Goal: Task Accomplishment & Management: Manage account settings

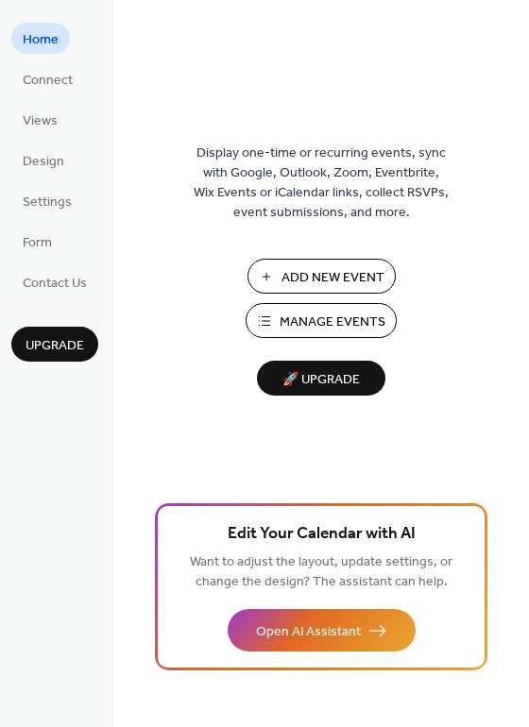
click at [331, 323] on span "Manage Events" at bounding box center [333, 323] width 106 height 20
click at [325, 315] on span "Manage Events" at bounding box center [333, 323] width 106 height 20
click at [350, 375] on span "🚀 Upgrade" at bounding box center [321, 380] width 106 height 26
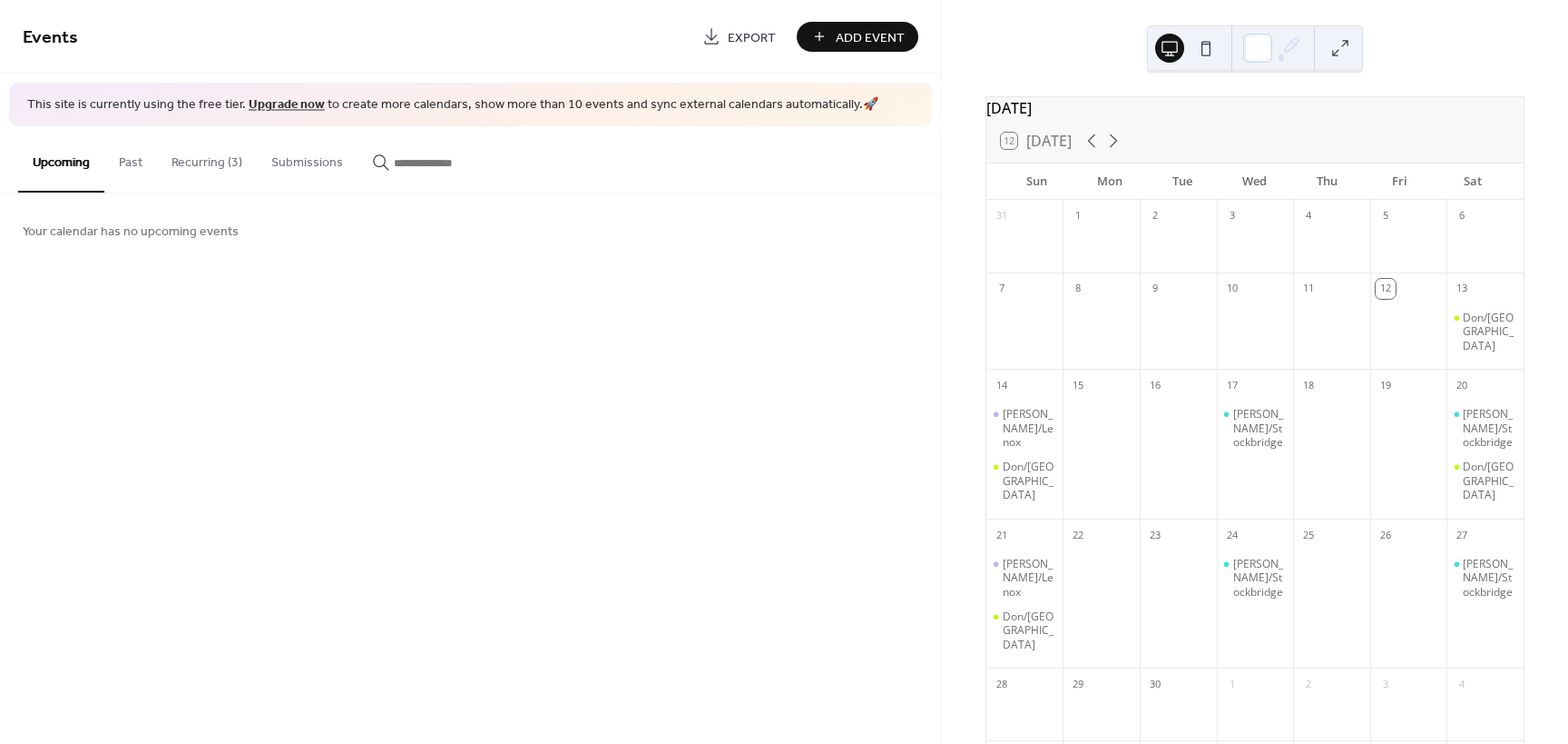
click at [194, 161] on button "Recurring (3)" at bounding box center [207, 158] width 100 height 64
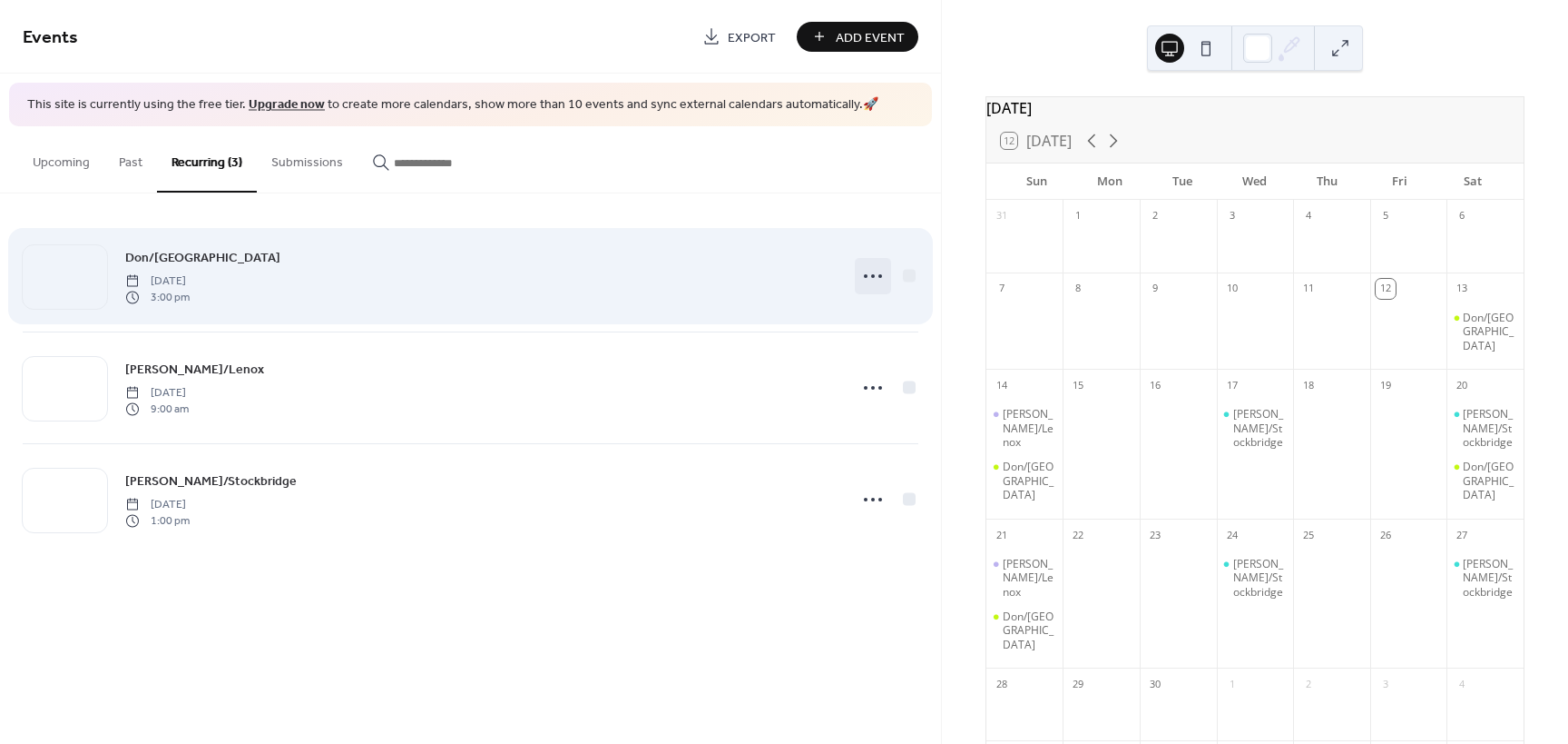
click at [875, 274] on icon at bounding box center [873, 276] width 29 height 29
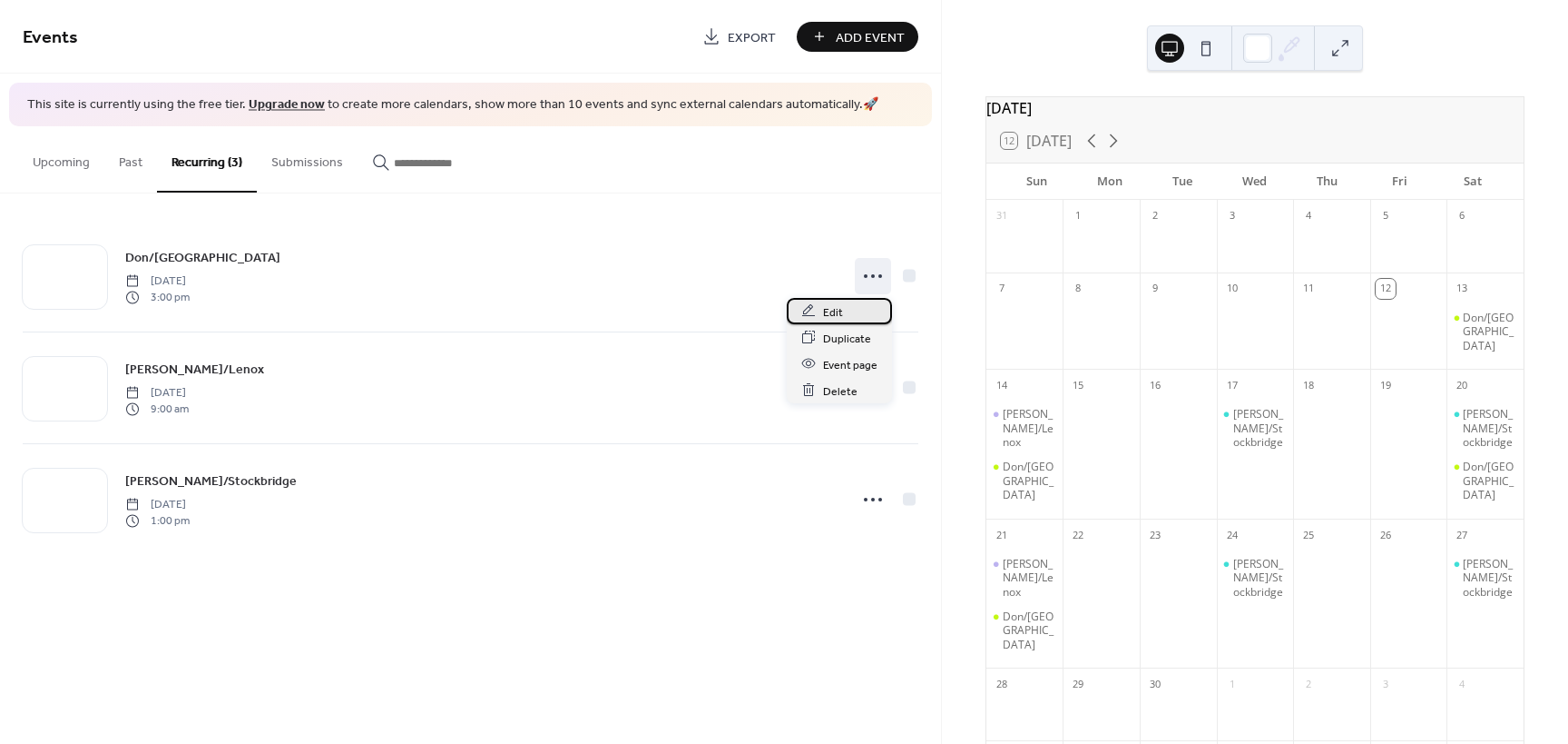
click at [841, 311] on span "Edit" at bounding box center [833, 312] width 20 height 19
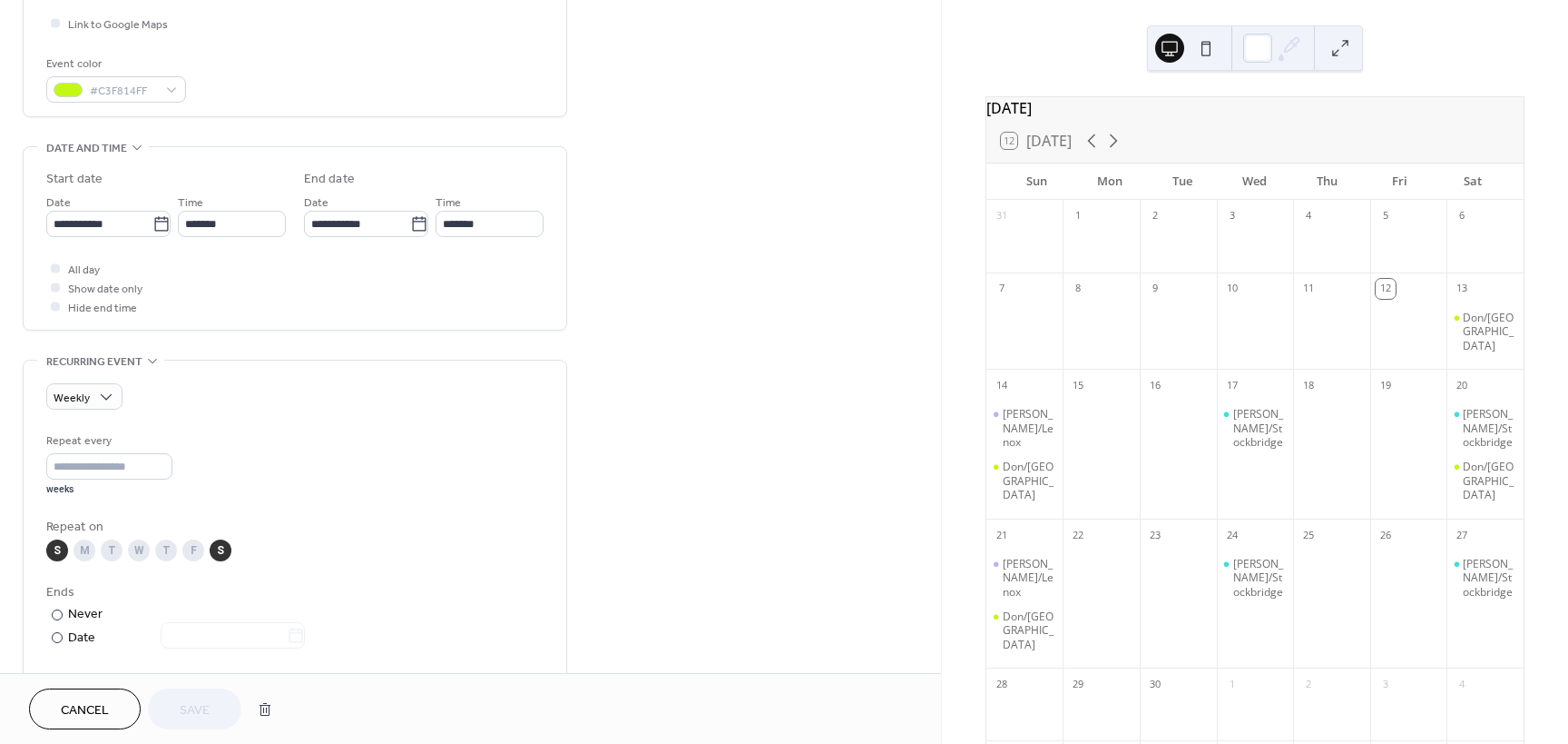
scroll to position [454, 0]
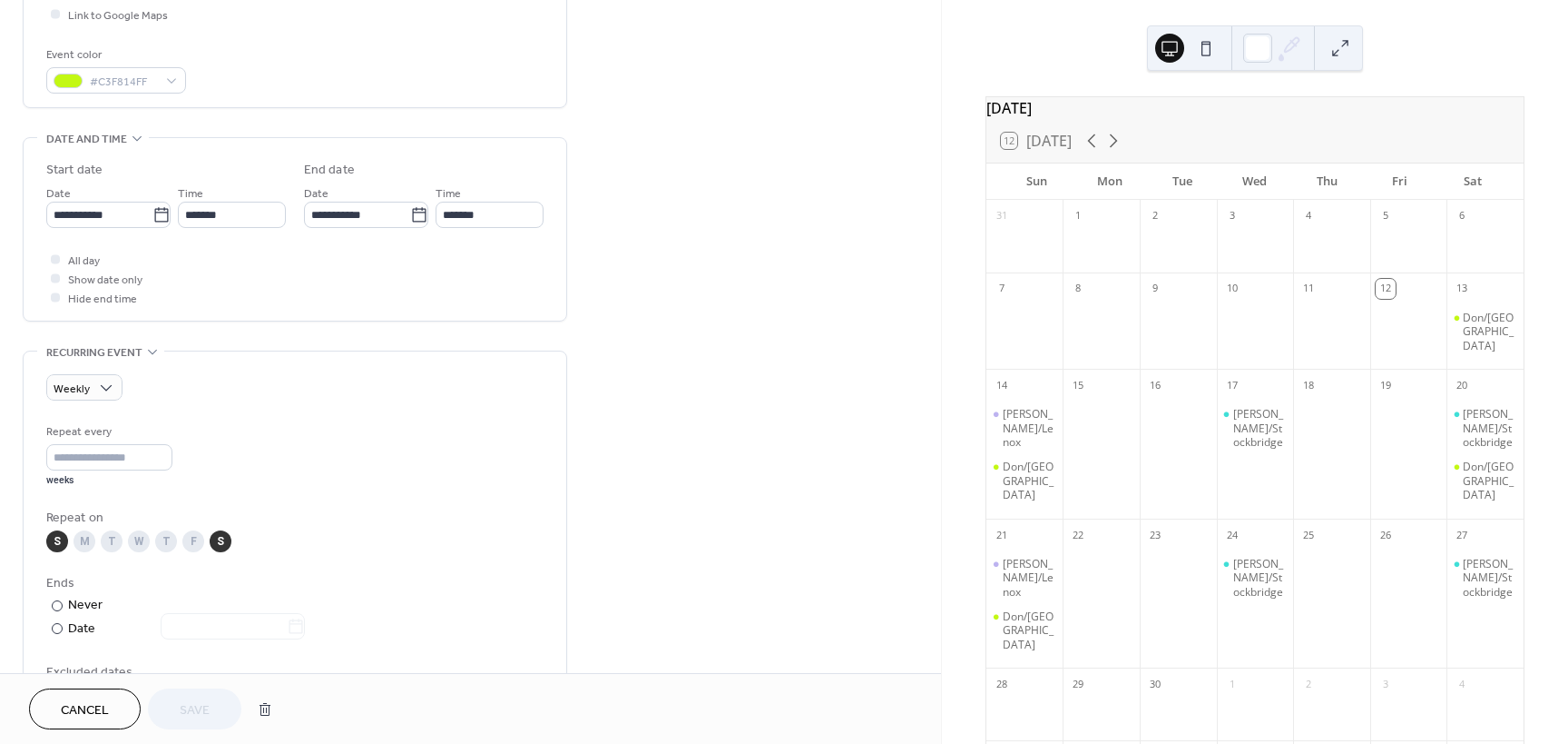
click at [140, 545] on div "W" at bounding box center [138, 541] width 22 height 22
click at [224, 711] on button "Save" at bounding box center [194, 708] width 93 height 41
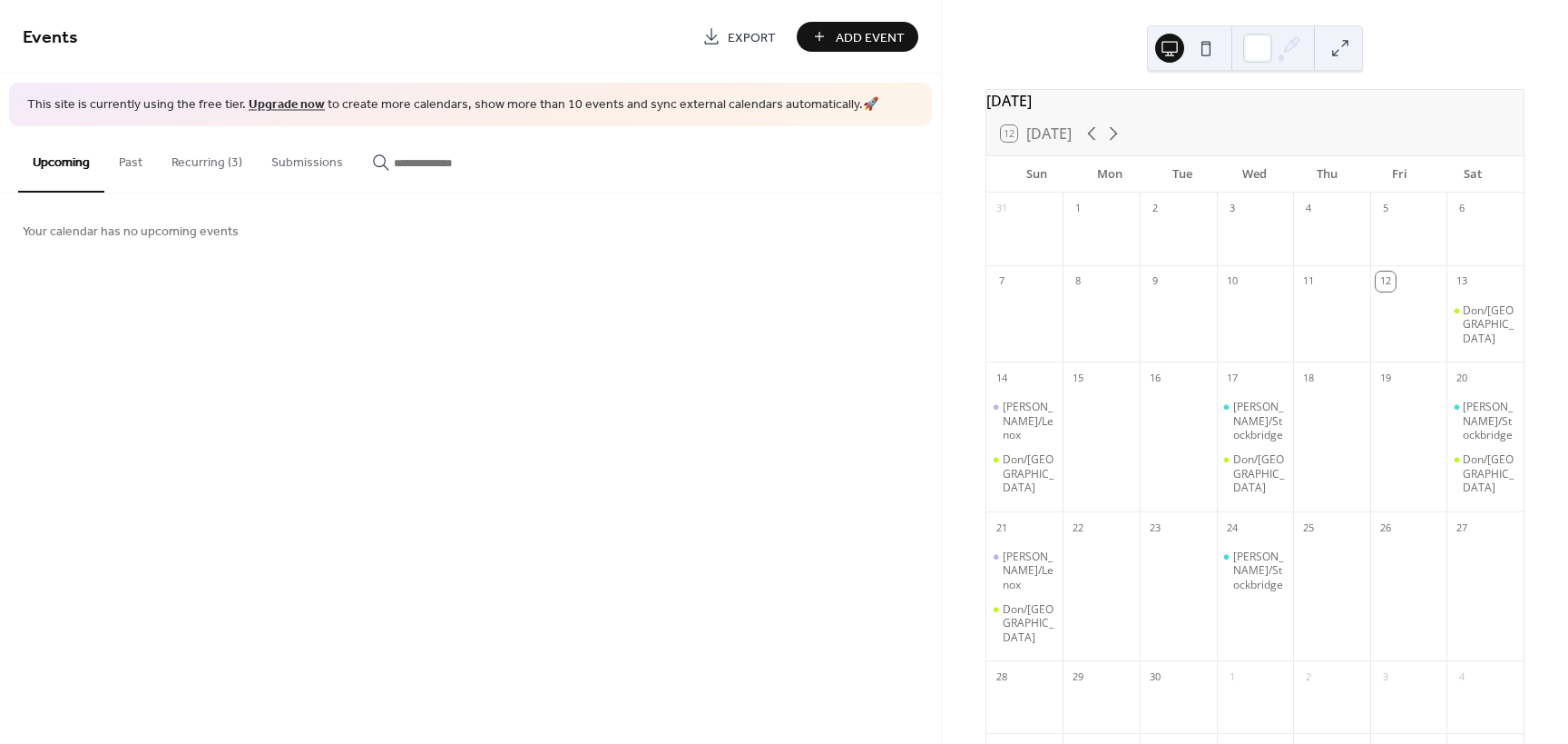
scroll to position [3, 0]
click at [213, 161] on button "Recurring (3)" at bounding box center [207, 158] width 100 height 64
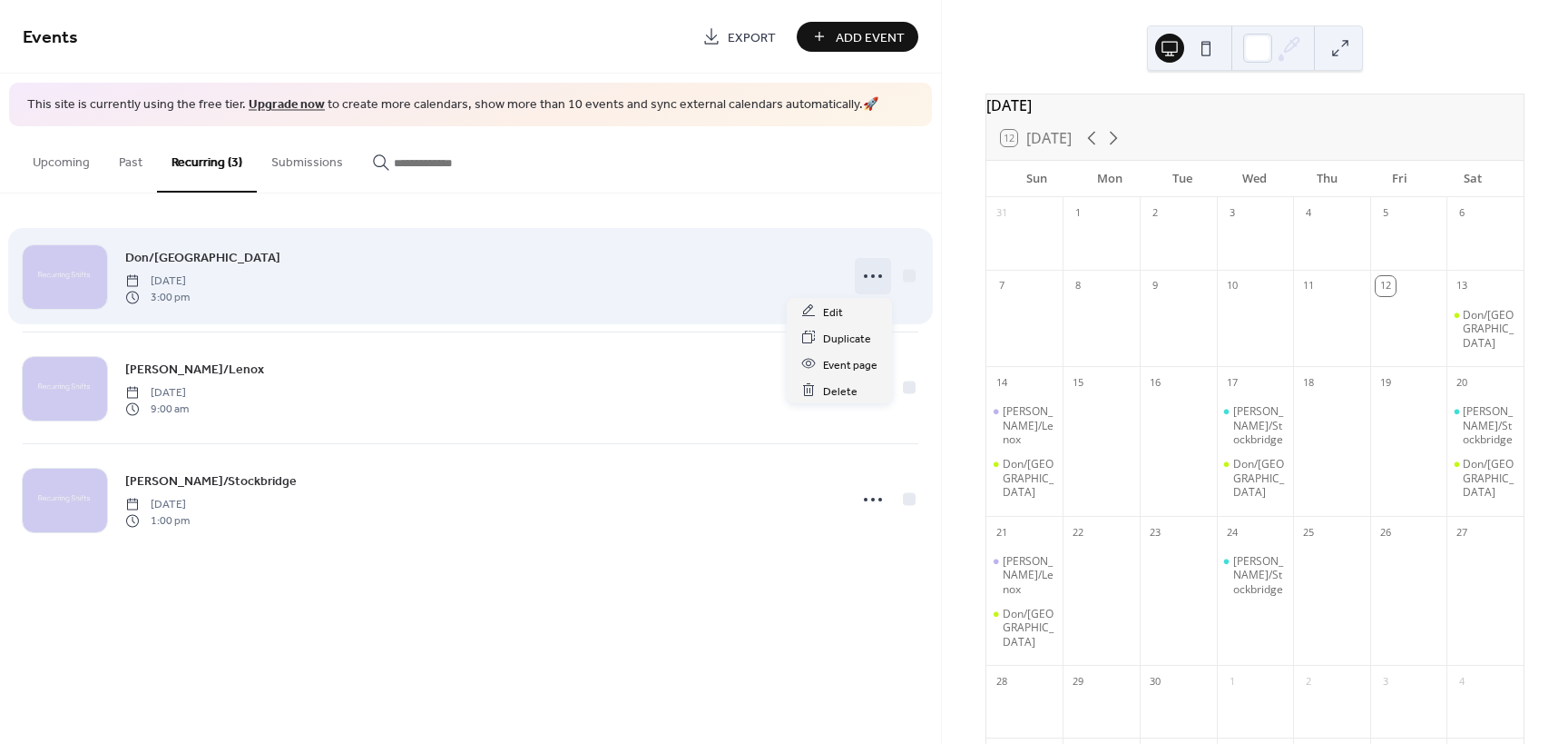
click at [864, 276] on circle at bounding box center [866, 276] width 4 height 4
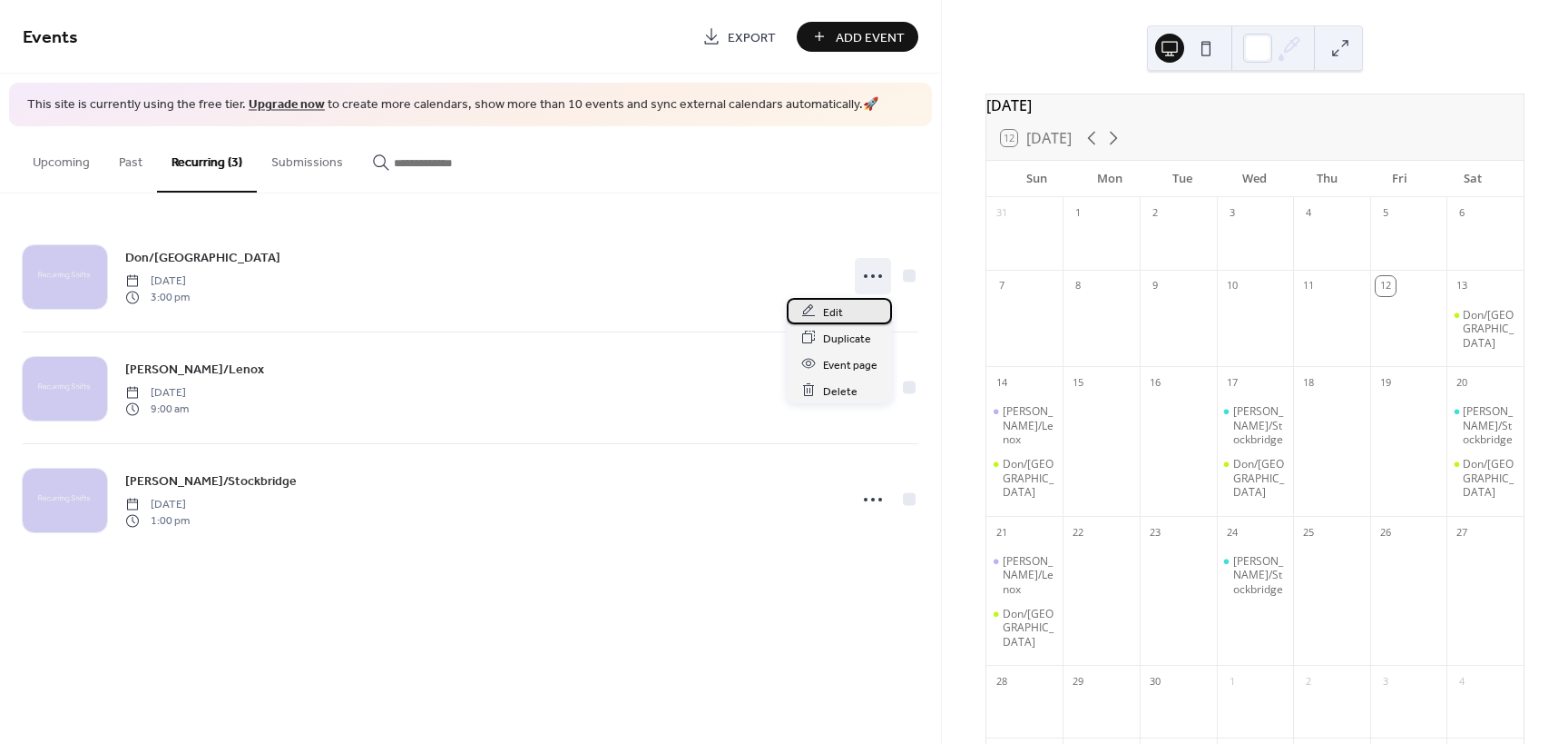
click at [829, 310] on span "Edit" at bounding box center [833, 312] width 20 height 19
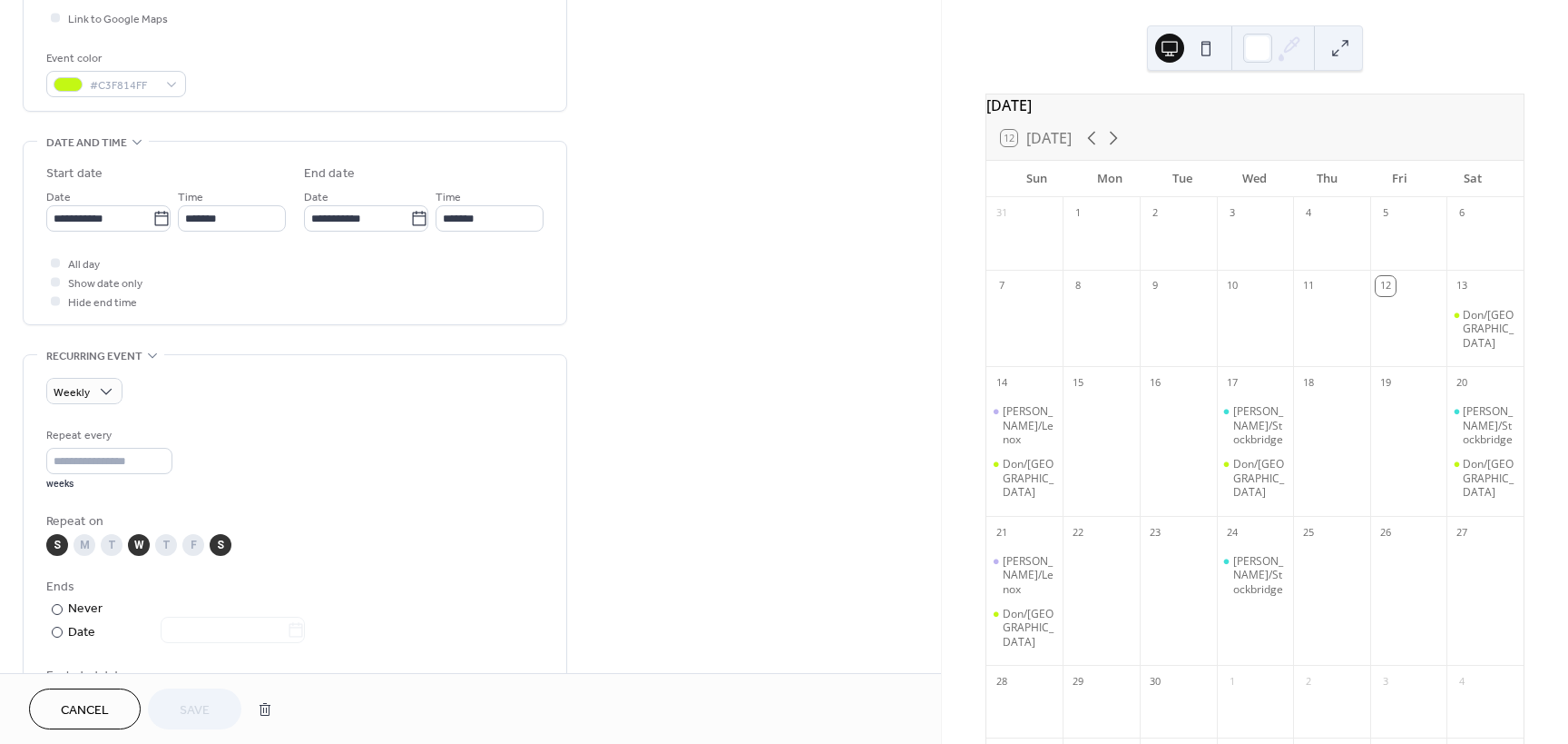
scroll to position [311, 0]
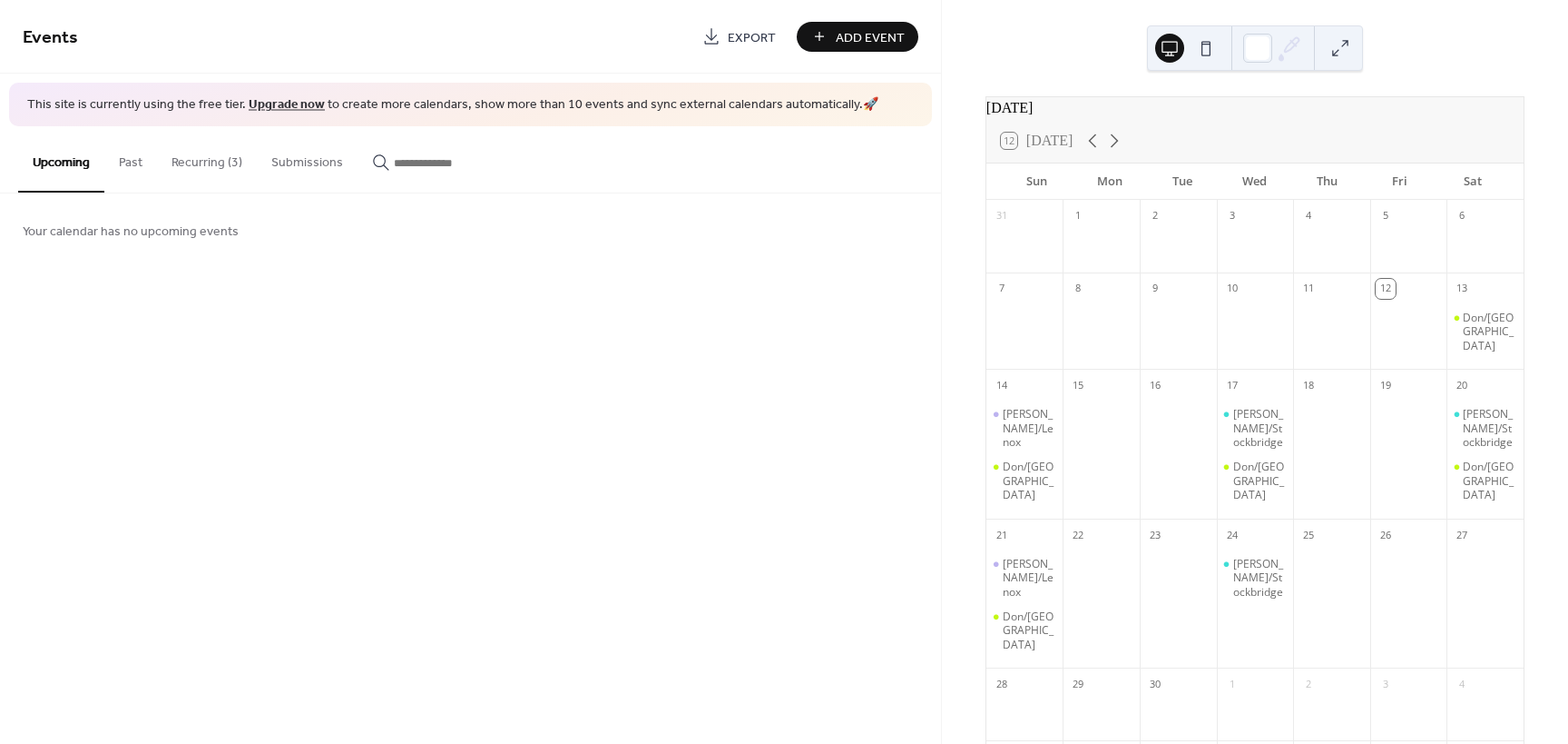
click at [207, 163] on button "Recurring (3)" at bounding box center [207, 158] width 100 height 64
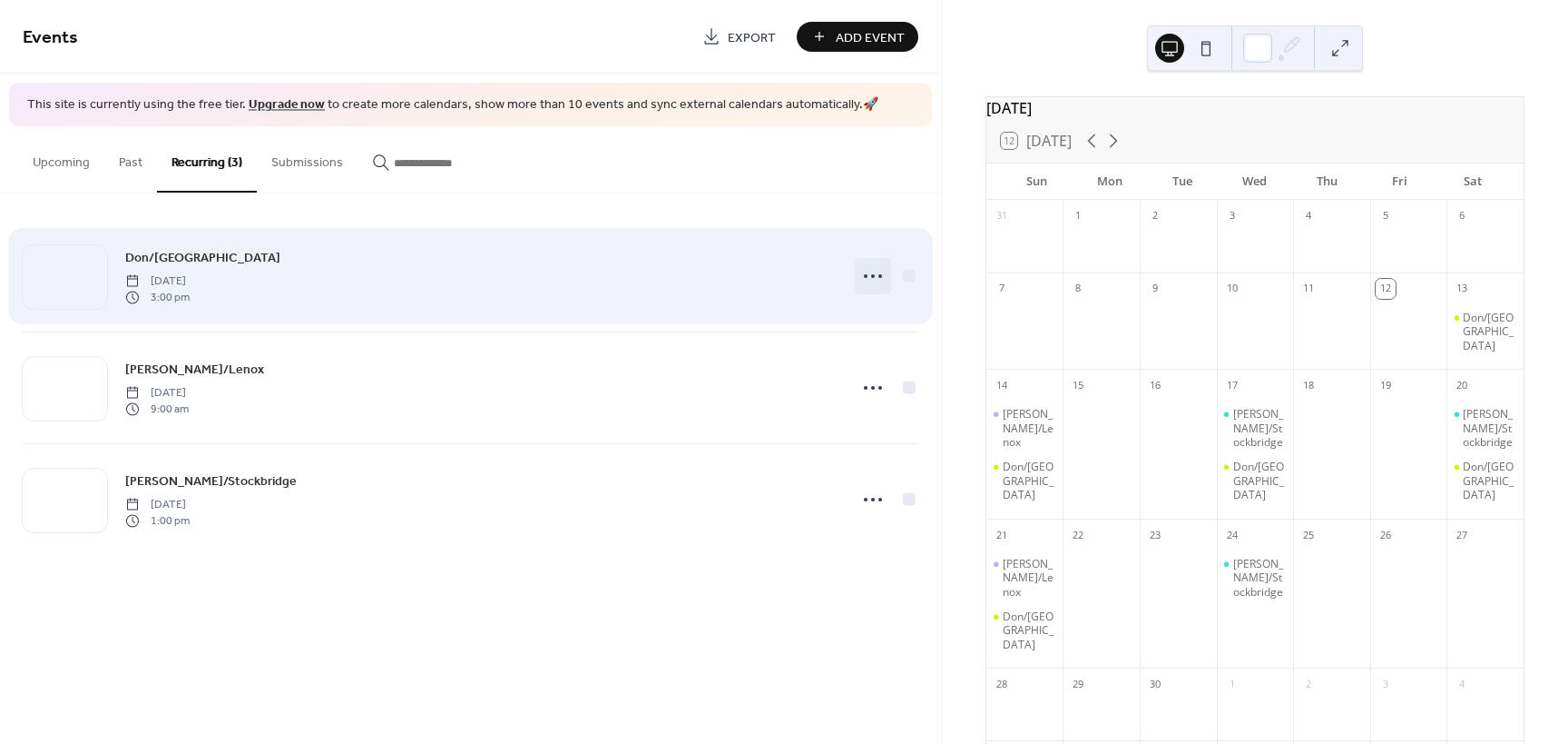
click at [877, 277] on icon at bounding box center [873, 276] width 29 height 29
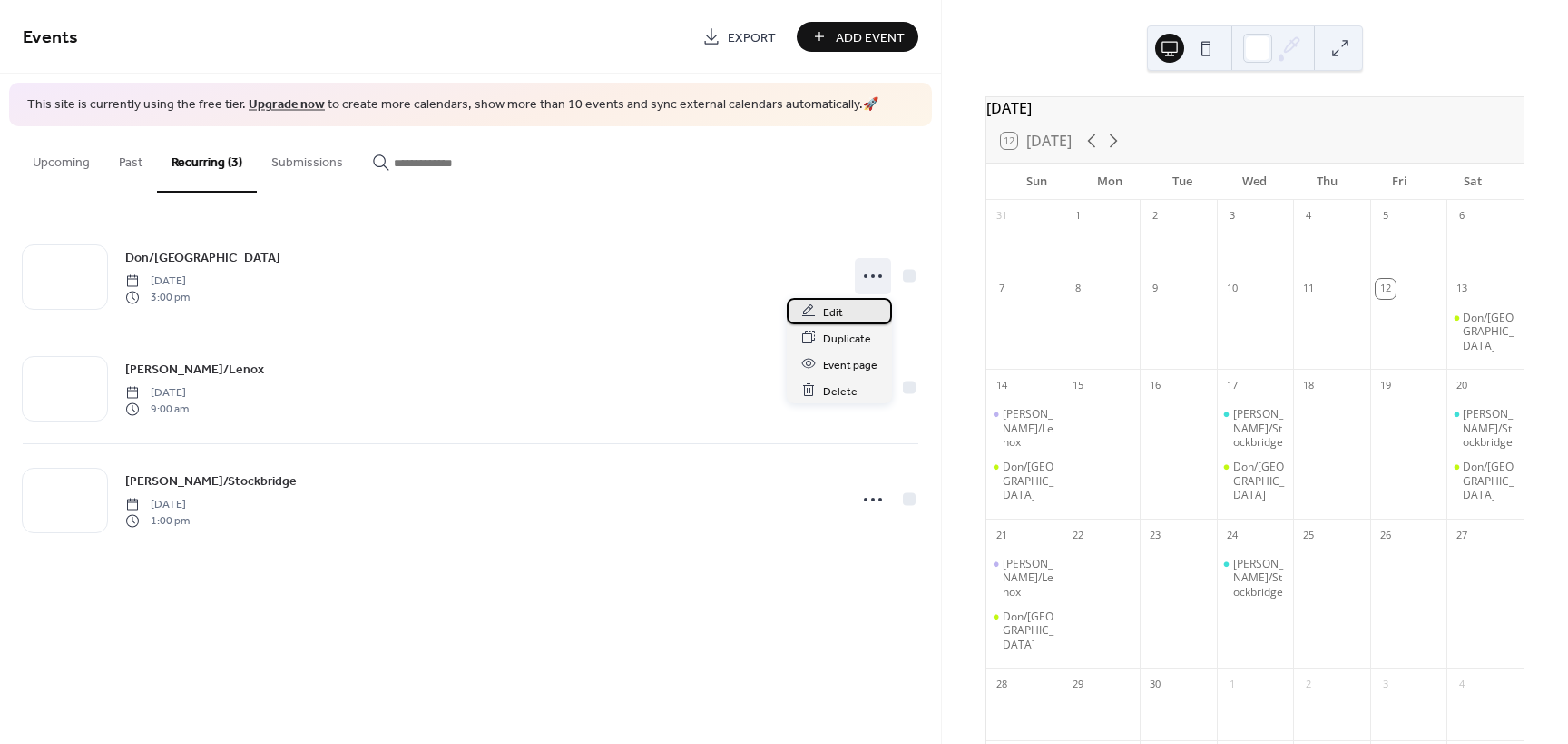
click at [830, 307] on span "Edit" at bounding box center [833, 312] width 20 height 19
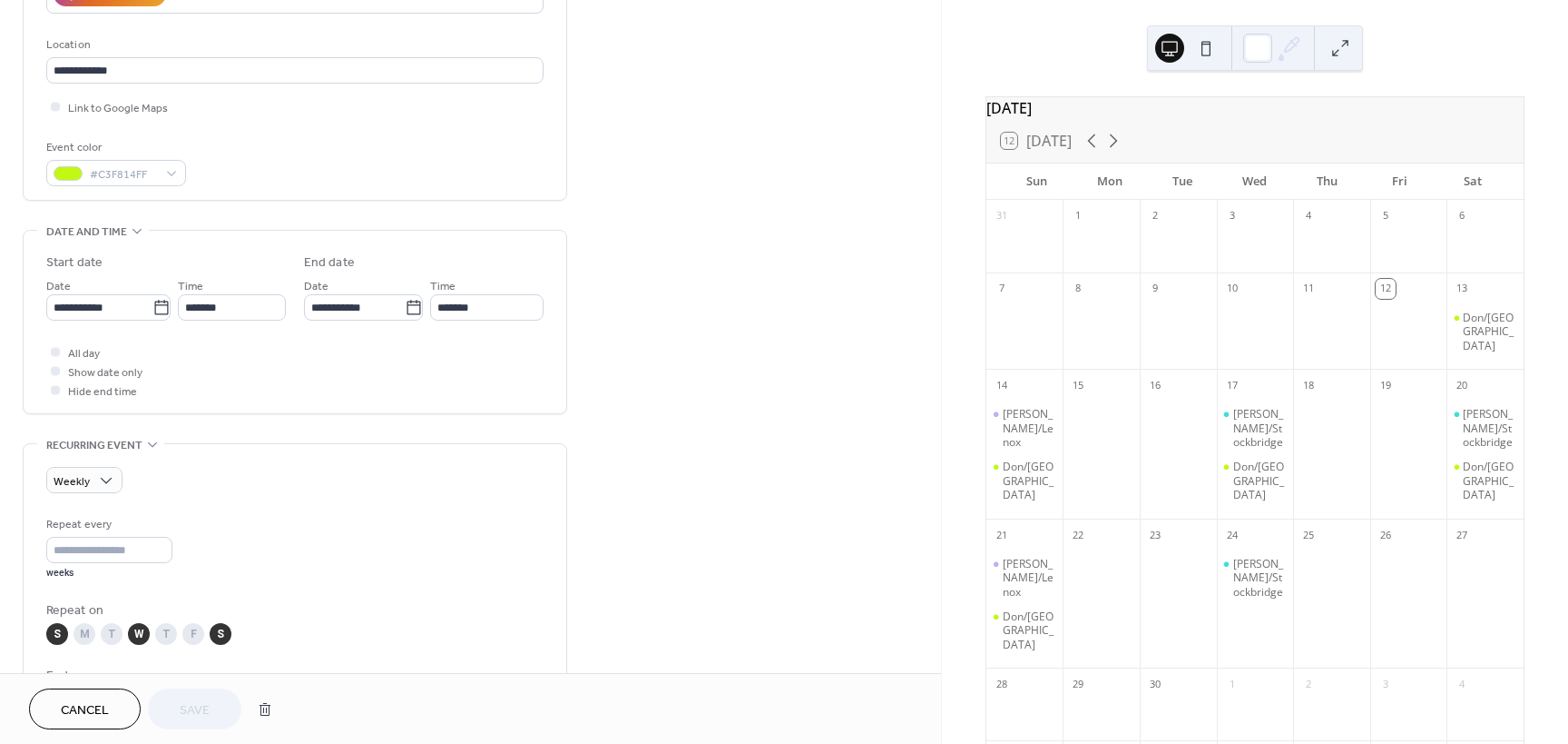
scroll to position [363, 0]
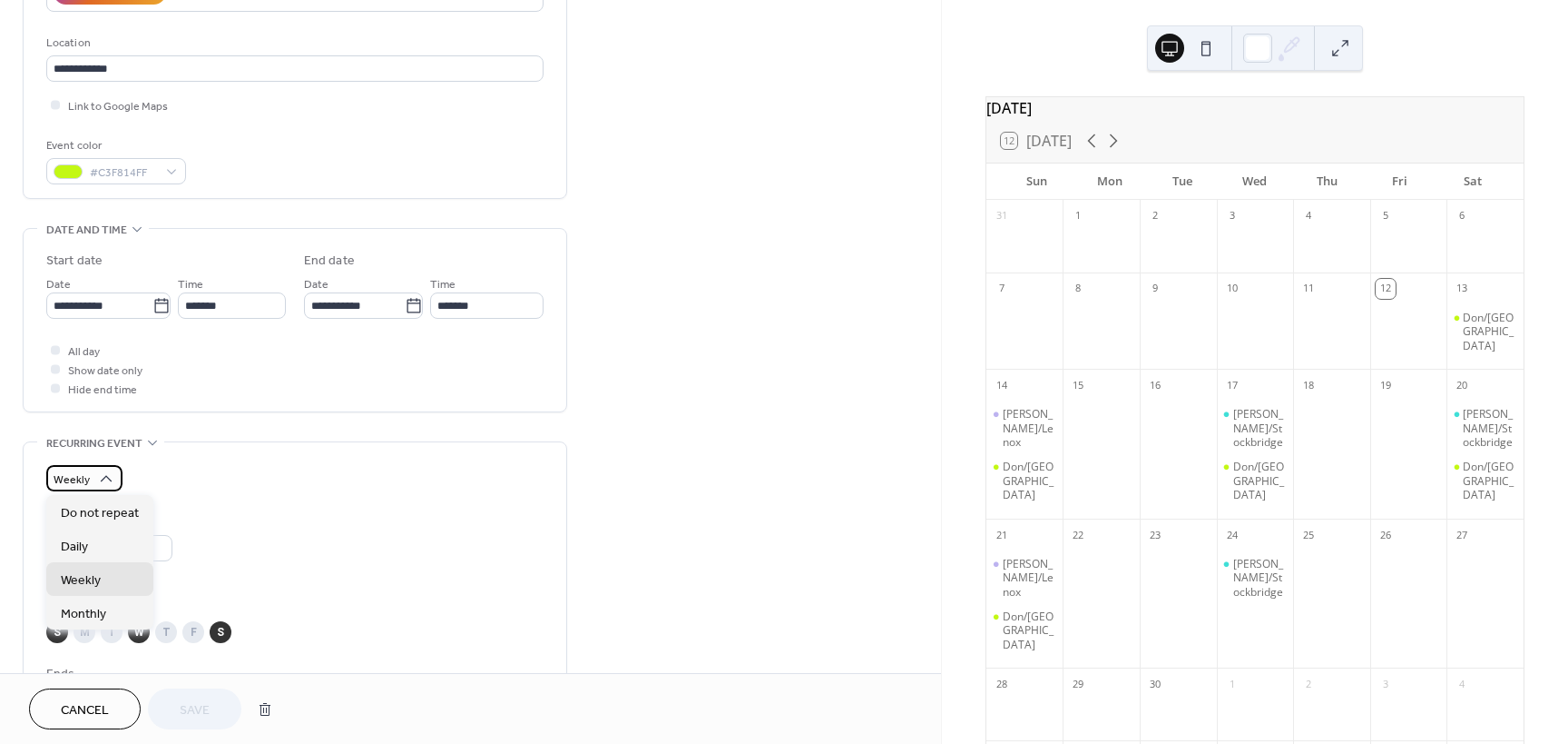
click at [108, 477] on icon at bounding box center [106, 478] width 18 height 18
click at [76, 584] on span "Weekly" at bounding box center [81, 581] width 40 height 19
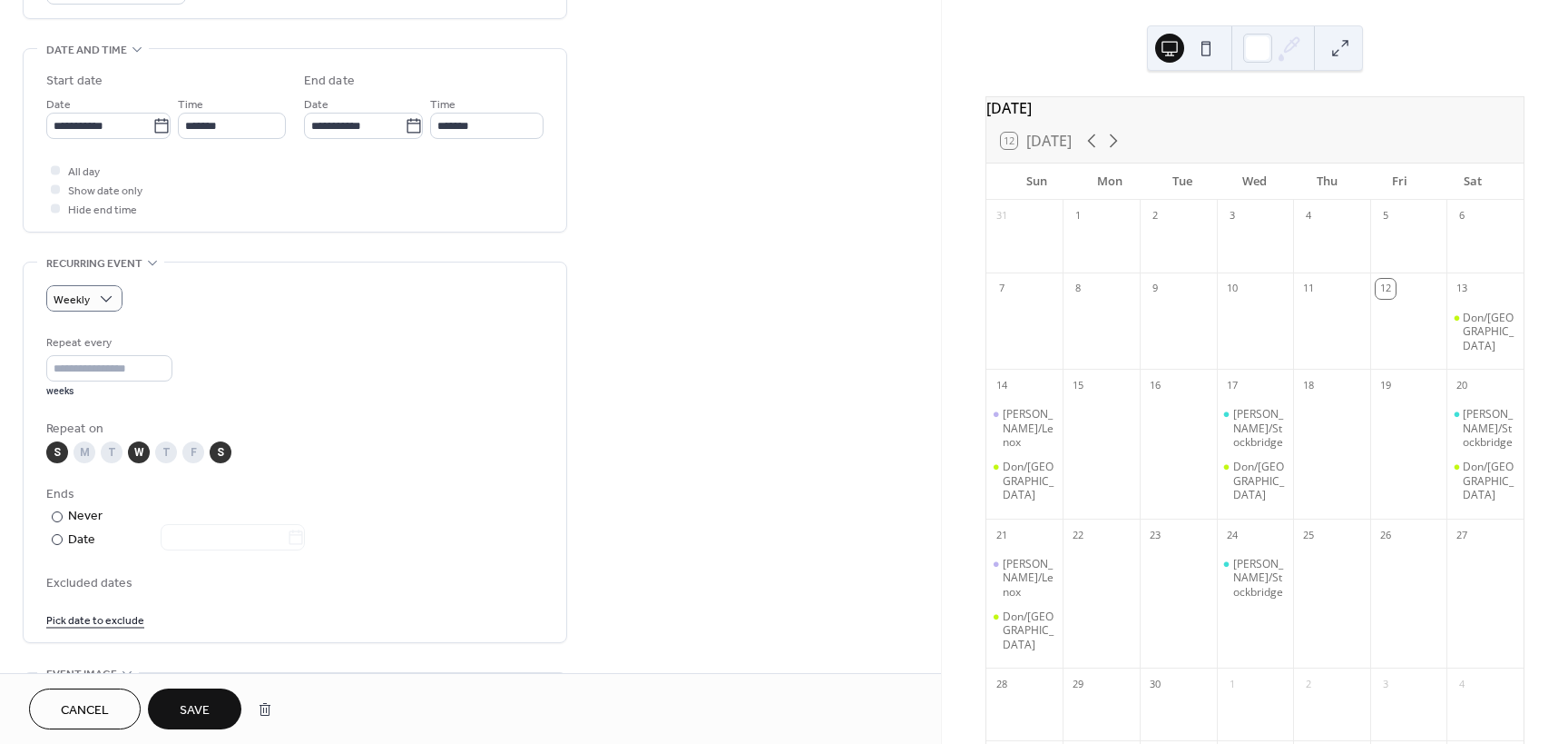
scroll to position [545, 0]
click at [0, 0] on div at bounding box center [0, 0] width 0 height 0
click at [58, 536] on div at bounding box center [57, 537] width 11 height 11
click at [58, 515] on div at bounding box center [57, 514] width 11 height 11
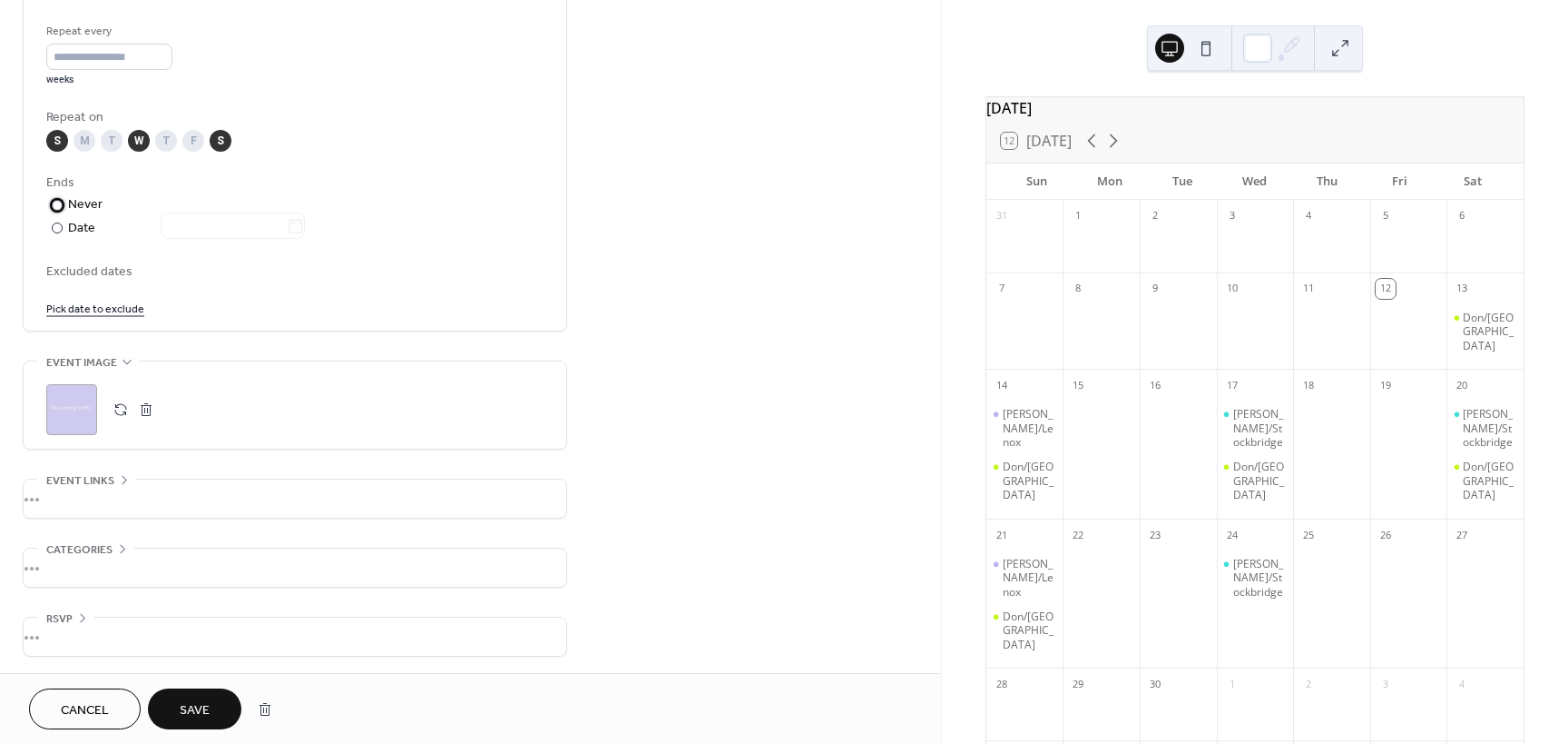
scroll to position [856, 0]
click at [194, 707] on span "Save" at bounding box center [194, 710] width 30 height 19
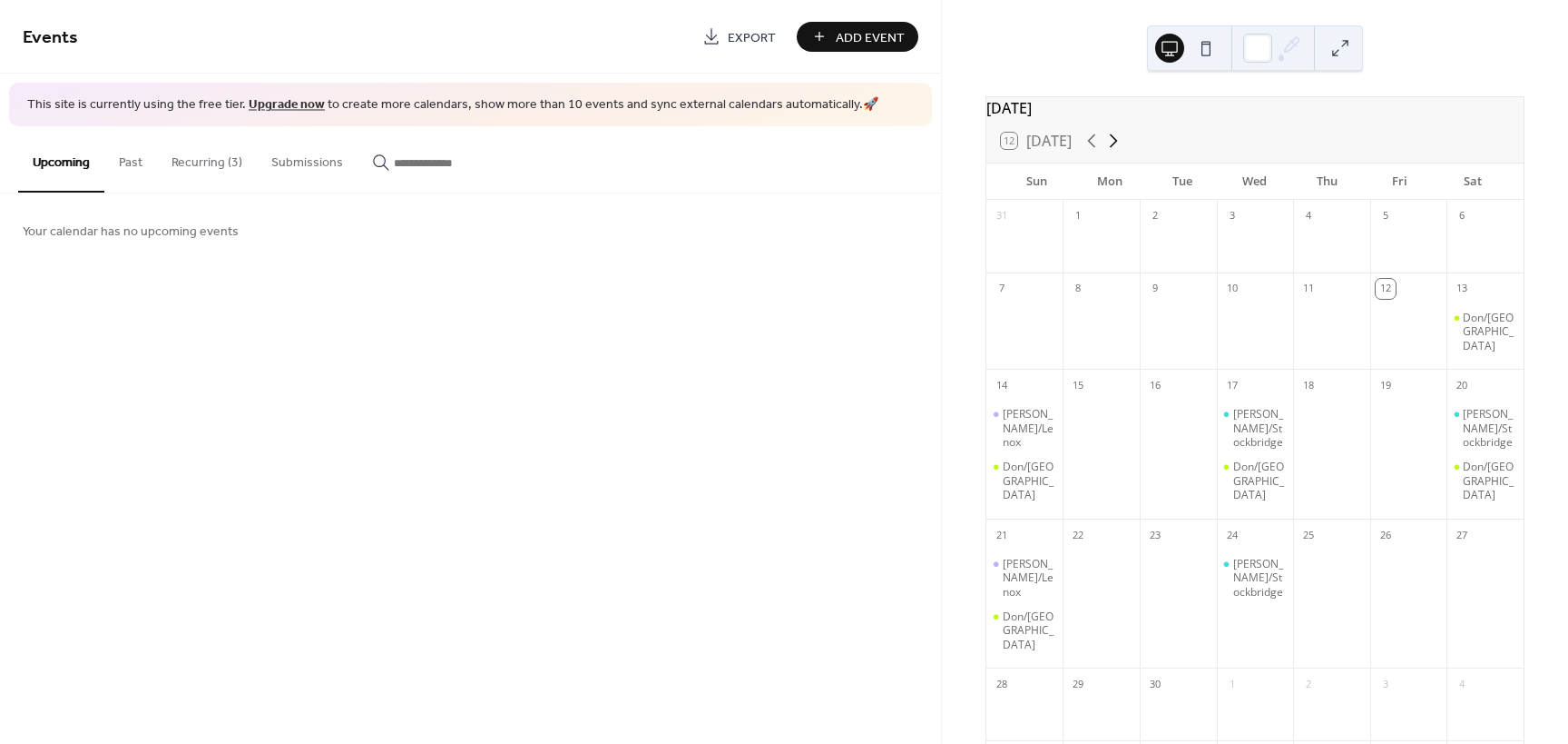
click at [1115, 152] on icon at bounding box center [1114, 140] width 22 height 22
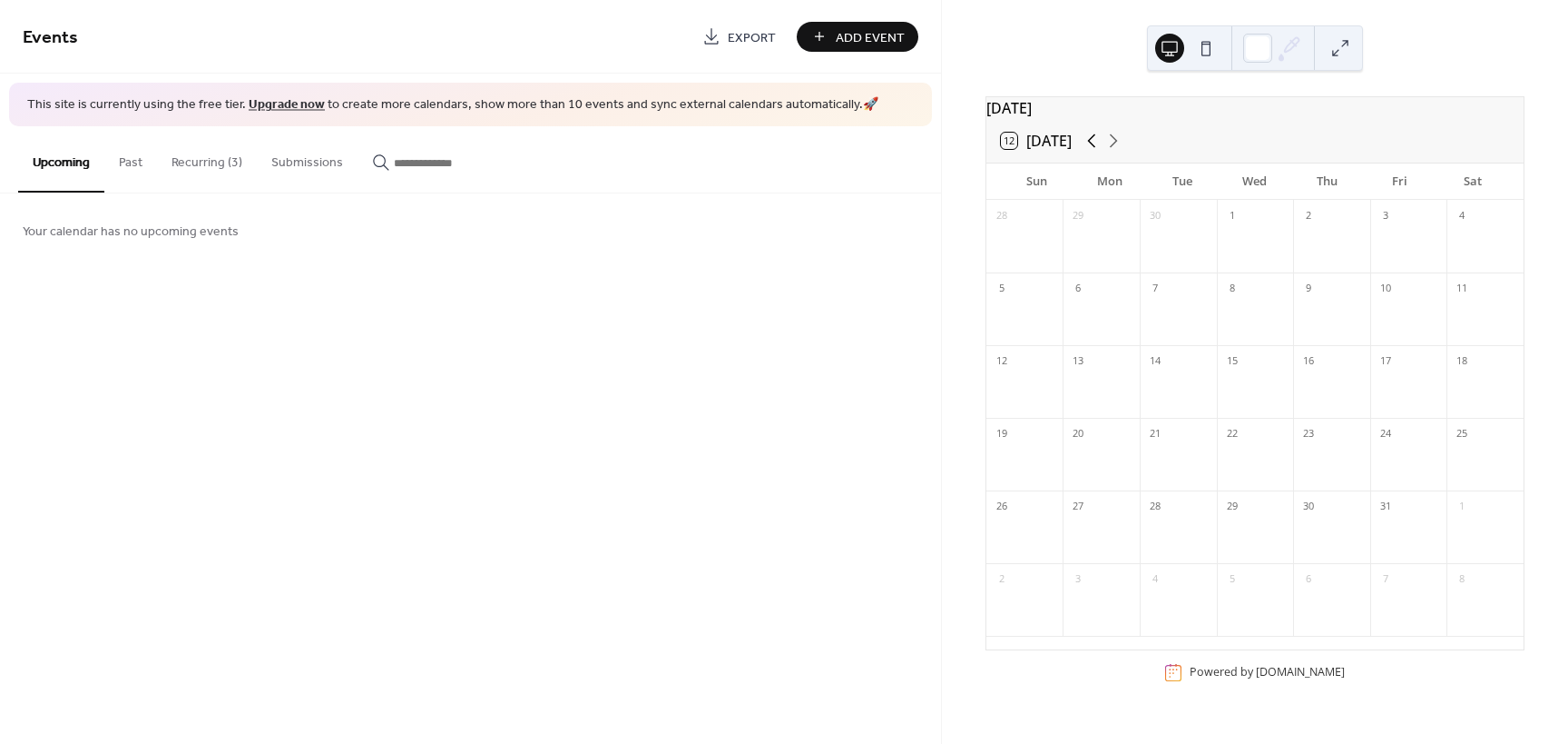
click at [1095, 152] on icon at bounding box center [1091, 140] width 22 height 22
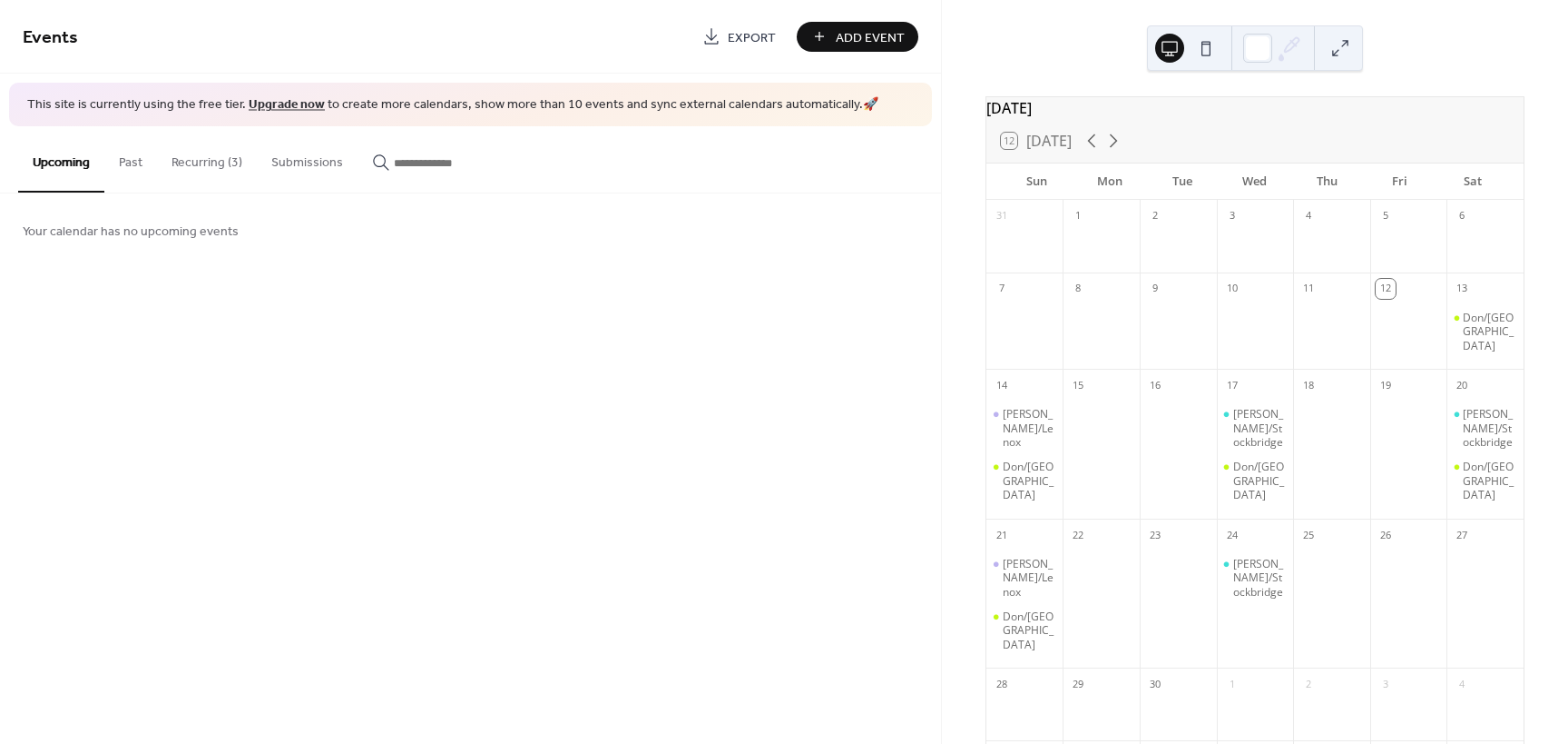
click at [194, 160] on button "Recurring (3)" at bounding box center [207, 158] width 100 height 64
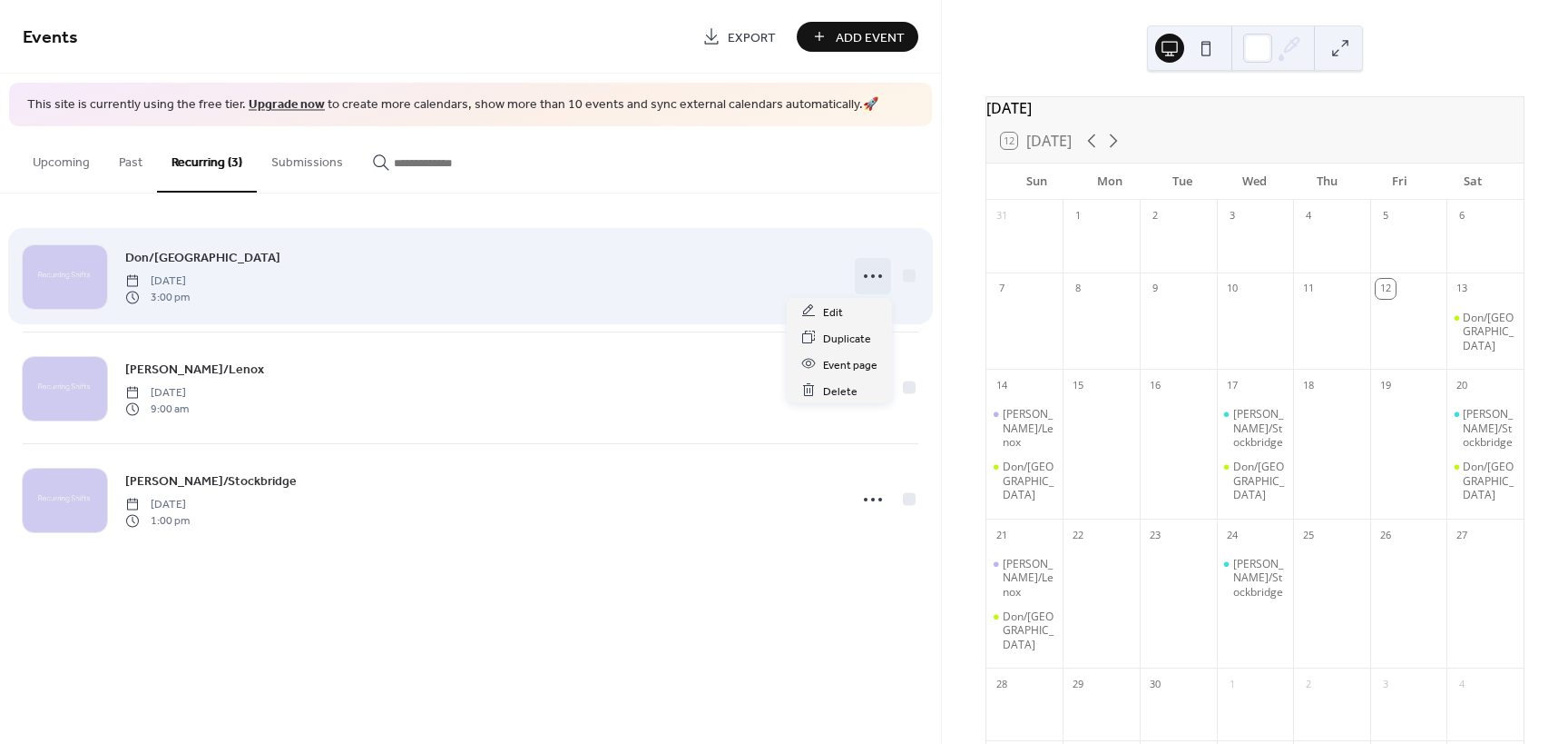
click at [870, 275] on icon at bounding box center [873, 276] width 29 height 29
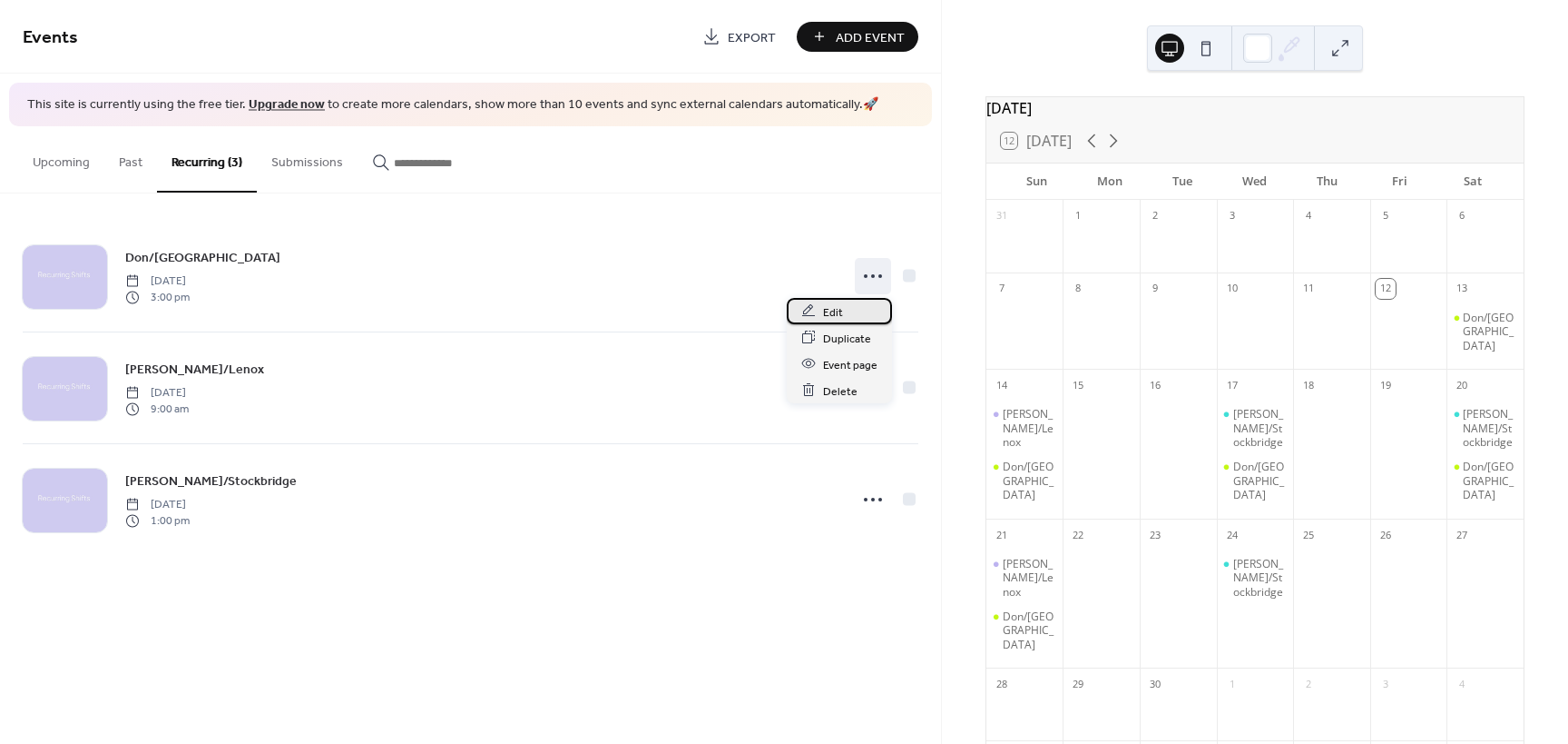
click at [830, 306] on span "Edit" at bounding box center [833, 312] width 20 height 19
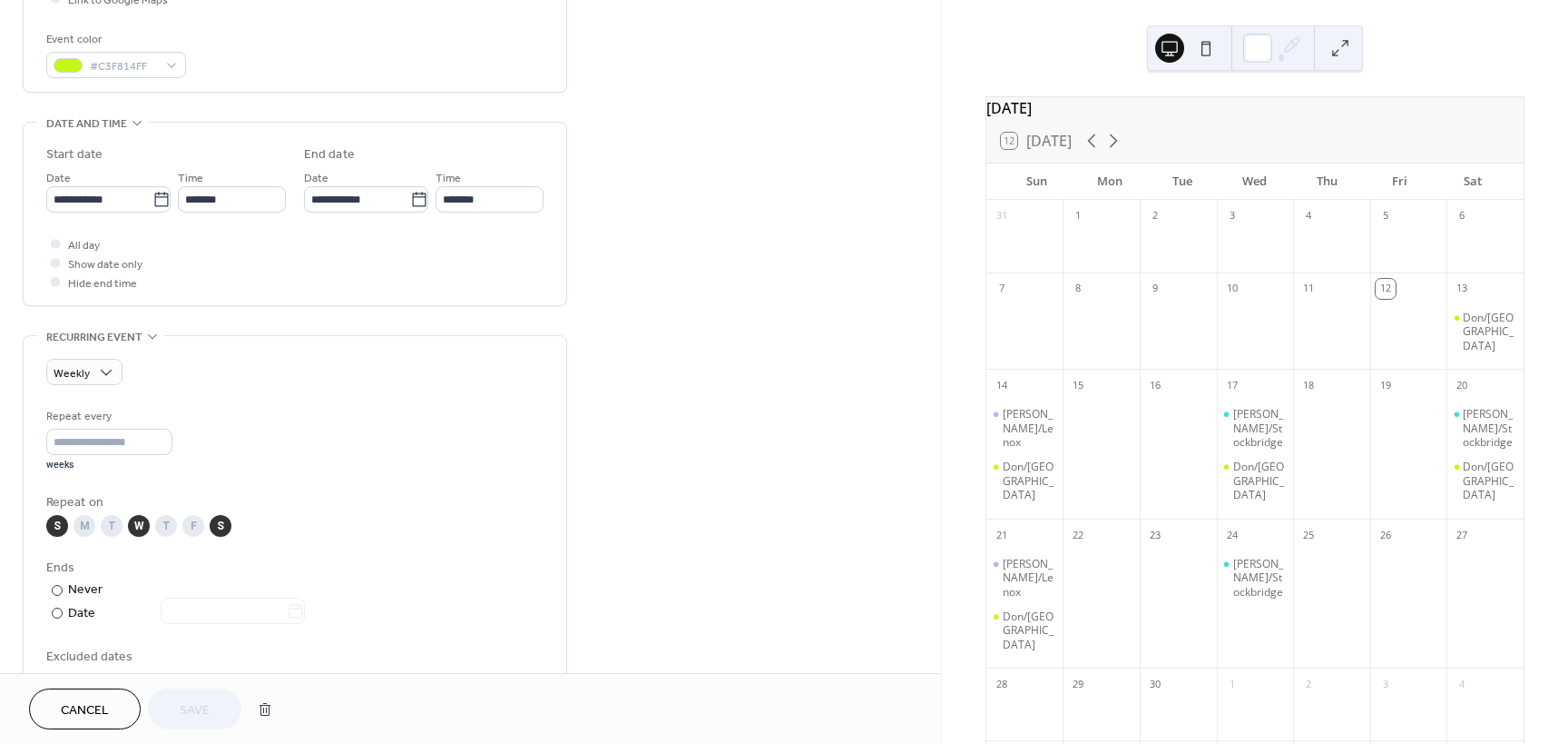
scroll to position [545, 0]
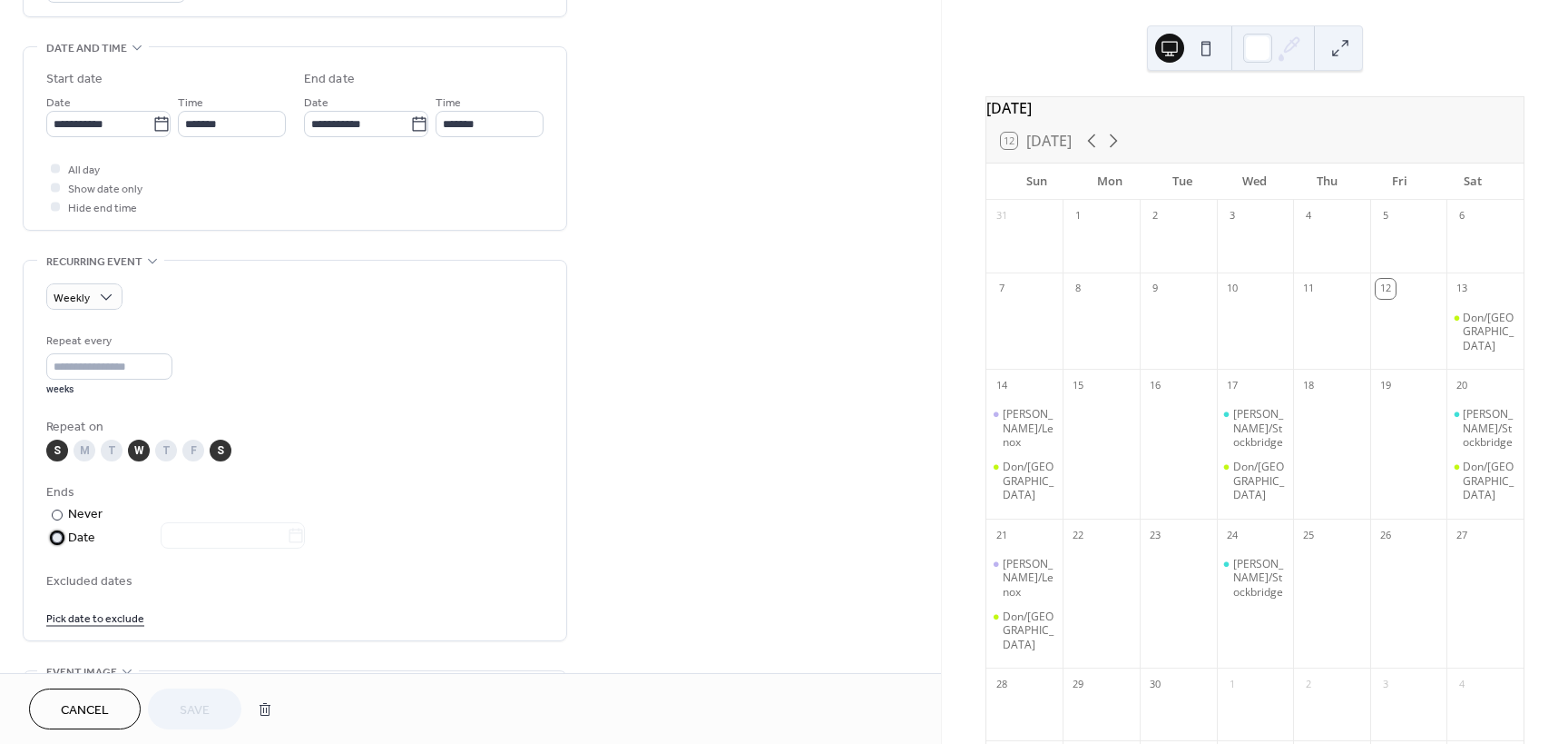
click at [57, 535] on div at bounding box center [57, 537] width 11 height 11
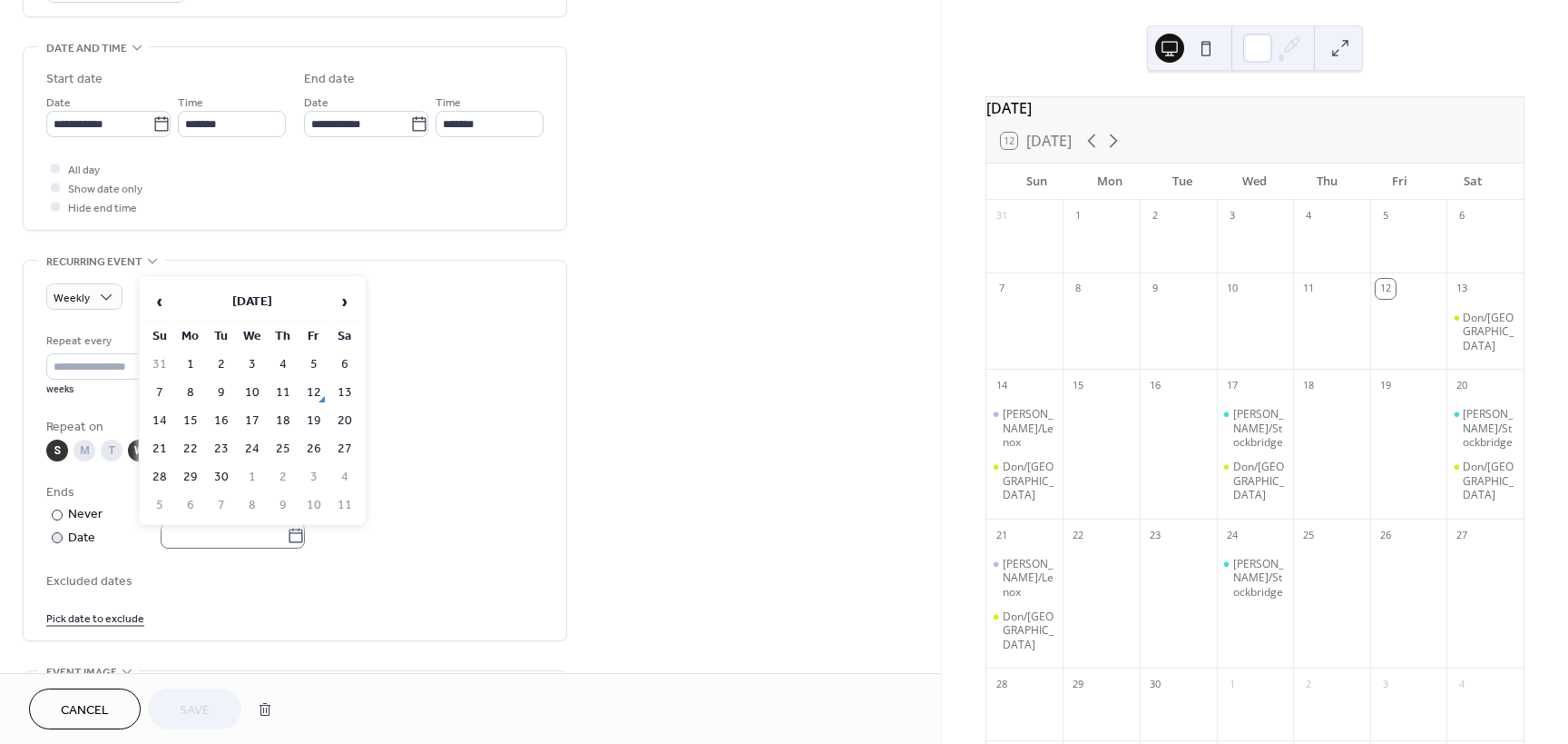
click at [304, 535] on icon at bounding box center [296, 535] width 18 height 18
click at [287, 535] on input "text" at bounding box center [223, 534] width 126 height 26
click at [339, 301] on span "›" at bounding box center [345, 302] width 27 height 37
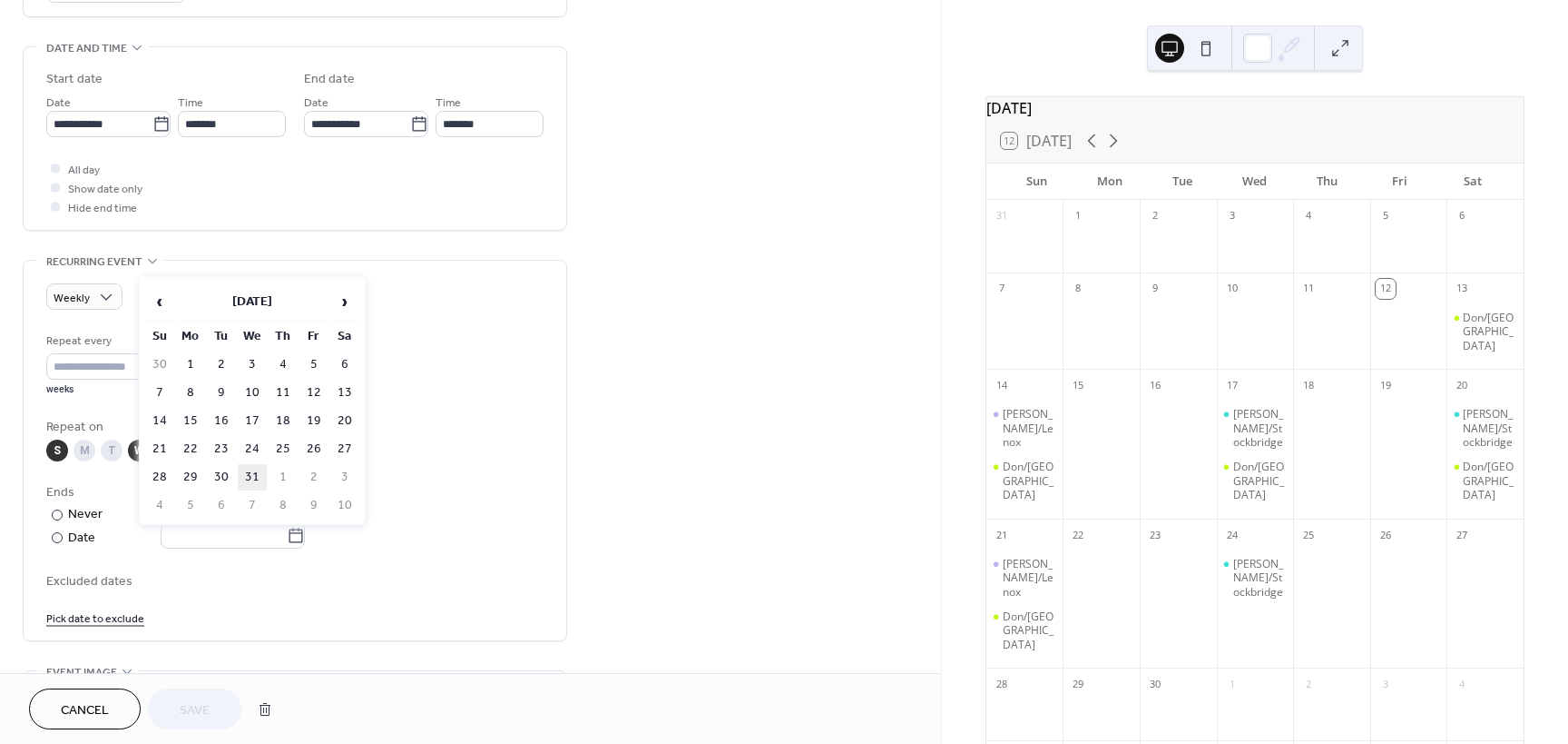
click at [256, 476] on td "31" at bounding box center [252, 477] width 29 height 26
type input "**********"
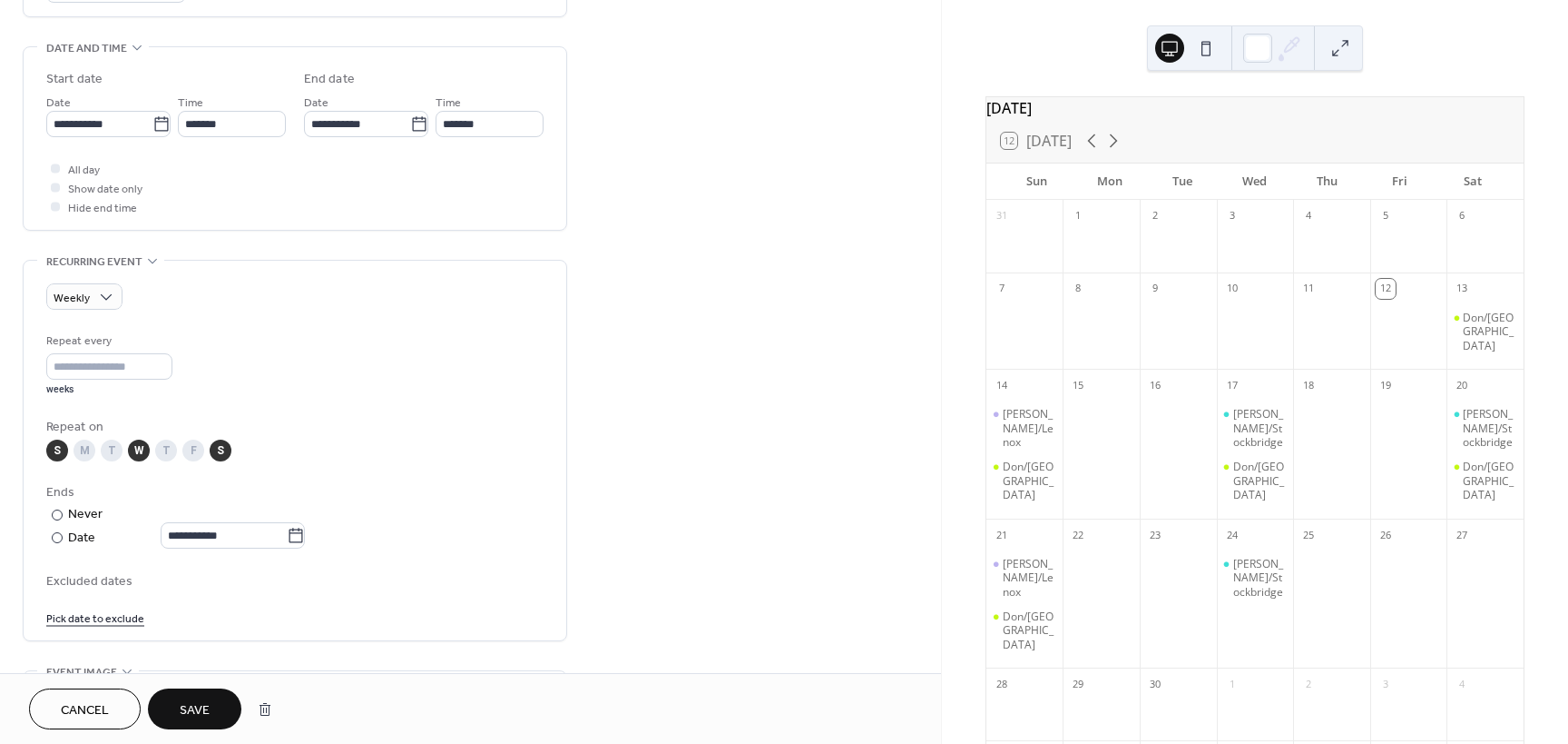
click at [208, 708] on span "Save" at bounding box center [194, 710] width 30 height 19
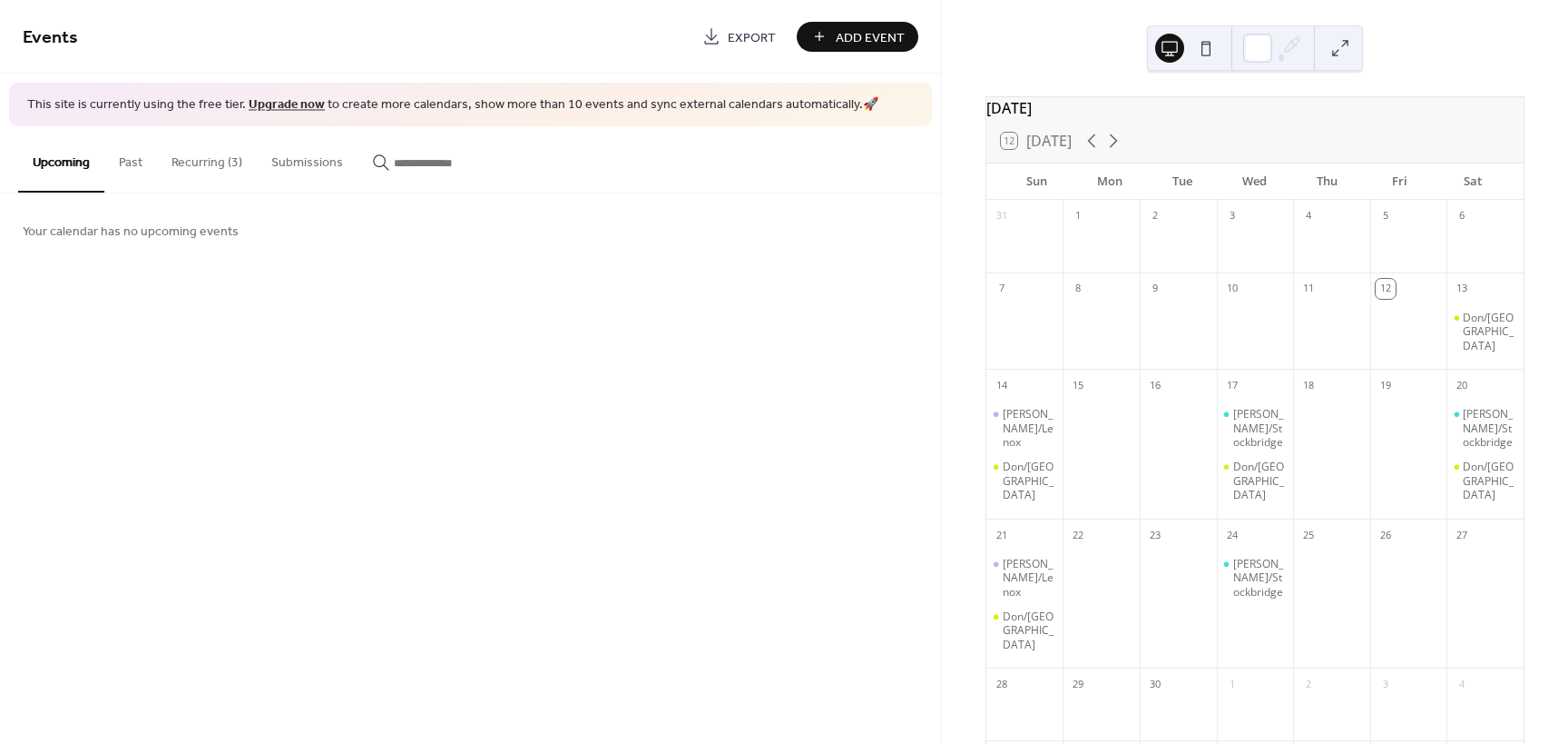
click at [265, 105] on link "Upgrade now" at bounding box center [286, 105] width 76 height 25
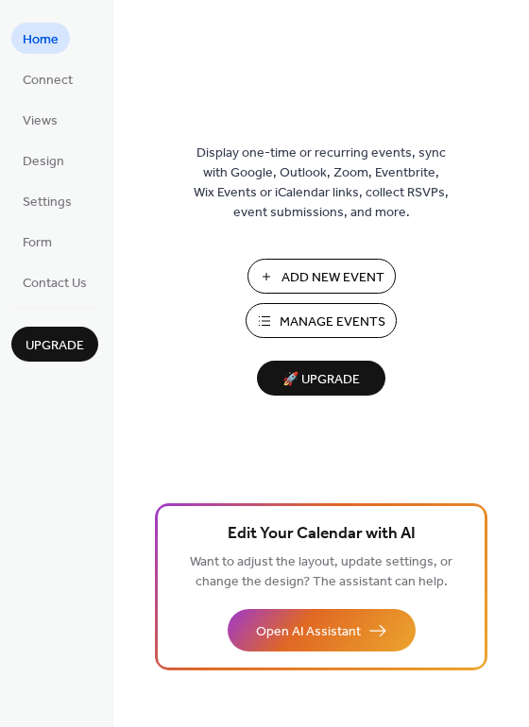
click at [306, 313] on span "Manage Events" at bounding box center [333, 323] width 106 height 20
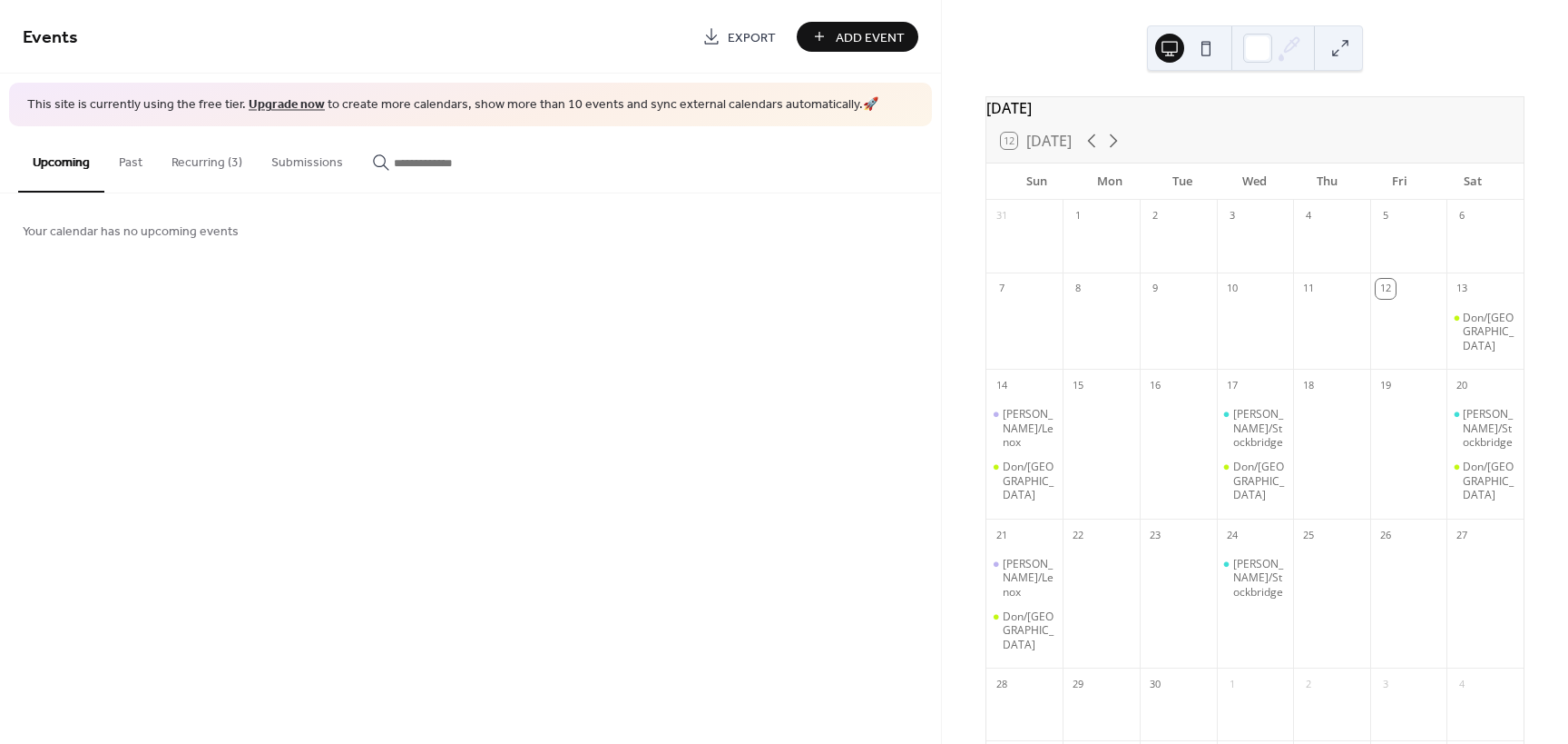
click at [204, 163] on button "Recurring (3)" at bounding box center [207, 158] width 100 height 64
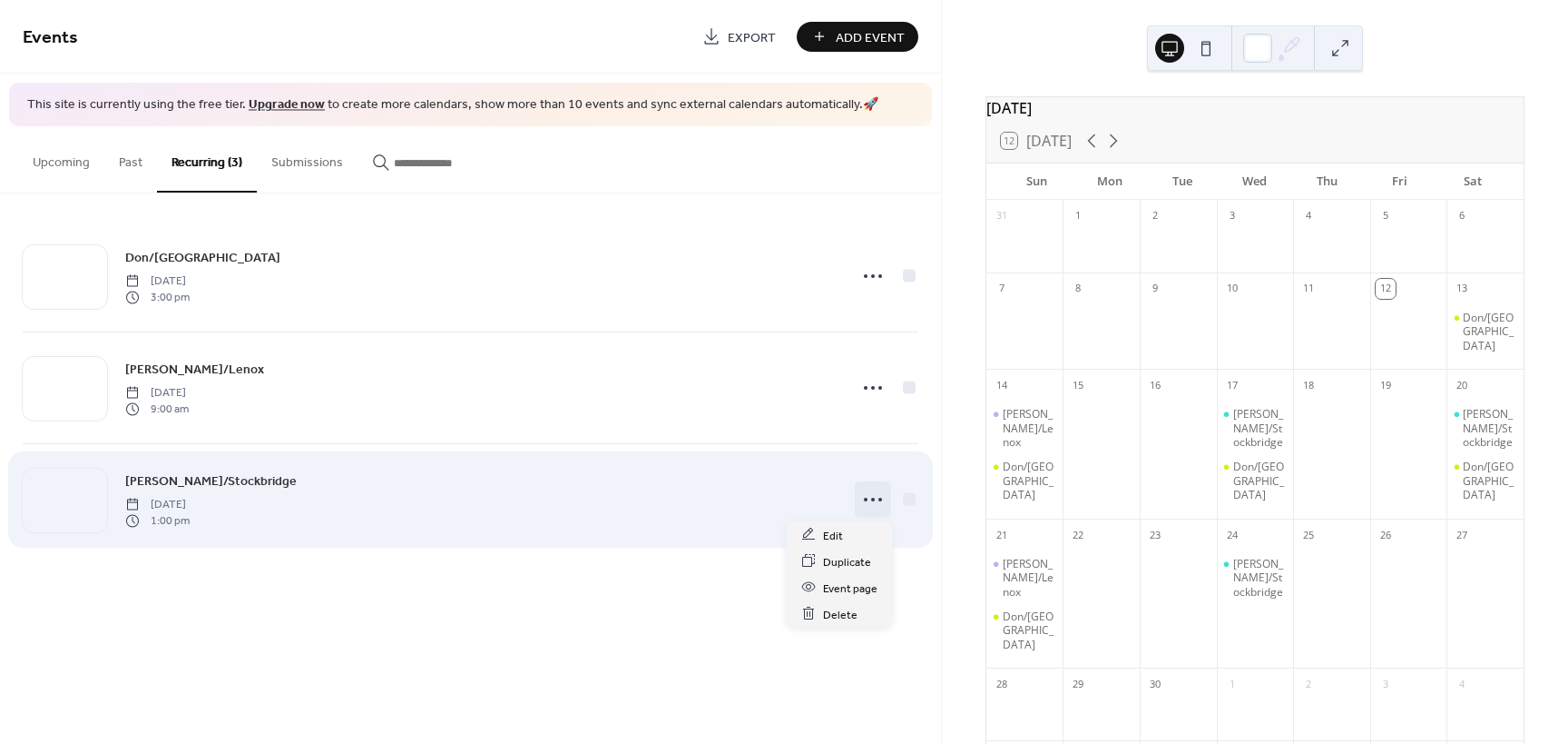
click at [865, 501] on icon at bounding box center [873, 499] width 29 height 29
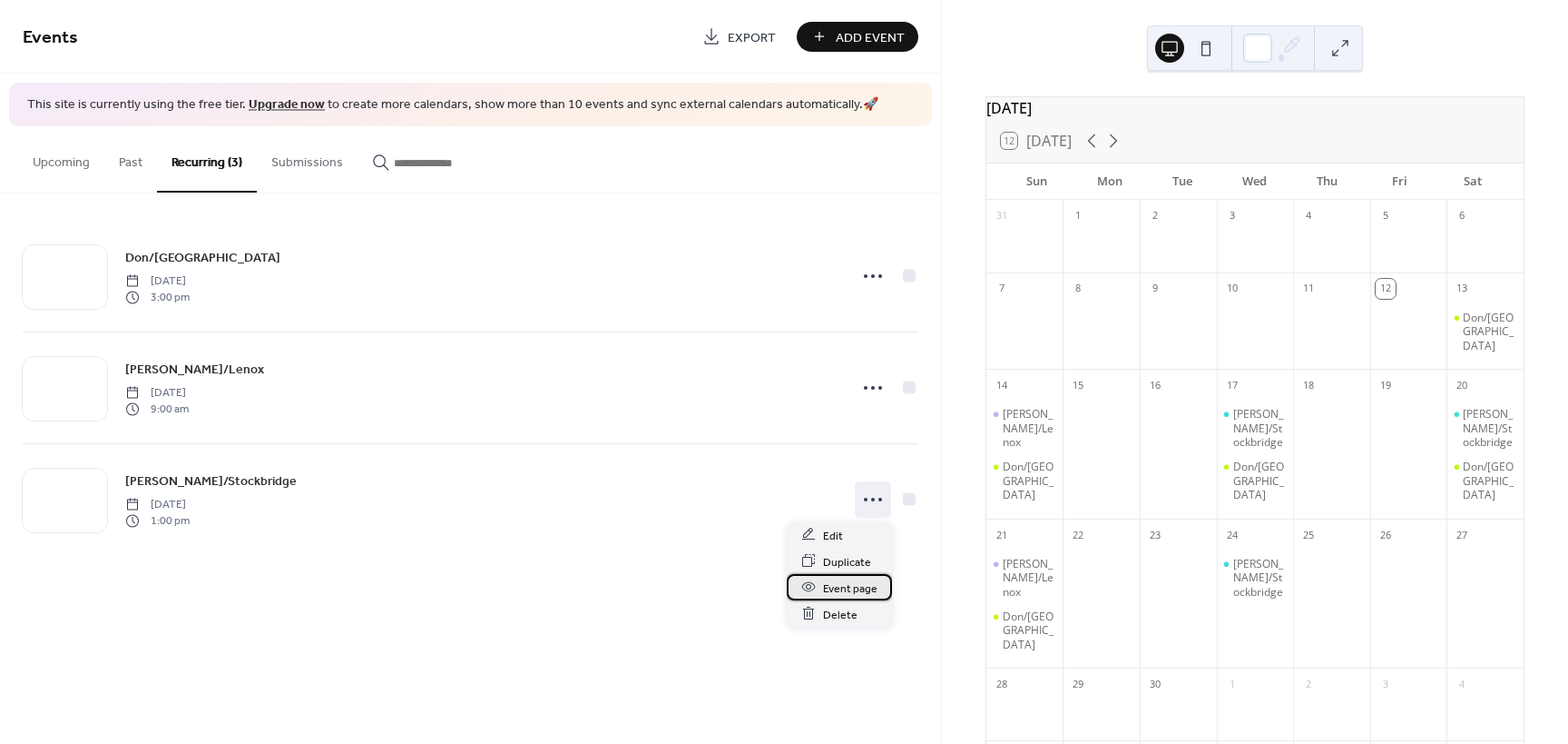
click at [838, 583] on span "Event page" at bounding box center [850, 588] width 55 height 19
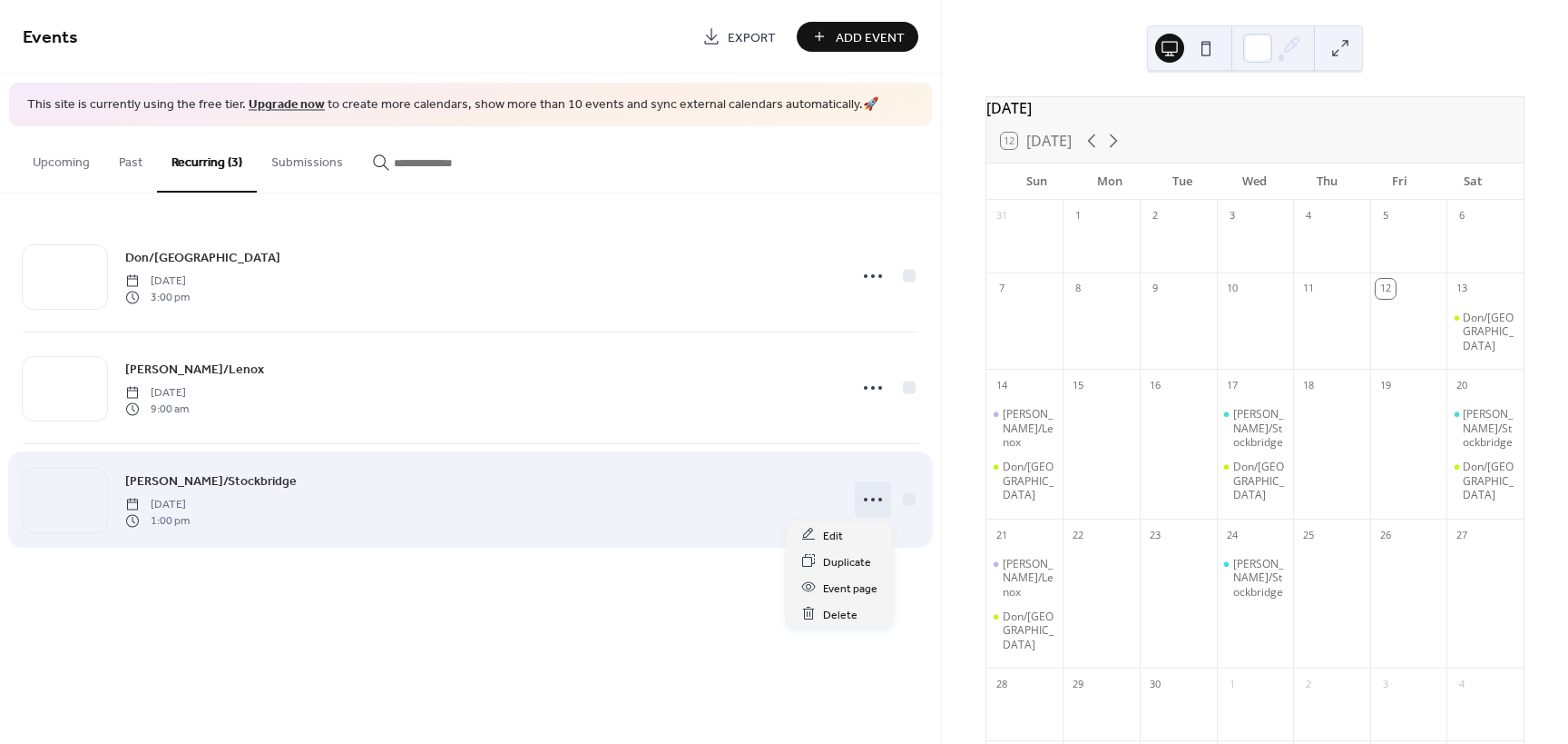
click at [870, 499] on icon at bounding box center [873, 499] width 29 height 29
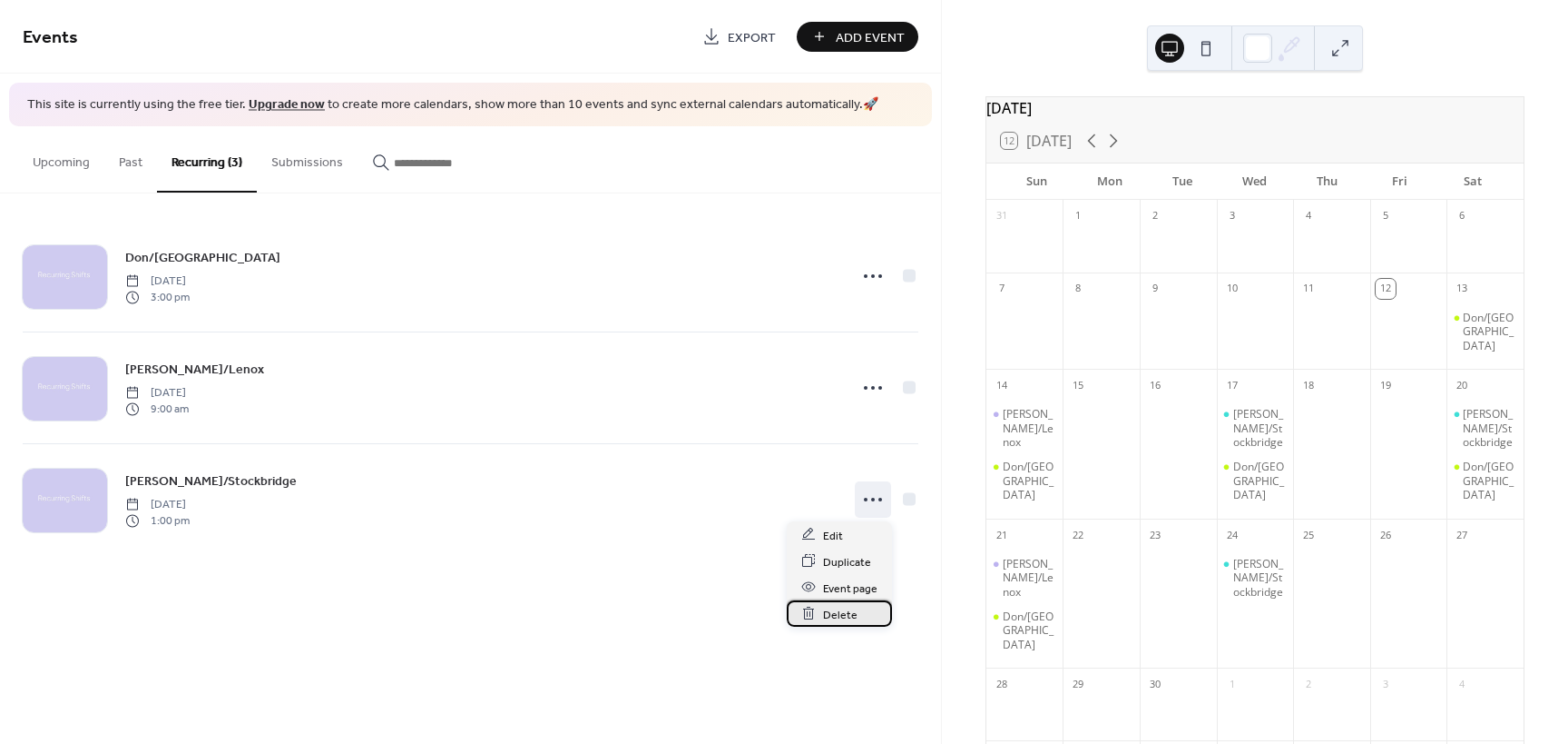
click at [835, 612] on span "Delete" at bounding box center [841, 614] width 35 height 19
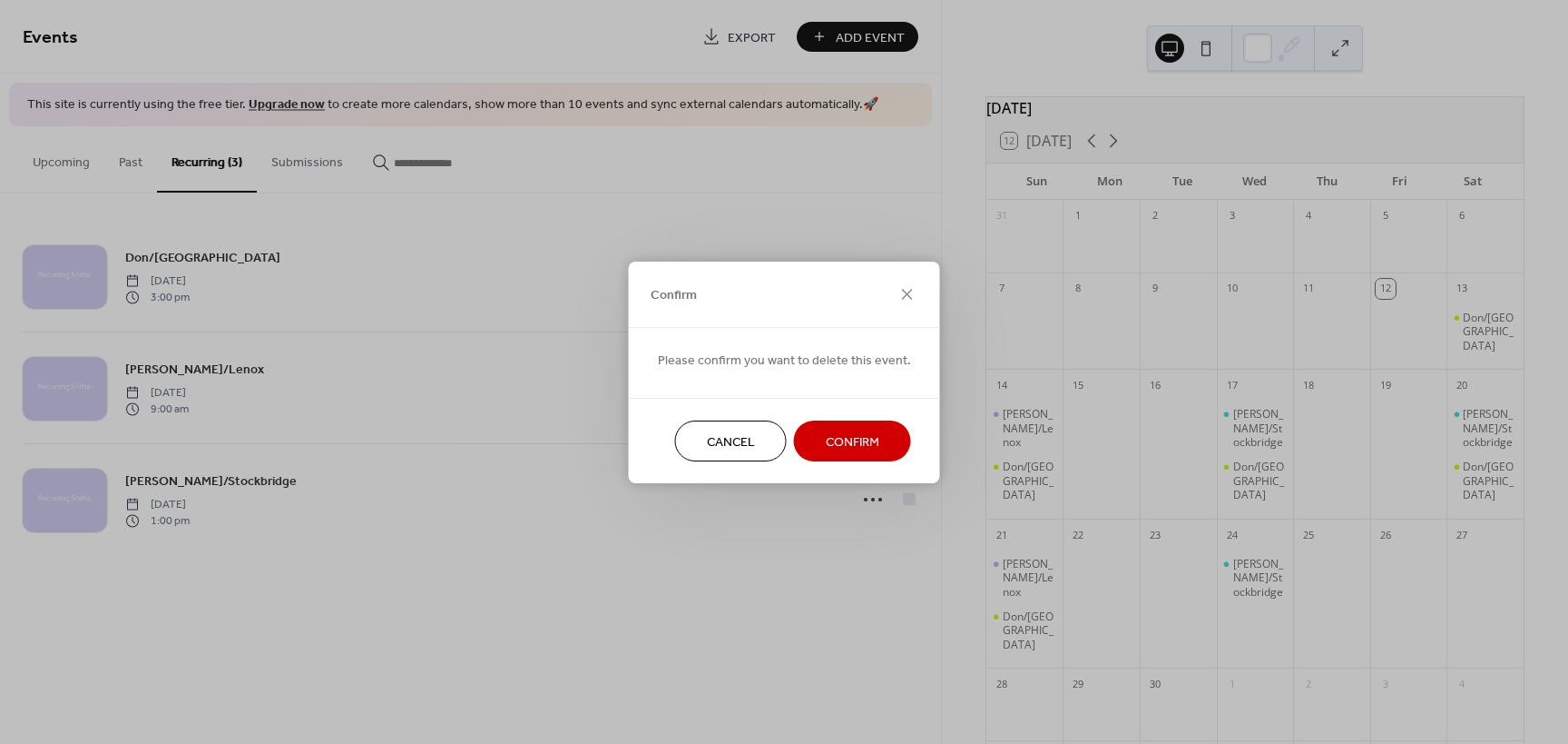
click at [826, 442] on span "Confirm" at bounding box center [853, 442] width 54 height 19
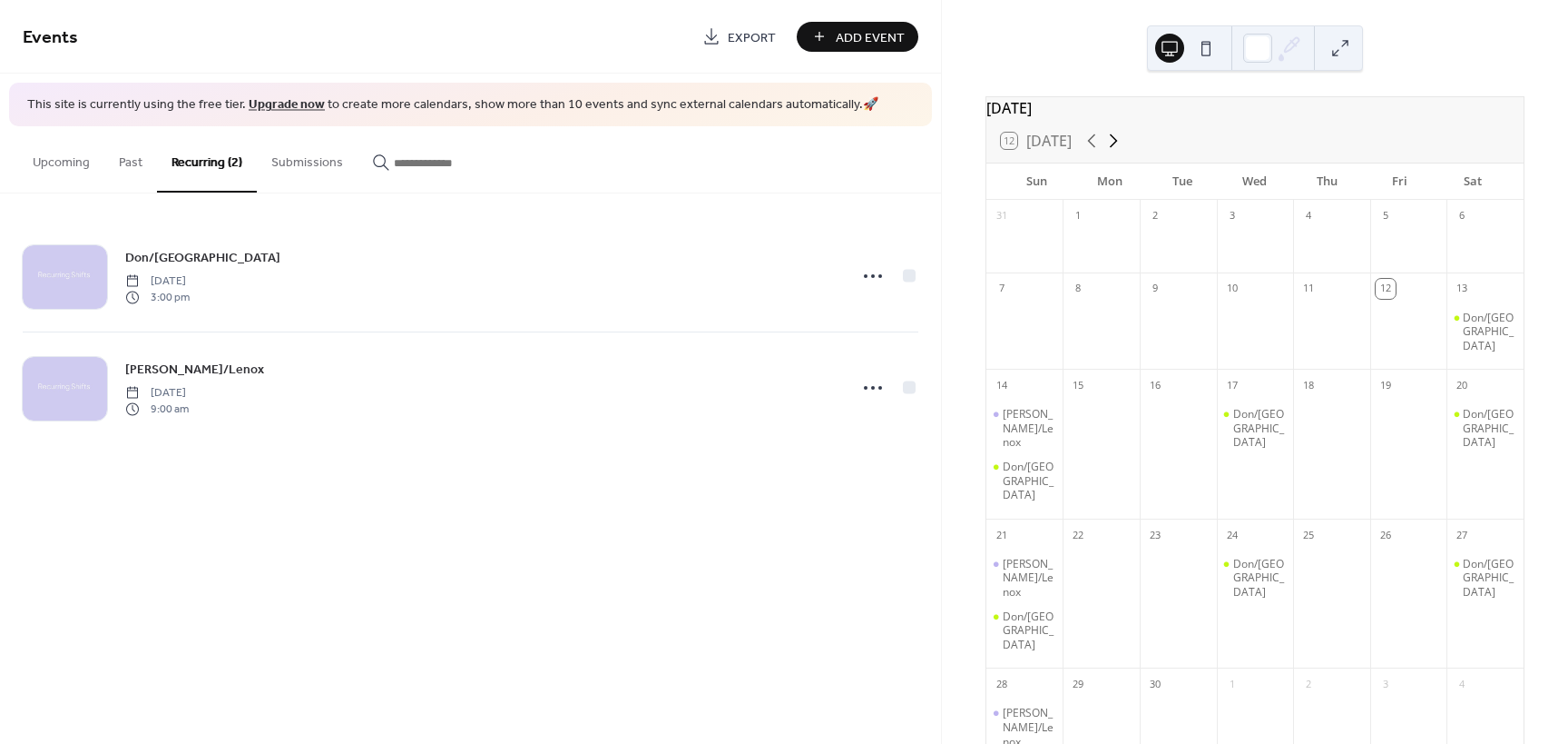
click at [1113, 150] on icon at bounding box center [1114, 140] width 22 height 22
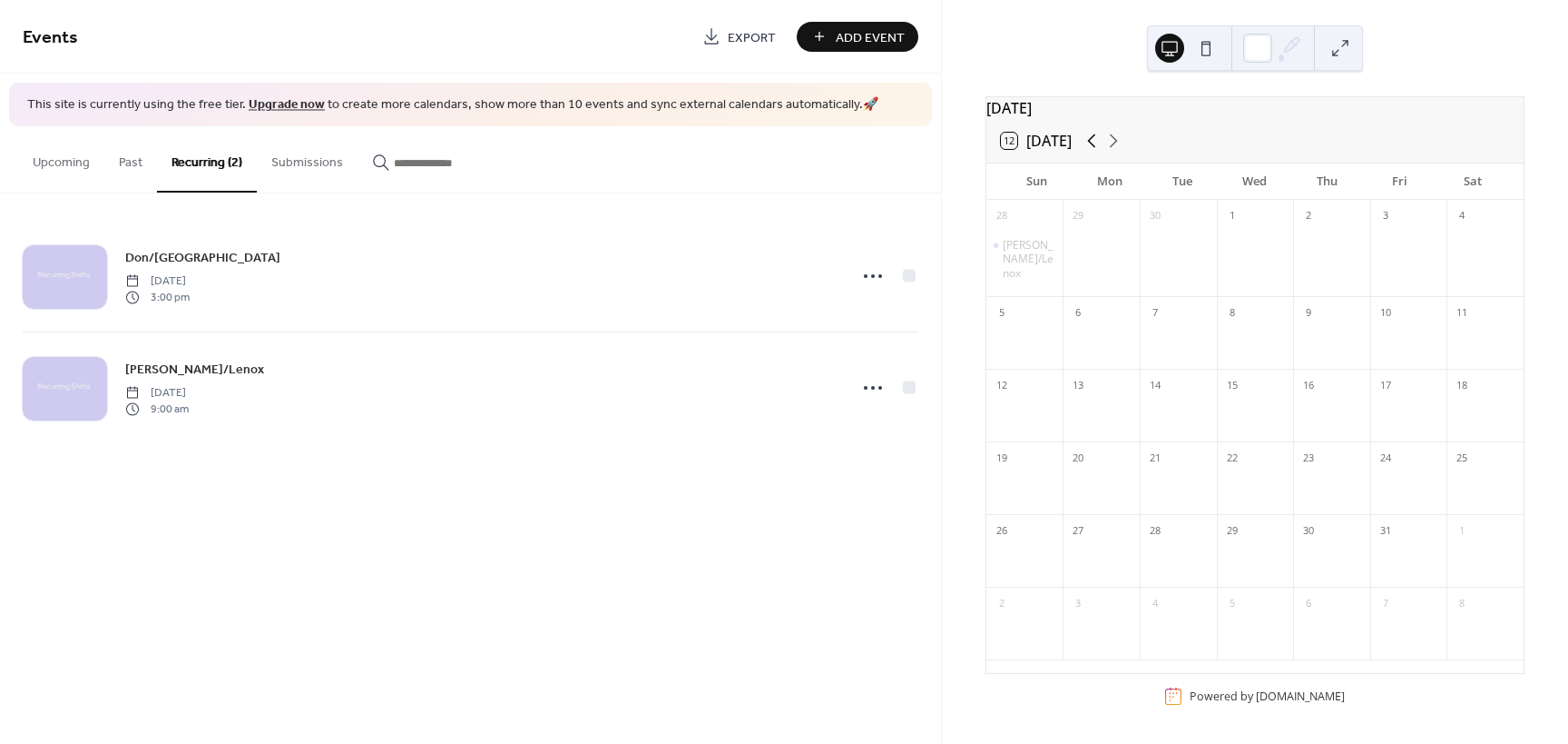
click at [1094, 150] on icon at bounding box center [1091, 140] width 22 height 22
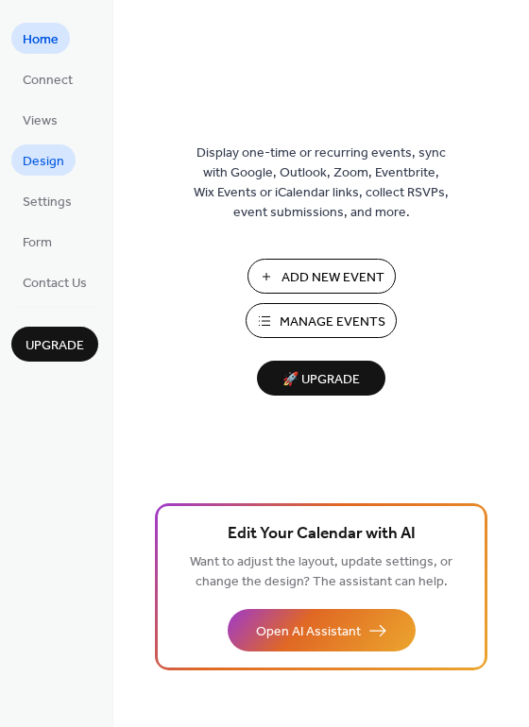
click at [34, 155] on span "Design" at bounding box center [44, 162] width 42 height 20
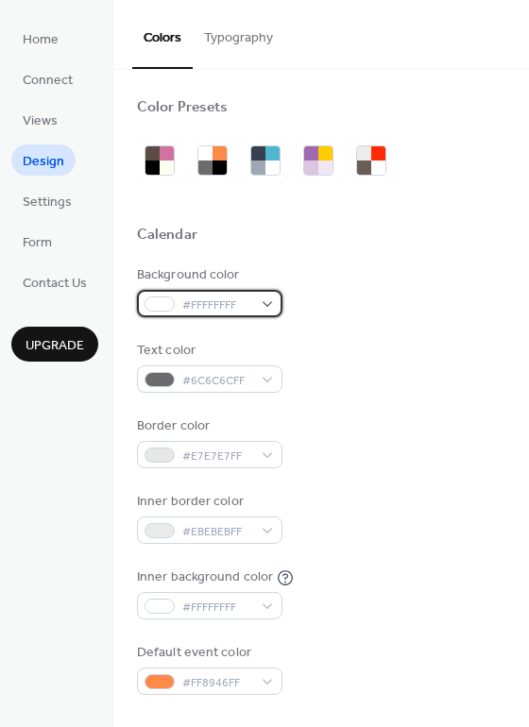
click at [270, 303] on div "#FFFFFFFF" at bounding box center [209, 303] width 145 height 27
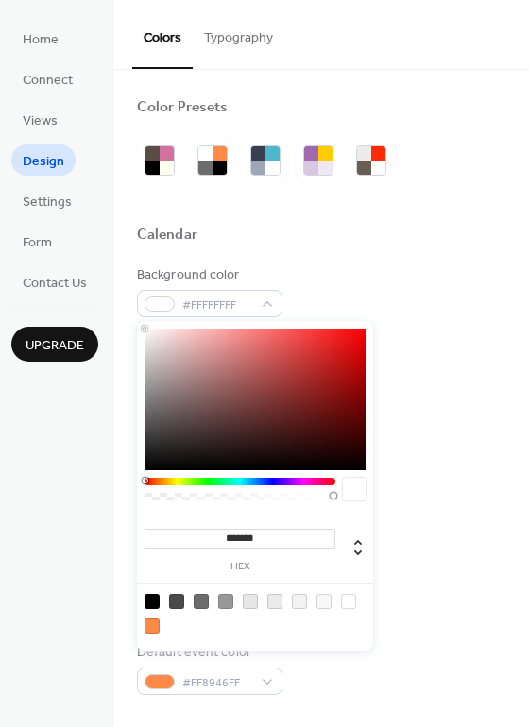
type input "*******"
click at [277, 345] on div at bounding box center [255, 400] width 221 height 142
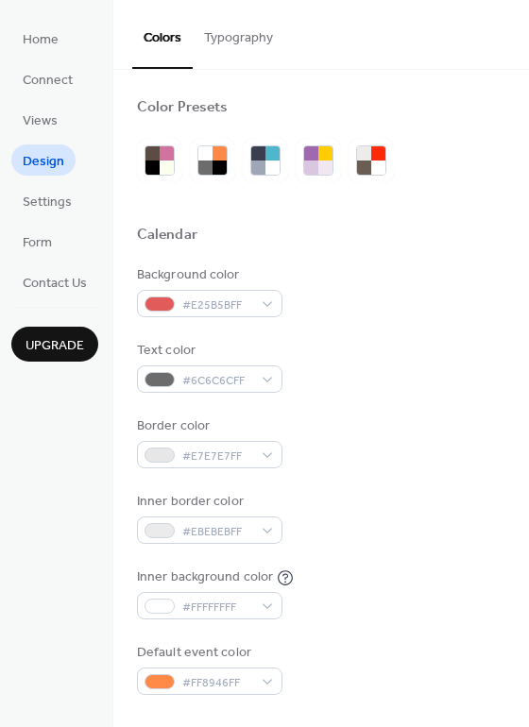
click at [463, 239] on div "Calendar" at bounding box center [321, 238] width 368 height 25
click at [268, 382] on div "#6C6C6CFF" at bounding box center [209, 379] width 145 height 27
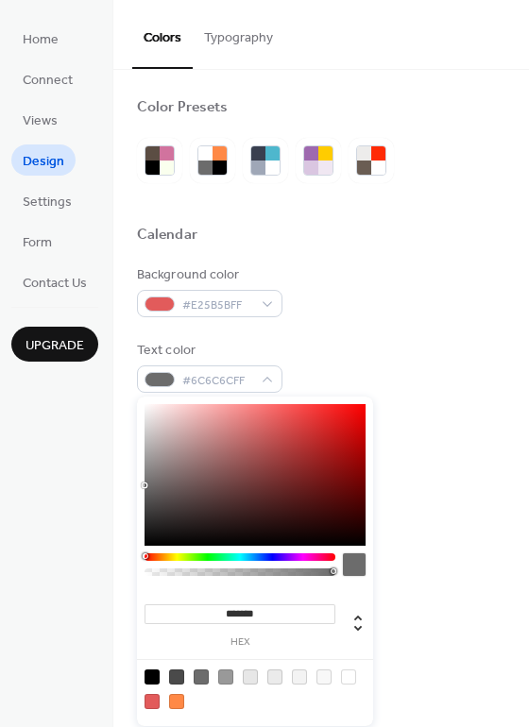
click at [172, 680] on div at bounding box center [176, 677] width 15 height 15
type input "*******"
click at [468, 330] on div "Background color #E25B5BFF Text color #4A4A4AFF Border color #E7E7E7FF Inner bo…" at bounding box center [321, 480] width 368 height 430
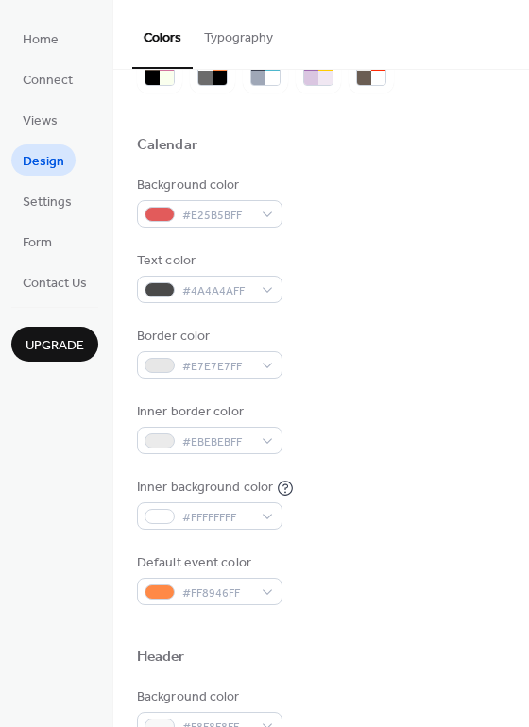
scroll to position [94, 0]
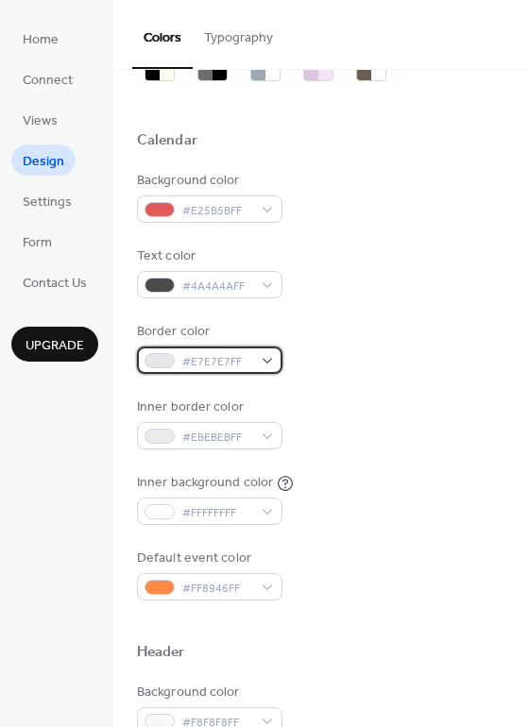
click at [268, 360] on div "#E7E7E7FF" at bounding box center [209, 360] width 145 height 27
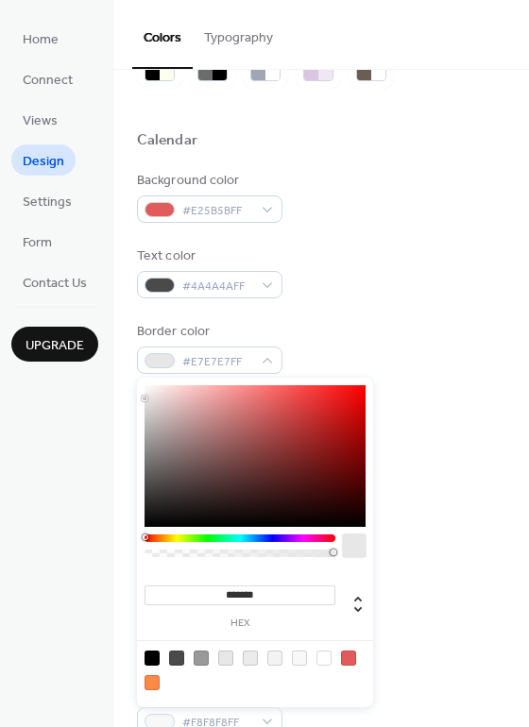
click at [270, 536] on div at bounding box center [240, 539] width 191 height 8
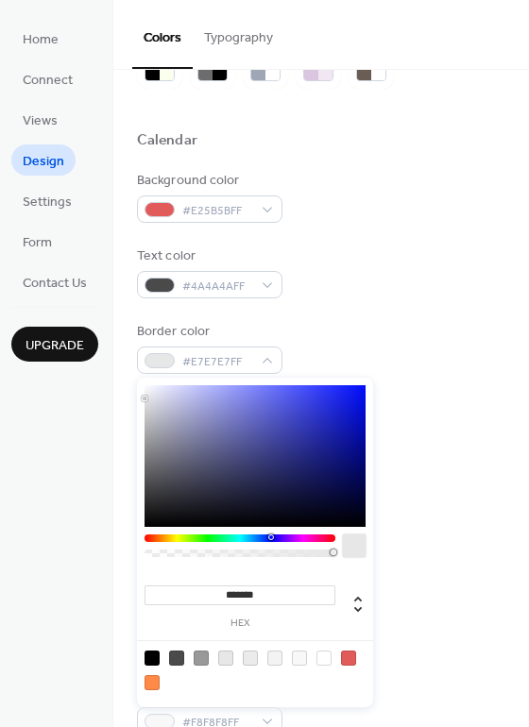
click at [286, 464] on div at bounding box center [255, 456] width 221 height 142
type input "*******"
click at [316, 397] on div at bounding box center [255, 456] width 221 height 142
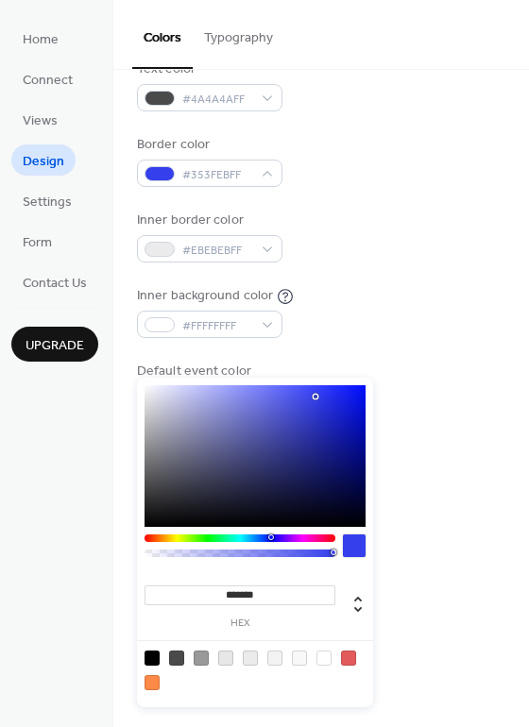
scroll to position [283, 0]
click at [432, 512] on div "Background color #F8F8F8FF" at bounding box center [321, 520] width 368 height 52
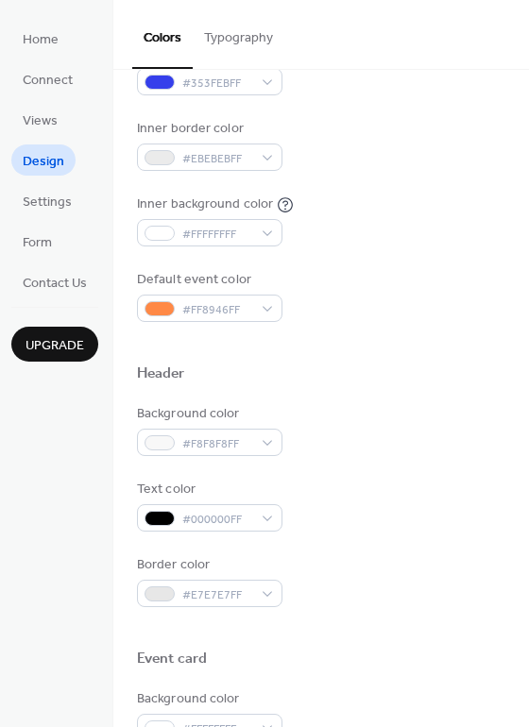
scroll to position [378, 0]
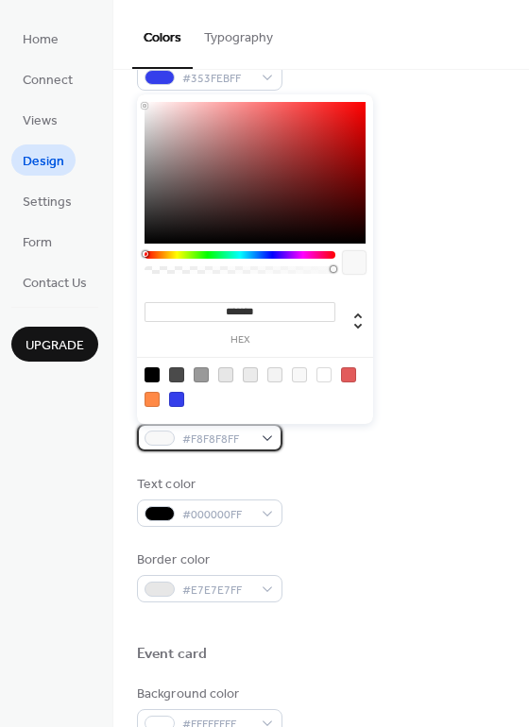
click at [269, 436] on div "#F8F8F8FF" at bounding box center [209, 437] width 145 height 27
click at [264, 438] on div "#F8F8F8FF" at bounding box center [209, 437] width 145 height 27
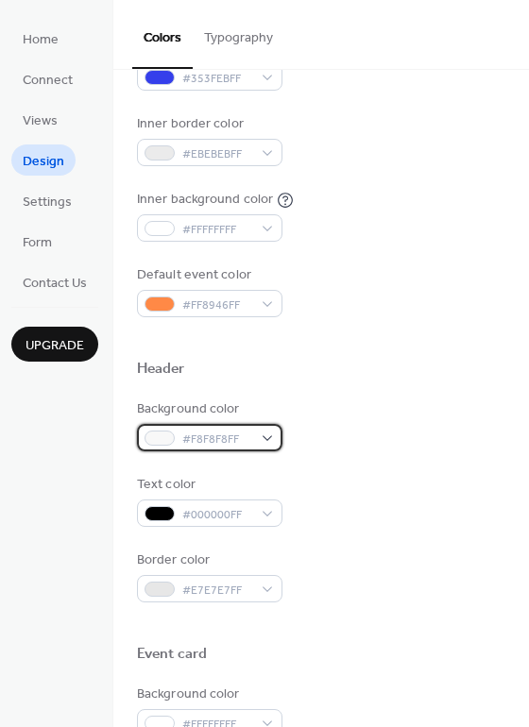
click at [266, 435] on div "#F8F8F8FF" at bounding box center [209, 437] width 145 height 27
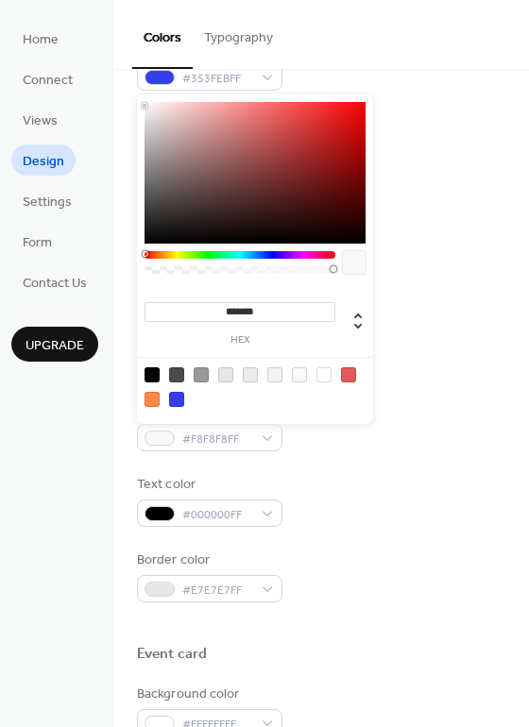
click at [180, 399] on div at bounding box center [176, 399] width 15 height 15
type input "*******"
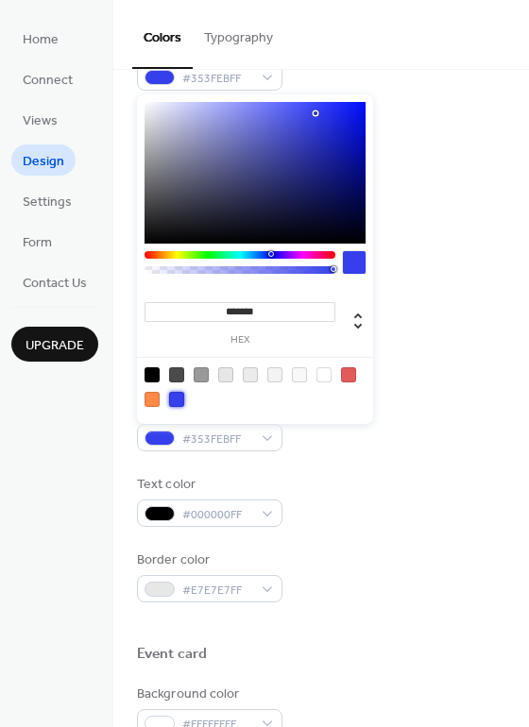
click at [347, 469] on div "Background color #353FEBFF Text color #000000FF Border color #E7E7E7FF" at bounding box center [321, 501] width 368 height 203
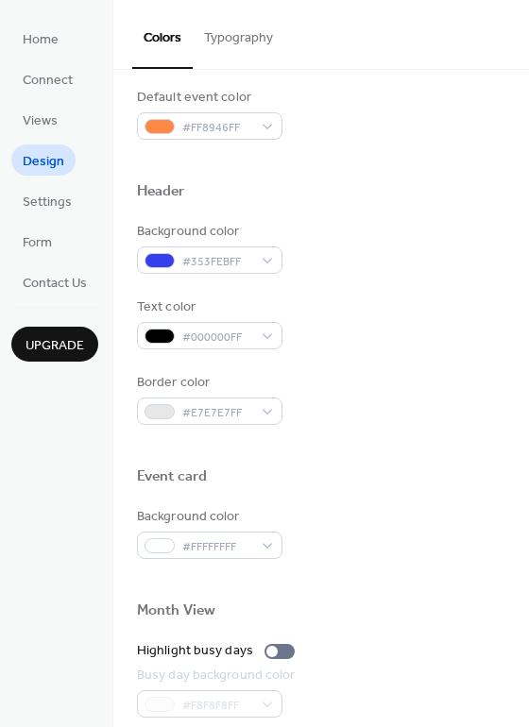
scroll to position [567, 0]
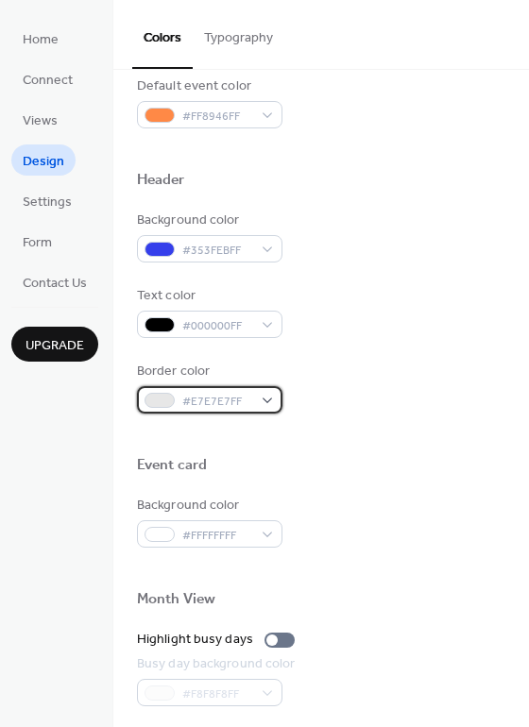
click at [270, 398] on div "#E7E7E7FF" at bounding box center [209, 399] width 145 height 27
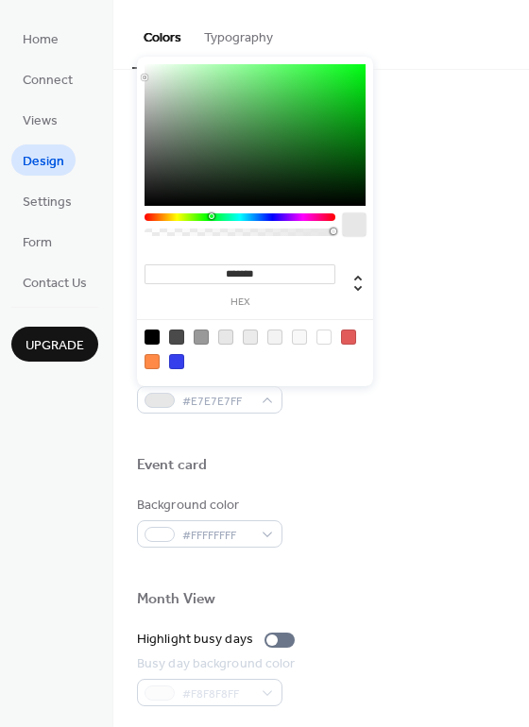
click at [211, 214] on div at bounding box center [240, 217] width 191 height 8
type input "*******"
click at [299, 99] on div at bounding box center [255, 135] width 221 height 142
click at [403, 490] on div at bounding box center [321, 488] width 368 height 15
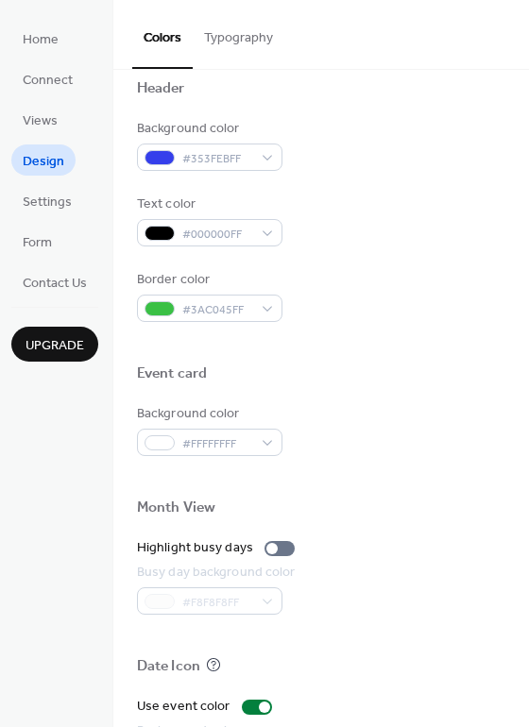
scroll to position [661, 0]
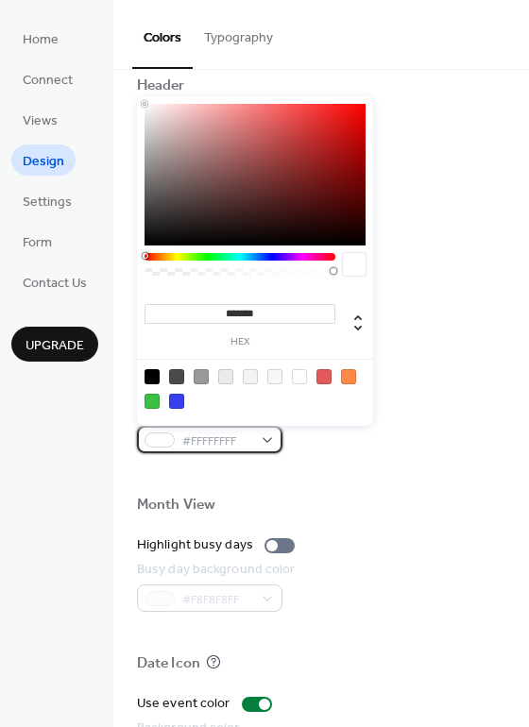
click at [268, 435] on div "#FFFFFFFF" at bounding box center [209, 439] width 145 height 27
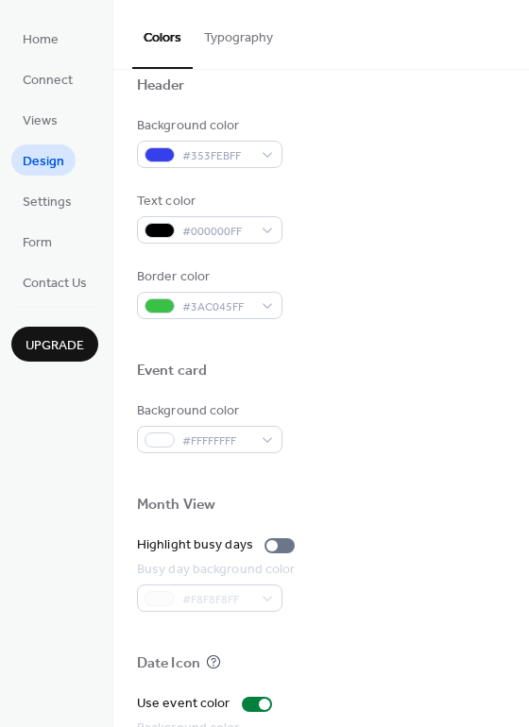
click at [452, 526] on div at bounding box center [321, 527] width 368 height 15
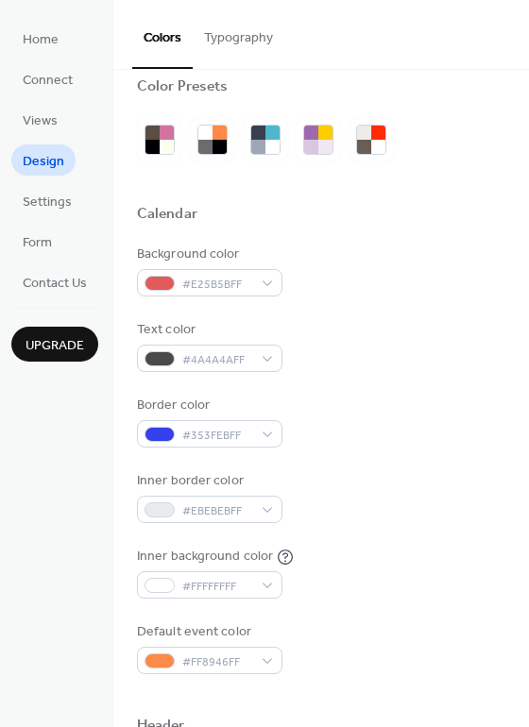
scroll to position [0, 0]
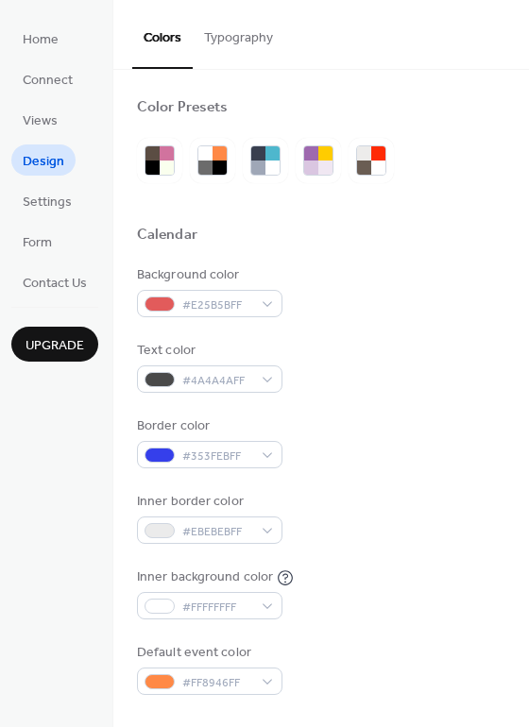
click at [234, 32] on button "Typography" at bounding box center [239, 33] width 92 height 67
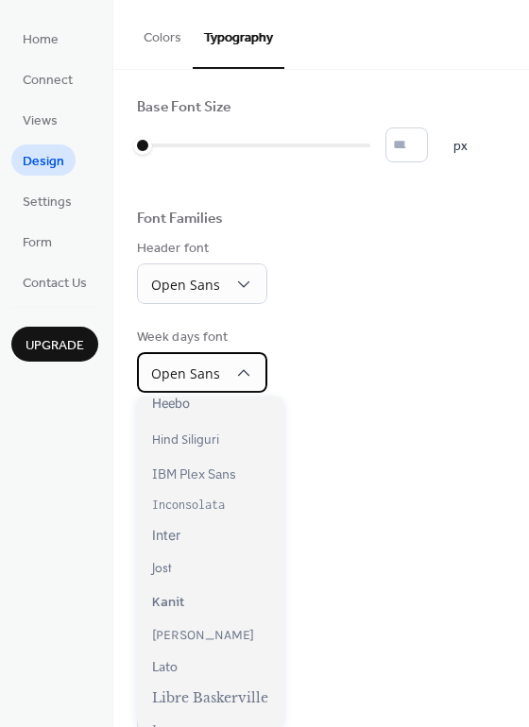
scroll to position [283, 0]
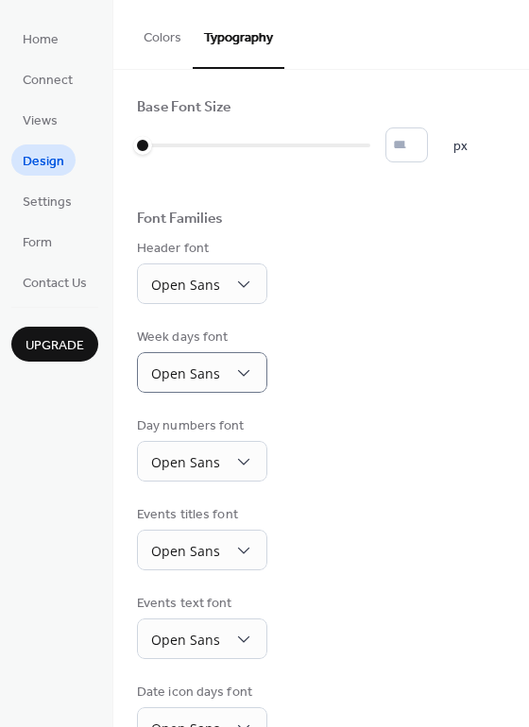
click at [358, 329] on div "Week days font Open Sans" at bounding box center [321, 360] width 368 height 65
click at [145, 34] on button "Colors" at bounding box center [162, 33] width 60 height 67
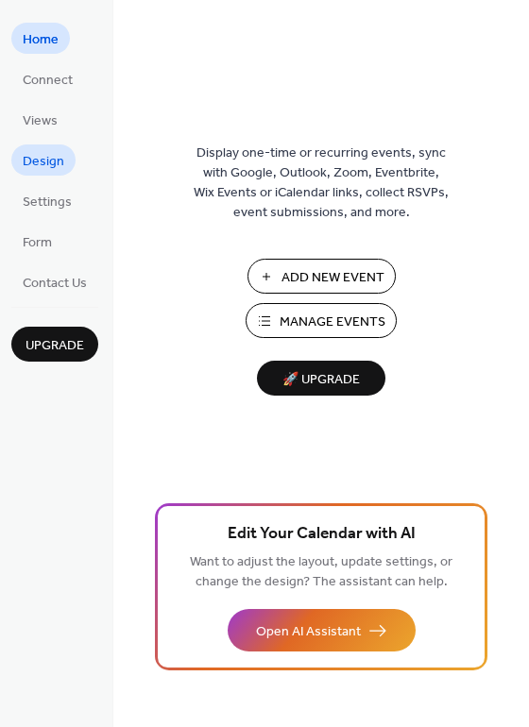
click at [35, 157] on span "Design" at bounding box center [44, 162] width 42 height 20
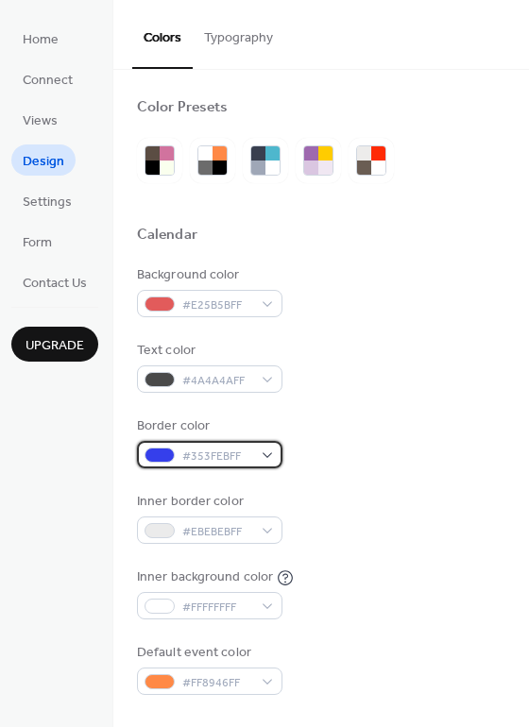
click at [268, 452] on div "#353FEBFF" at bounding box center [209, 454] width 145 height 27
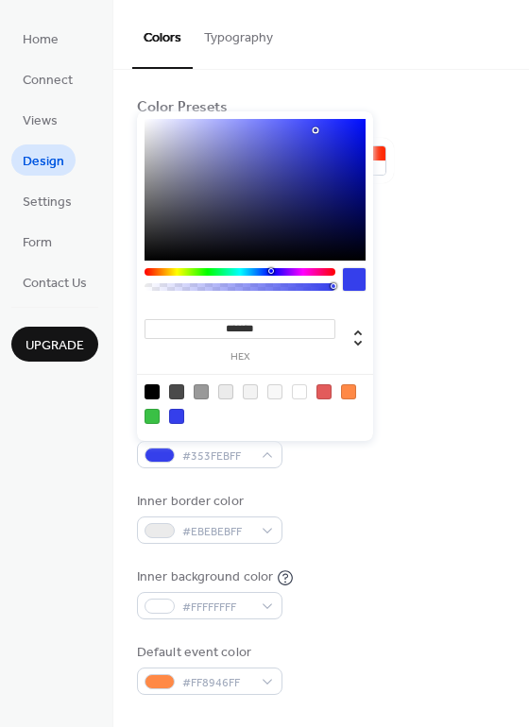
drag, startPoint x: 268, startPoint y: 328, endPoint x: 206, endPoint y: 326, distance: 62.4
click at [206, 326] on input "*******" at bounding box center [240, 329] width 191 height 20
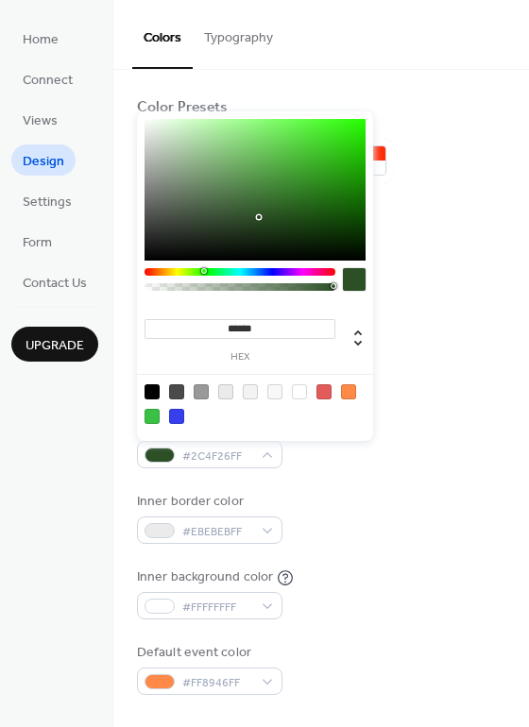
type input "*******"
click at [354, 277] on div at bounding box center [354, 279] width 23 height 23
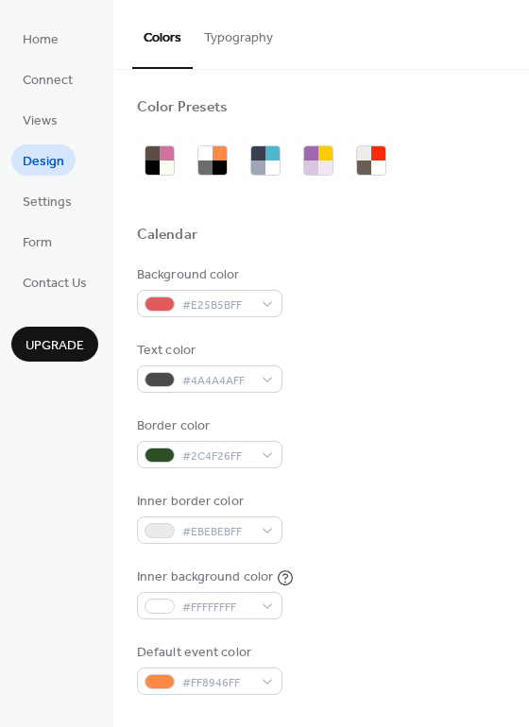
click at [439, 391] on div "Text color #4A4A4AFF" at bounding box center [321, 367] width 368 height 52
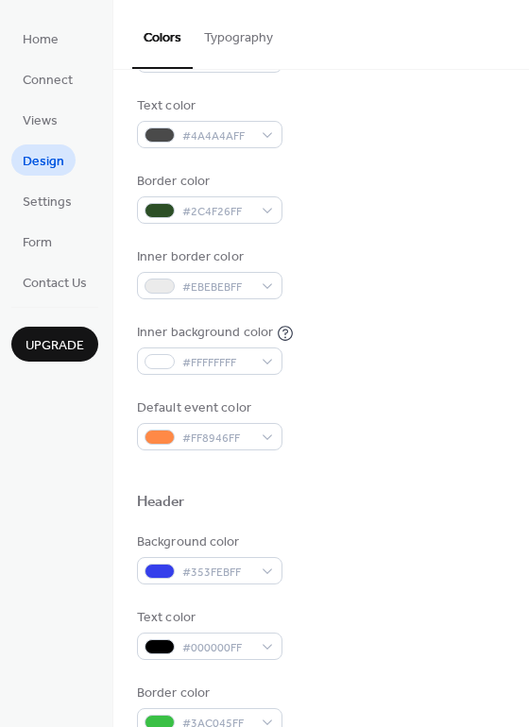
scroll to position [283, 0]
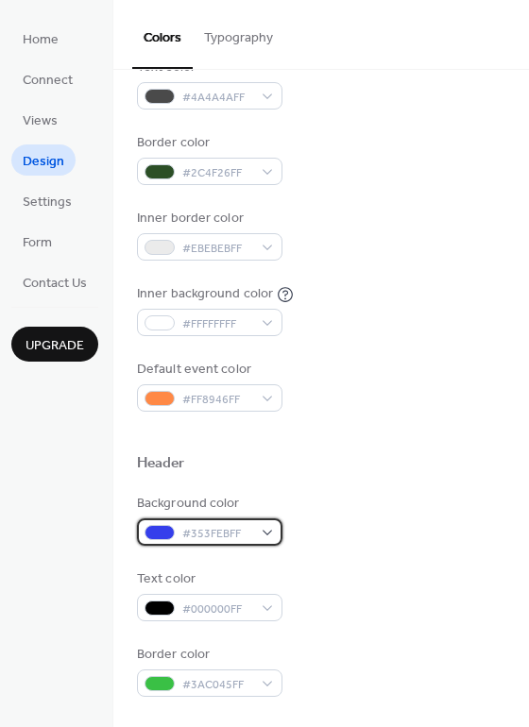
click at [266, 529] on div "#353FEBFF" at bounding box center [209, 532] width 145 height 27
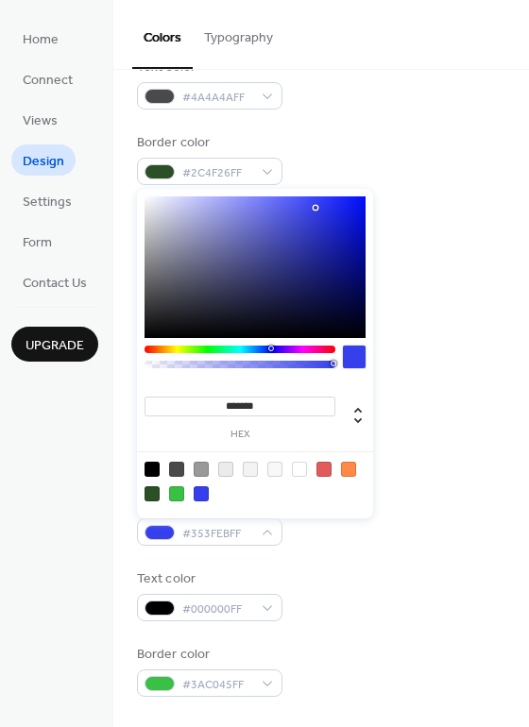
click at [267, 402] on input "*******" at bounding box center [240, 407] width 191 height 20
drag, startPoint x: 267, startPoint y: 402, endPoint x: 227, endPoint y: 401, distance: 40.6
click at [227, 401] on input "*******" at bounding box center [240, 407] width 191 height 20
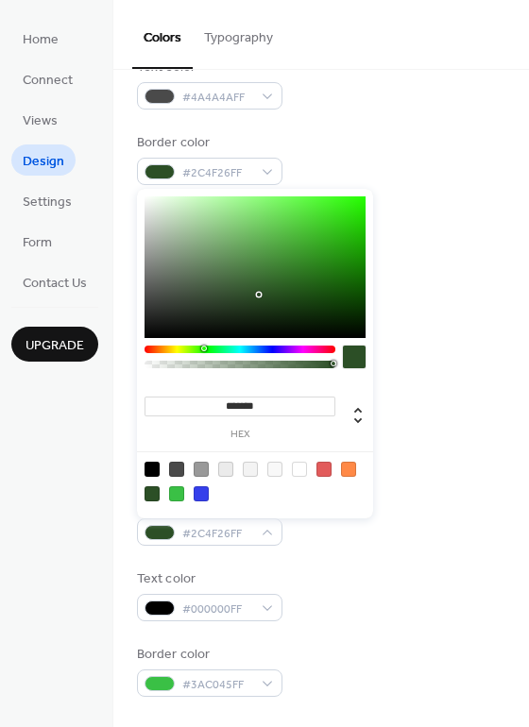
type input "*******"
click at [352, 352] on div at bounding box center [354, 357] width 23 height 23
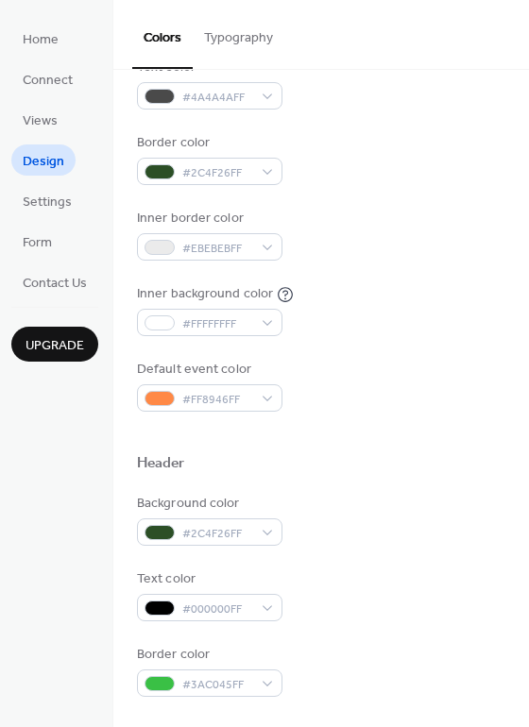
click at [414, 383] on div "Default event color #FF8946FF" at bounding box center [321, 386] width 368 height 52
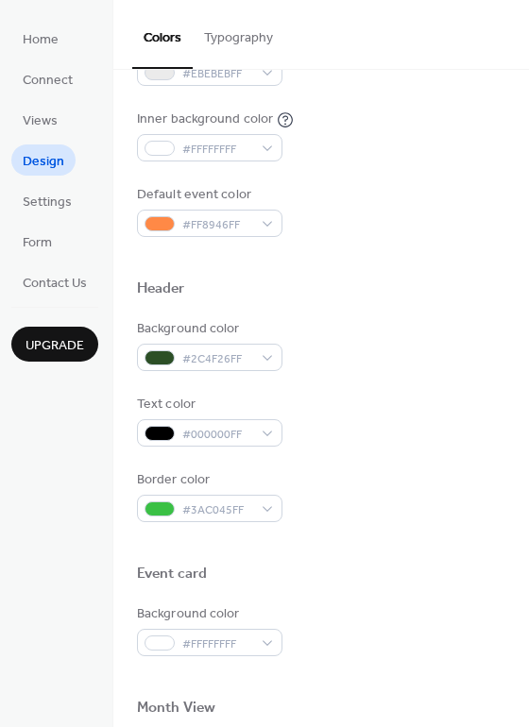
scroll to position [472, 0]
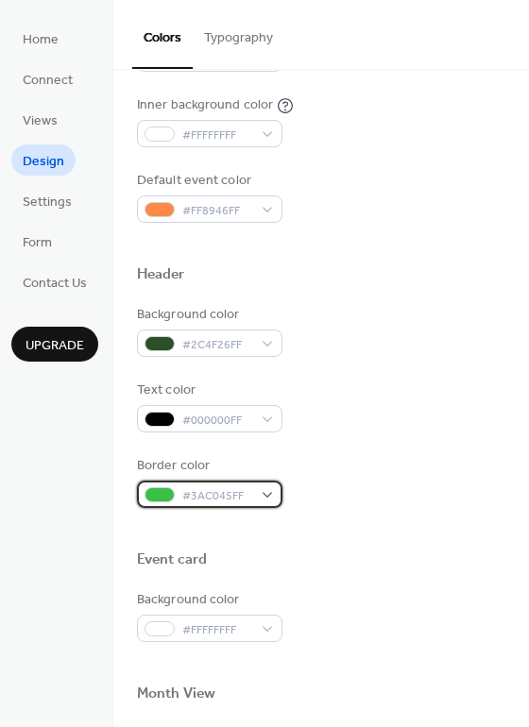
click at [263, 495] on div "#3AC045FF" at bounding box center [209, 494] width 145 height 27
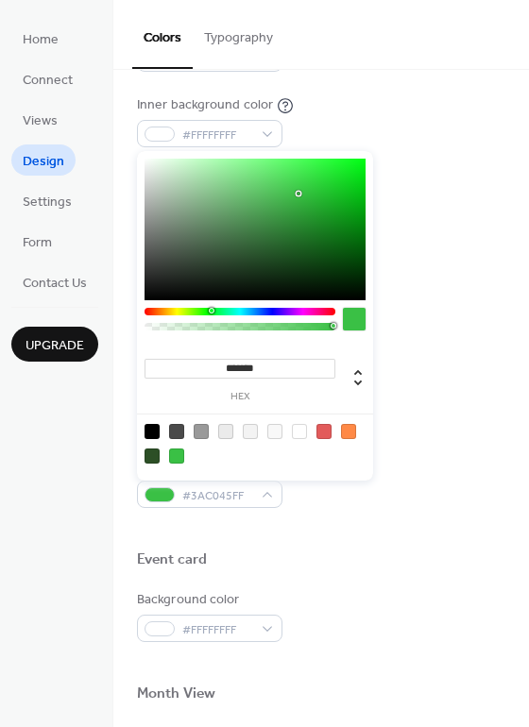
drag, startPoint x: 280, startPoint y: 364, endPoint x: 225, endPoint y: 364, distance: 54.8
click at [225, 364] on input "*******" at bounding box center [240, 369] width 191 height 20
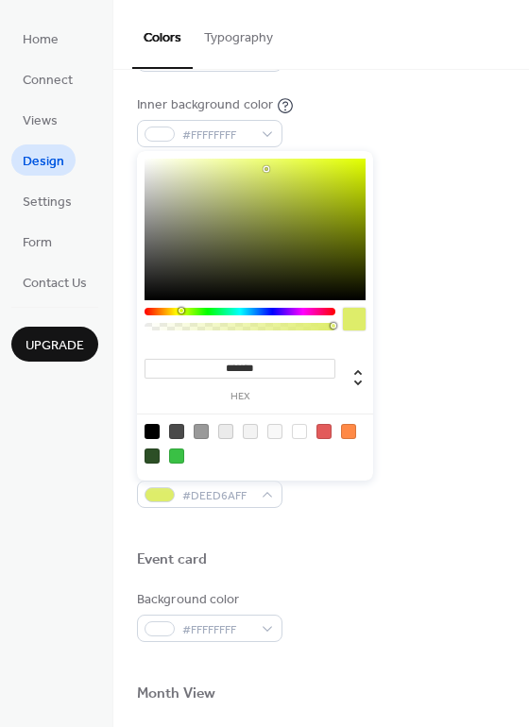
type input "*******"
click at [350, 318] on div at bounding box center [354, 319] width 23 height 23
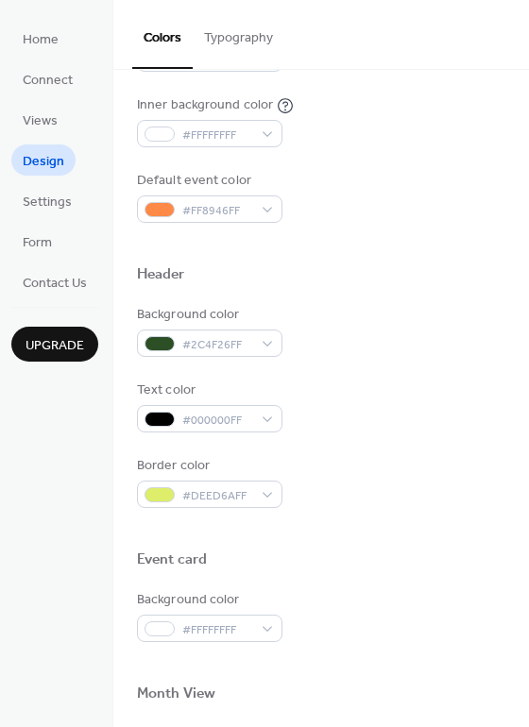
click at [423, 365] on div "Background color #2C4F26FF Text color #000000FF Border color #DEED6AFF" at bounding box center [321, 406] width 368 height 203
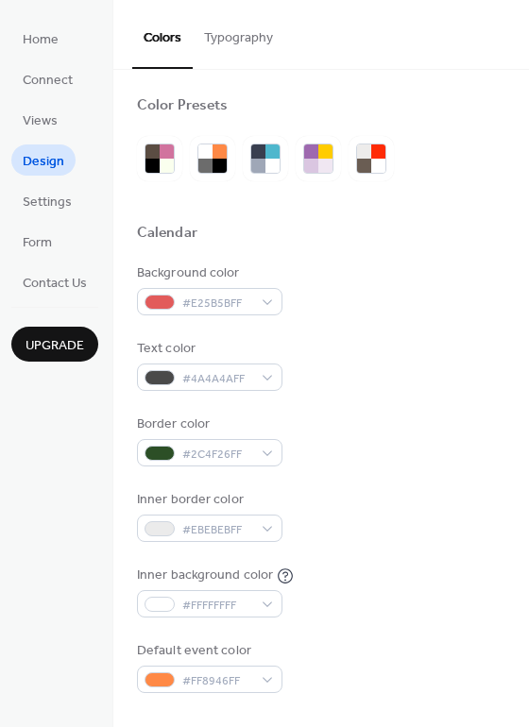
scroll to position [0, 0]
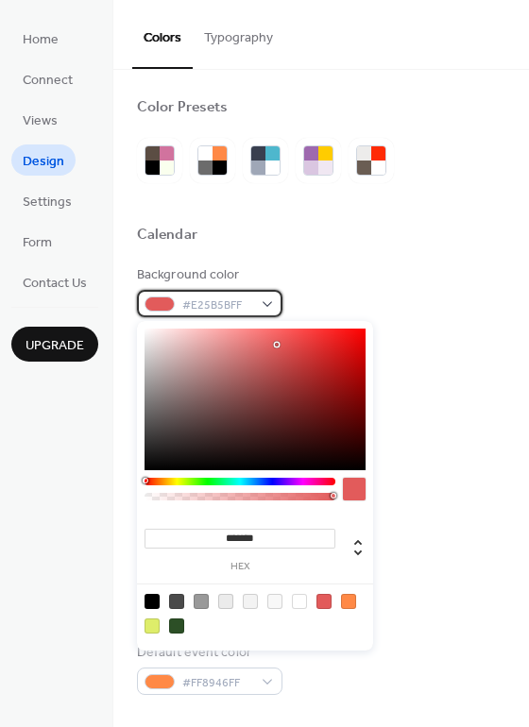
click at [274, 302] on div "#E25B5BFF" at bounding box center [209, 303] width 145 height 27
drag, startPoint x: 266, startPoint y: 537, endPoint x: 227, endPoint y: 537, distance: 39.7
click at [227, 537] on input "*******" at bounding box center [240, 539] width 191 height 20
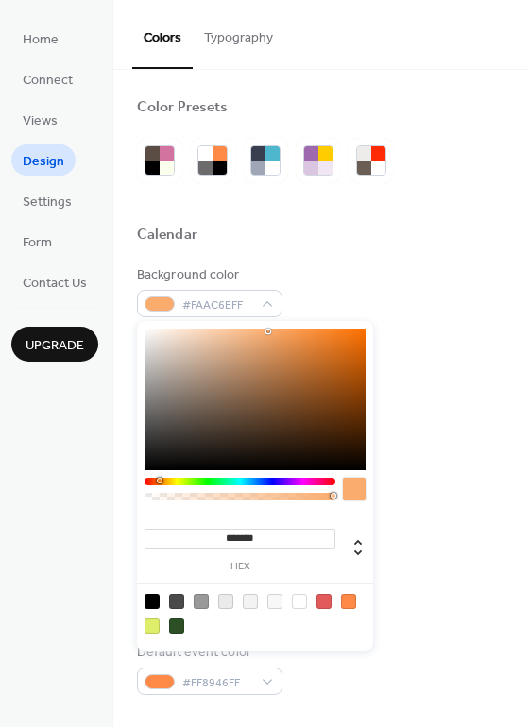
type input "*******"
click at [356, 486] on div at bounding box center [354, 489] width 23 height 23
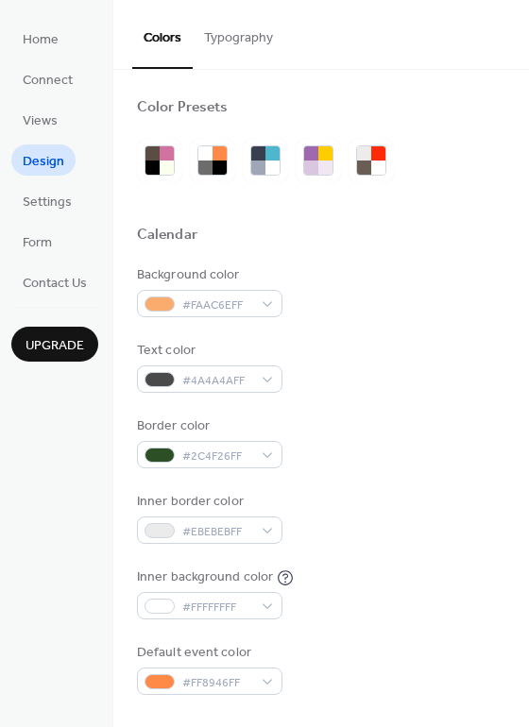
click at [414, 467] on div "Border color #2C4F26FF" at bounding box center [321, 443] width 368 height 52
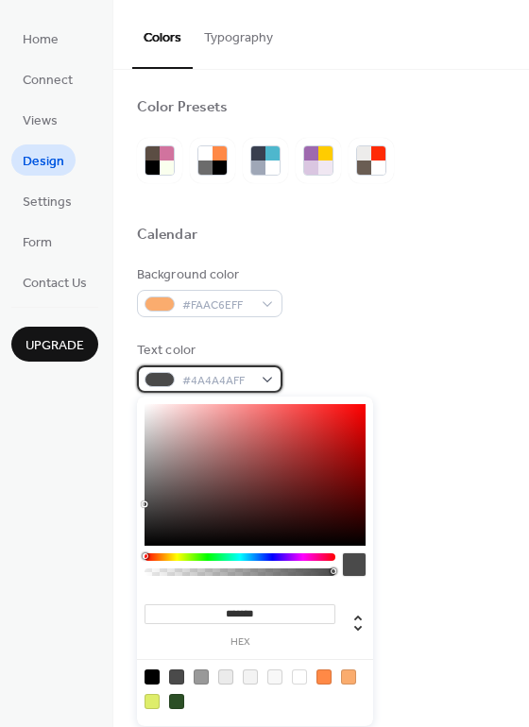
click at [265, 377] on div "#4A4A4AFF" at bounding box center [209, 379] width 145 height 27
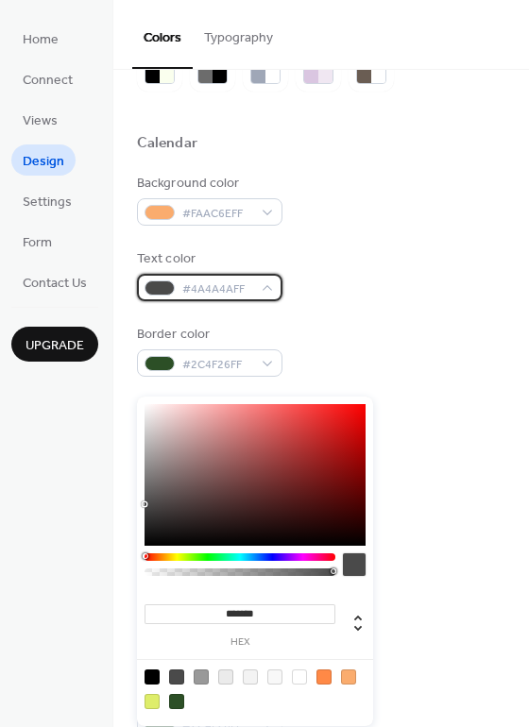
scroll to position [94, 0]
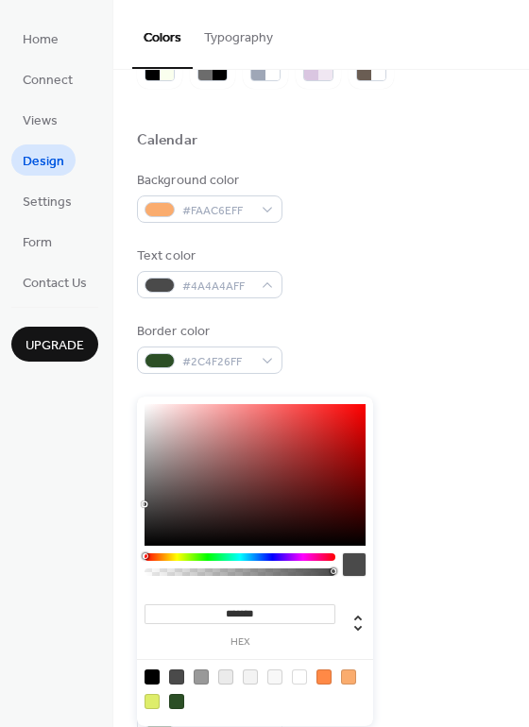
click at [272, 612] on input "*******" at bounding box center [240, 615] width 191 height 20
click at [295, 676] on div at bounding box center [299, 677] width 15 height 15
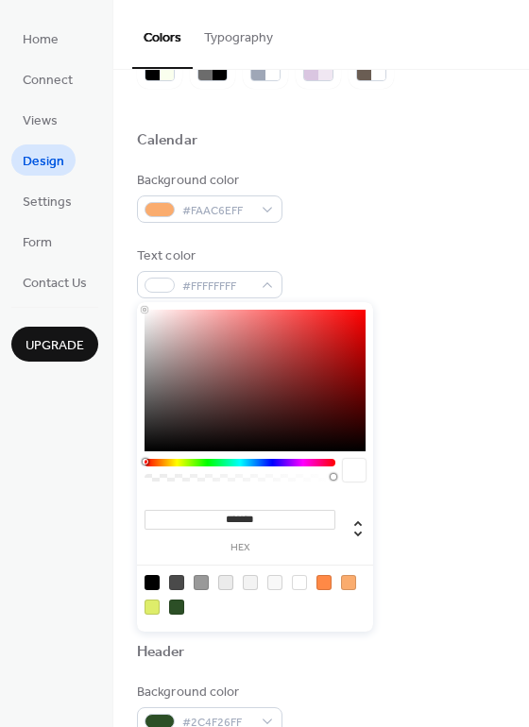
click at [182, 603] on div at bounding box center [176, 607] width 15 height 15
type input "*******"
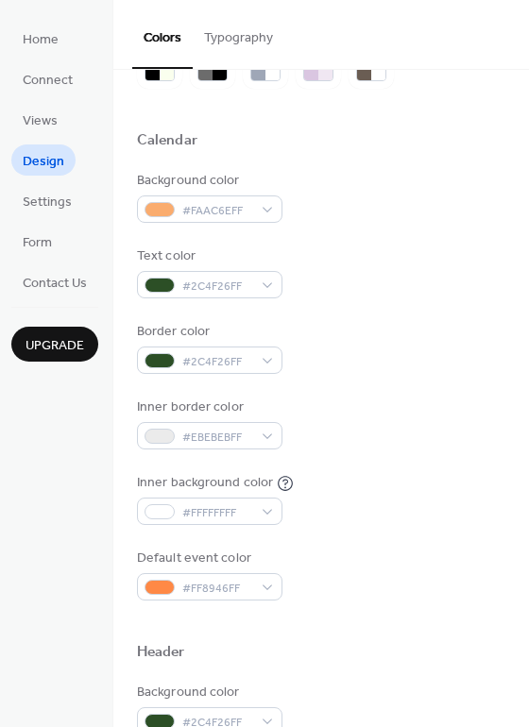
click at [451, 361] on div "Border color #2C4F26FF" at bounding box center [321, 348] width 368 height 52
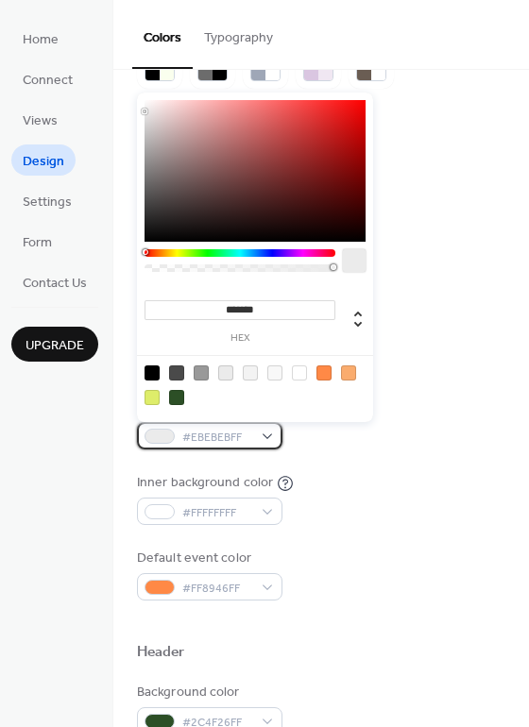
click at [268, 435] on div "#EBEBEBFF" at bounding box center [209, 435] width 145 height 27
click at [150, 396] on div at bounding box center [152, 397] width 15 height 15
type input "*******"
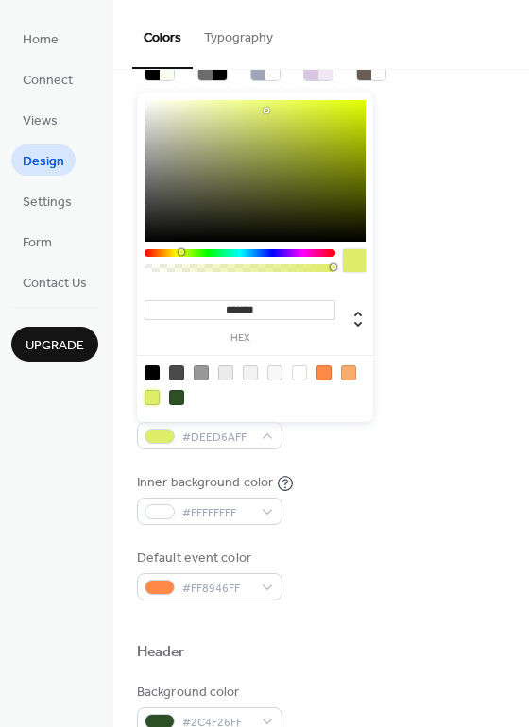
click at [412, 541] on div "Background color #FAAC6EFF Text color #2C4F26FF Border color #2C4F26FF Inner bo…" at bounding box center [321, 386] width 368 height 430
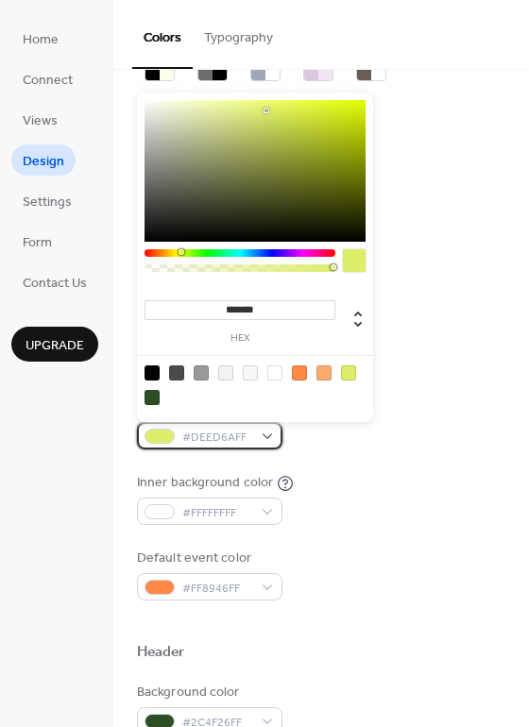
click at [266, 435] on div "#DEED6AFF" at bounding box center [209, 435] width 145 height 27
click at [322, 374] on div at bounding box center [323, 373] width 15 height 15
type input "*******"
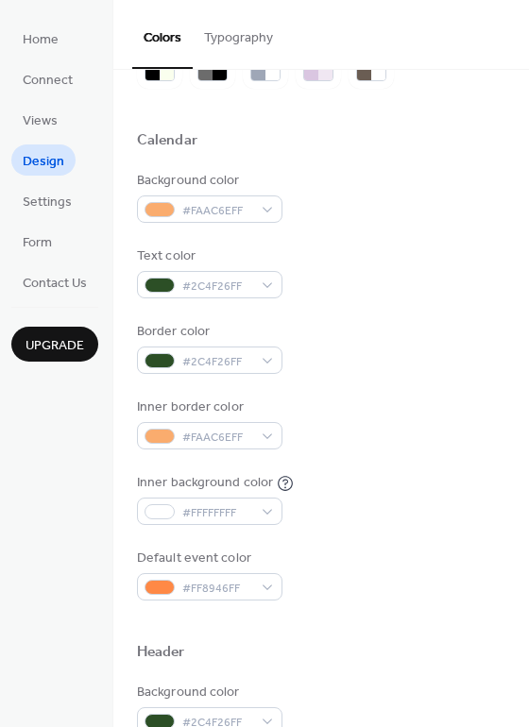
click at [367, 473] on div "Inner background color #FFFFFFFF" at bounding box center [321, 499] width 368 height 52
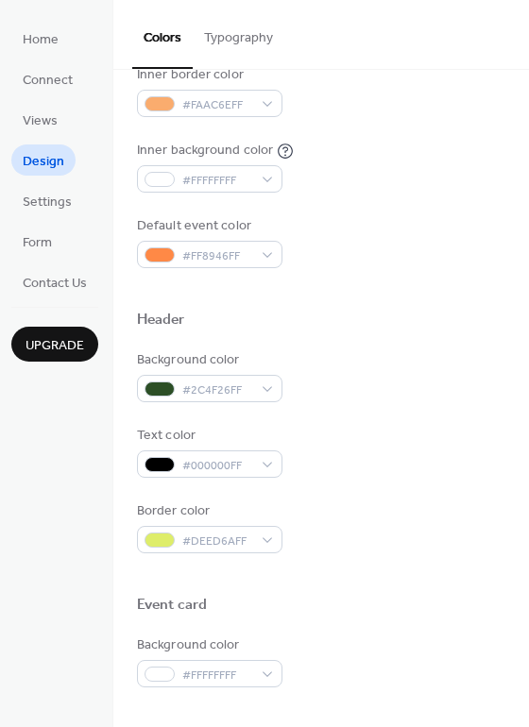
scroll to position [472, 0]
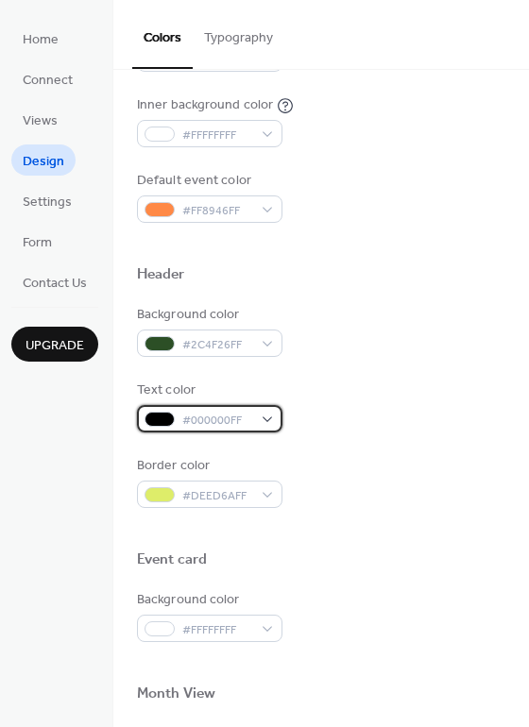
click at [267, 415] on div "#000000FF" at bounding box center [209, 418] width 145 height 27
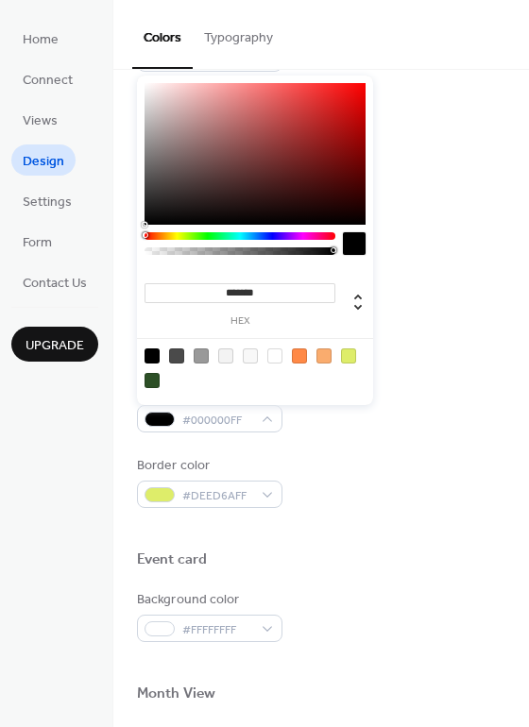
click at [272, 355] on div at bounding box center [274, 356] width 15 height 15
type input "*******"
click at [378, 505] on div "Border color #DEED6AFF" at bounding box center [321, 482] width 368 height 52
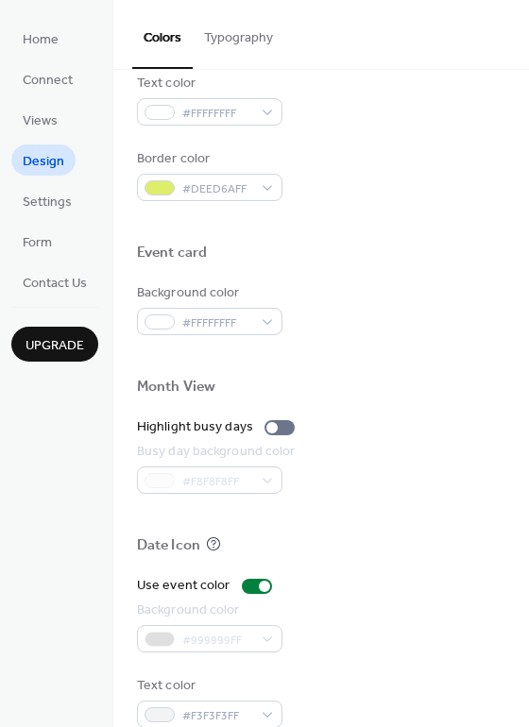
scroll to position [809, 0]
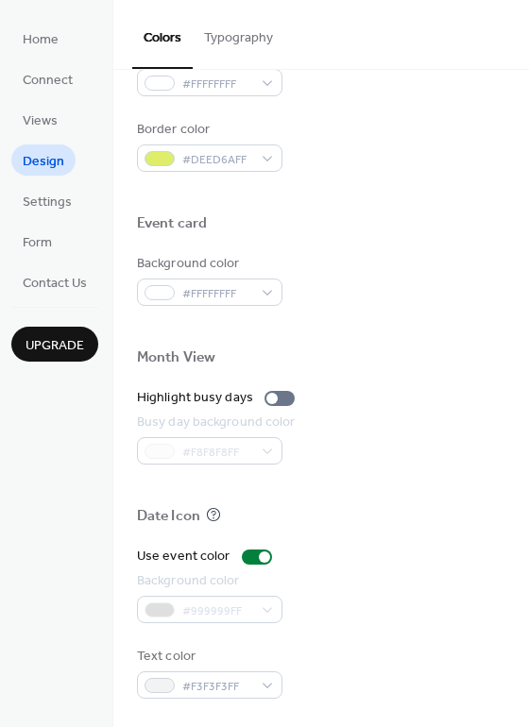
click at [270, 603] on div "#999999FF" at bounding box center [209, 609] width 145 height 27
click at [265, 611] on div "#999999FF" at bounding box center [209, 609] width 145 height 27
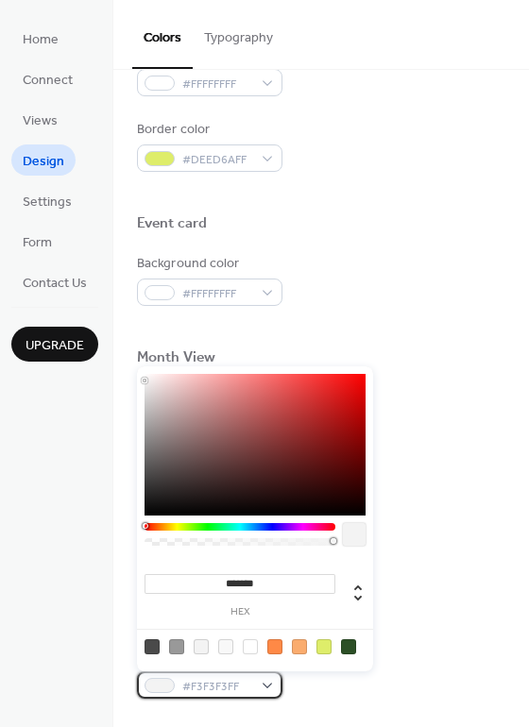
click at [270, 682] on div "#F3F3F3FF" at bounding box center [209, 685] width 145 height 27
click at [245, 646] on div at bounding box center [250, 647] width 15 height 15
type input "*******"
click at [422, 658] on div "Text color #FFFFFFFF" at bounding box center [321, 673] width 368 height 52
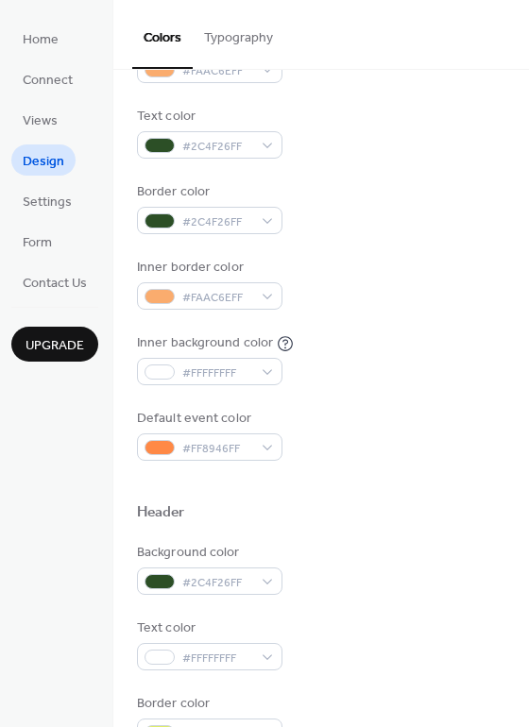
scroll to position [147, 0]
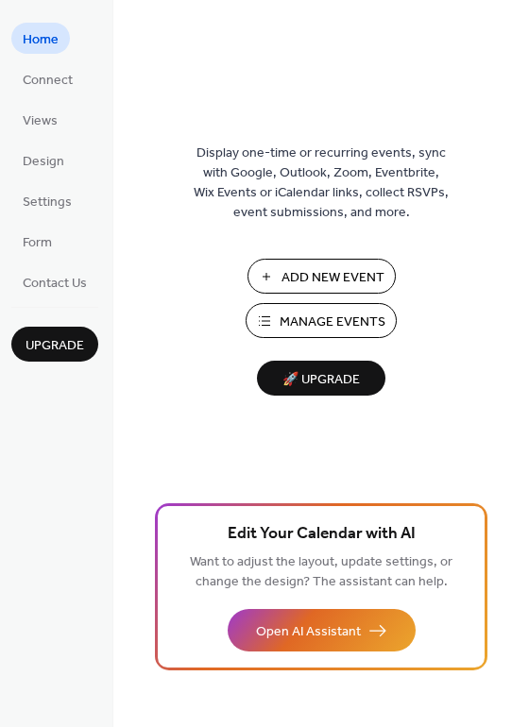
click at [304, 322] on span "Manage Events" at bounding box center [333, 323] width 106 height 20
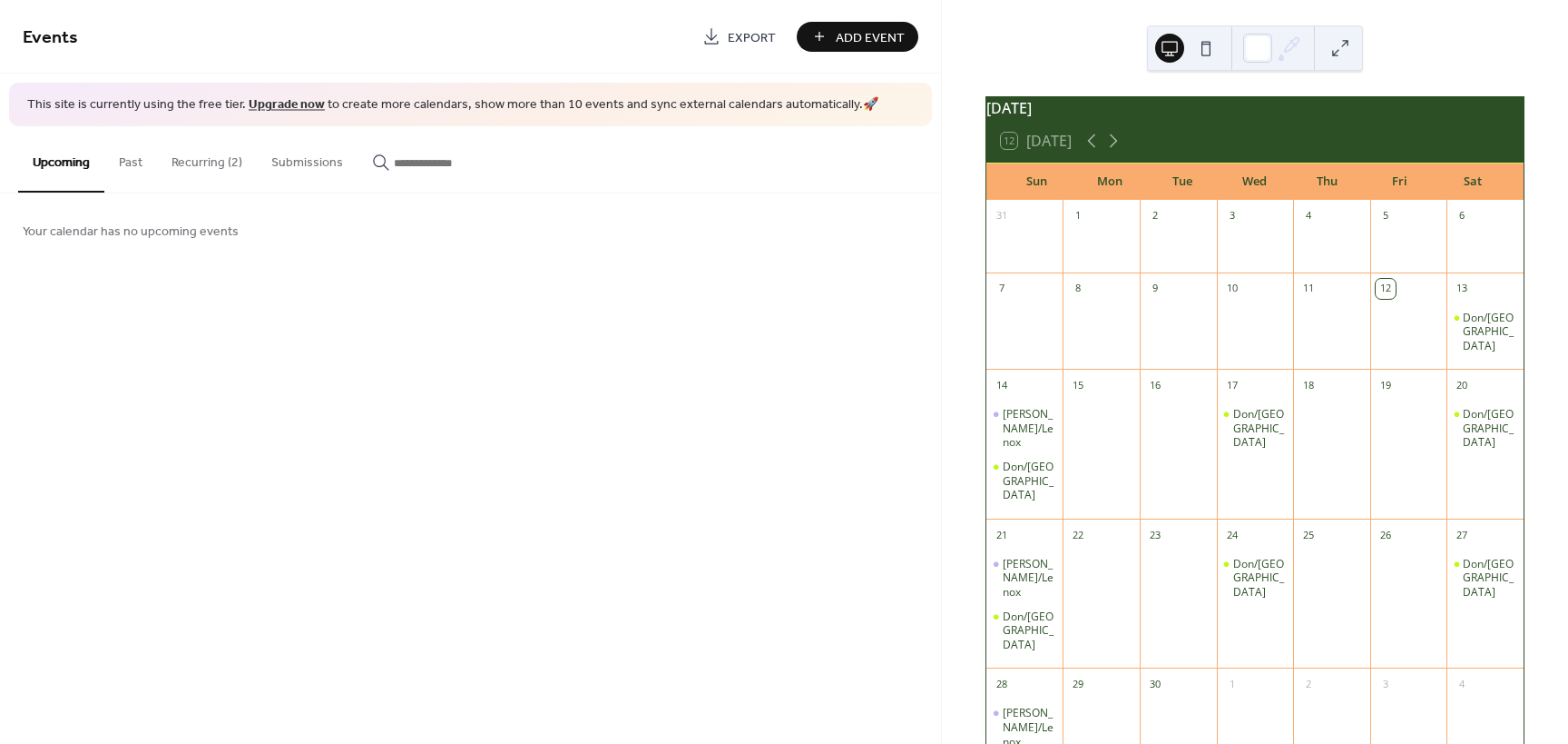
click at [211, 160] on button "Recurring (2)" at bounding box center [207, 158] width 100 height 64
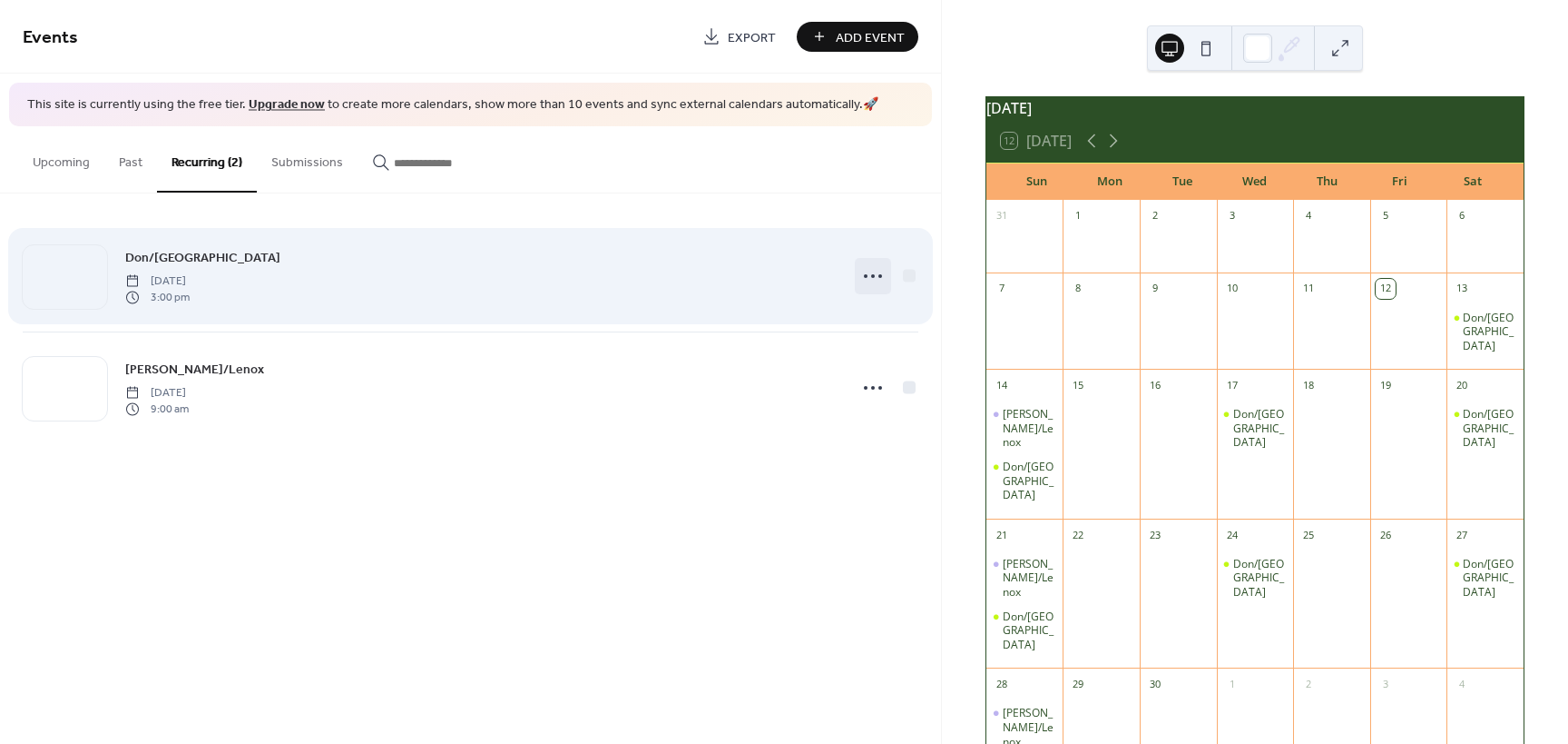
click at [877, 276] on icon at bounding box center [873, 276] width 29 height 29
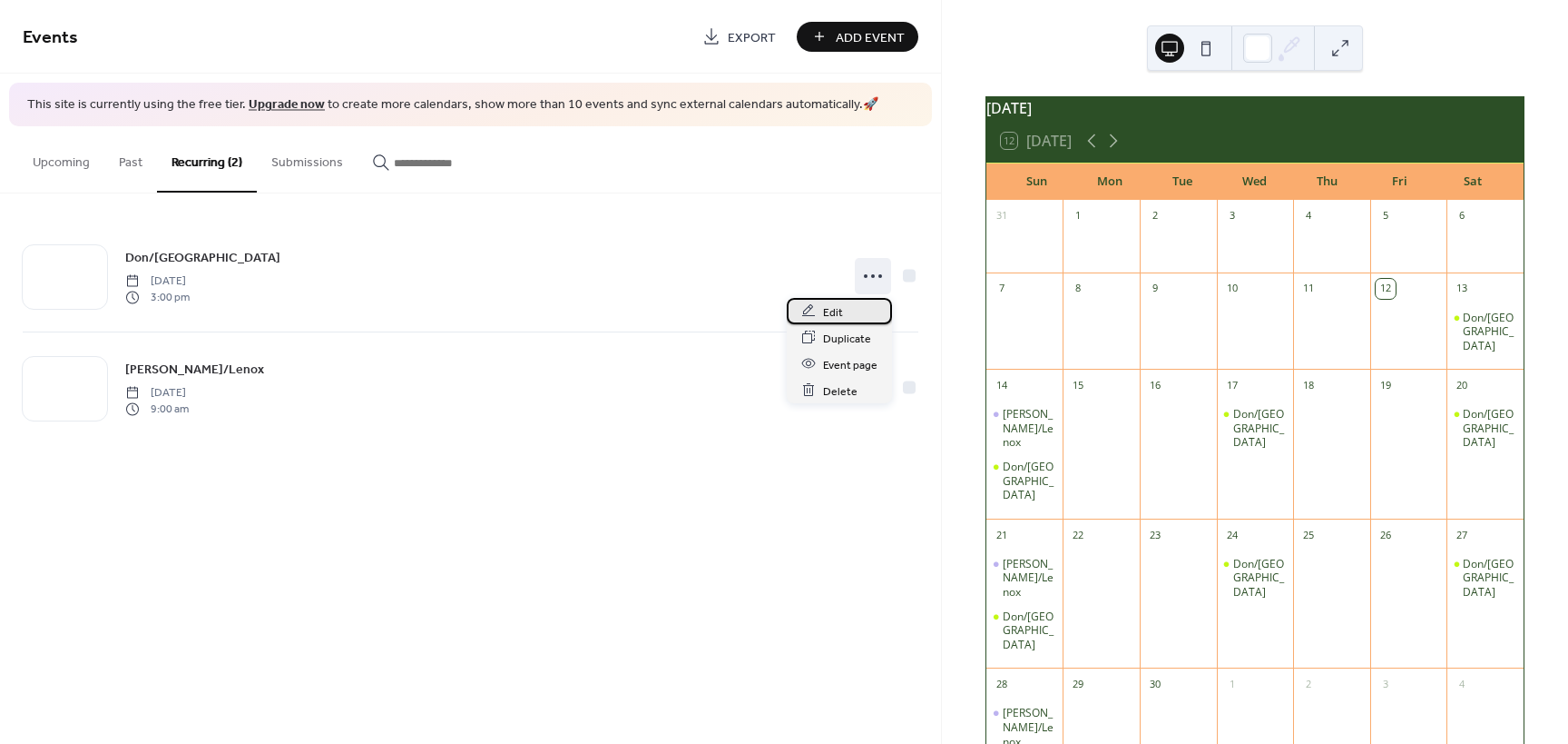
click at [825, 310] on span "Edit" at bounding box center [833, 312] width 20 height 19
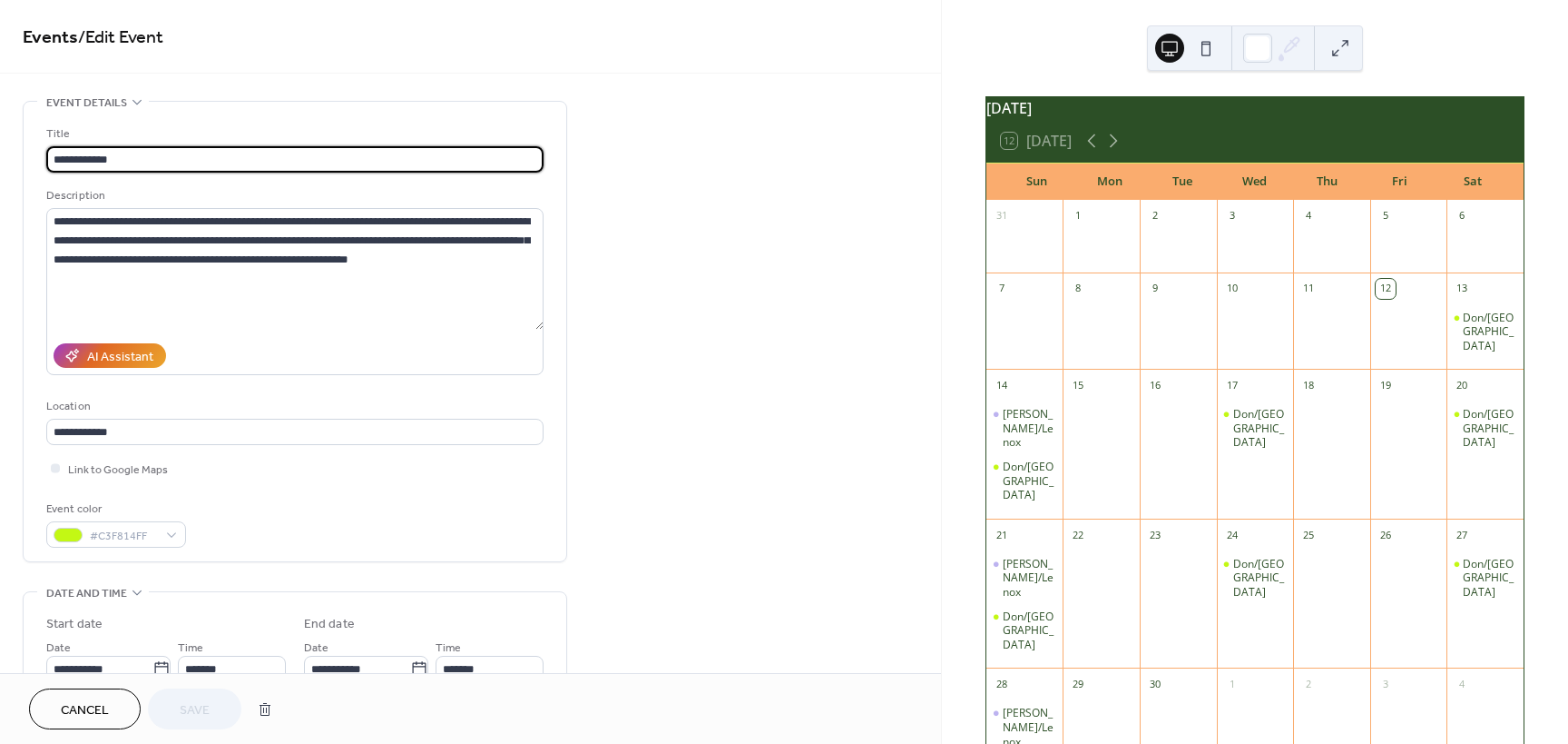
type input "**********"
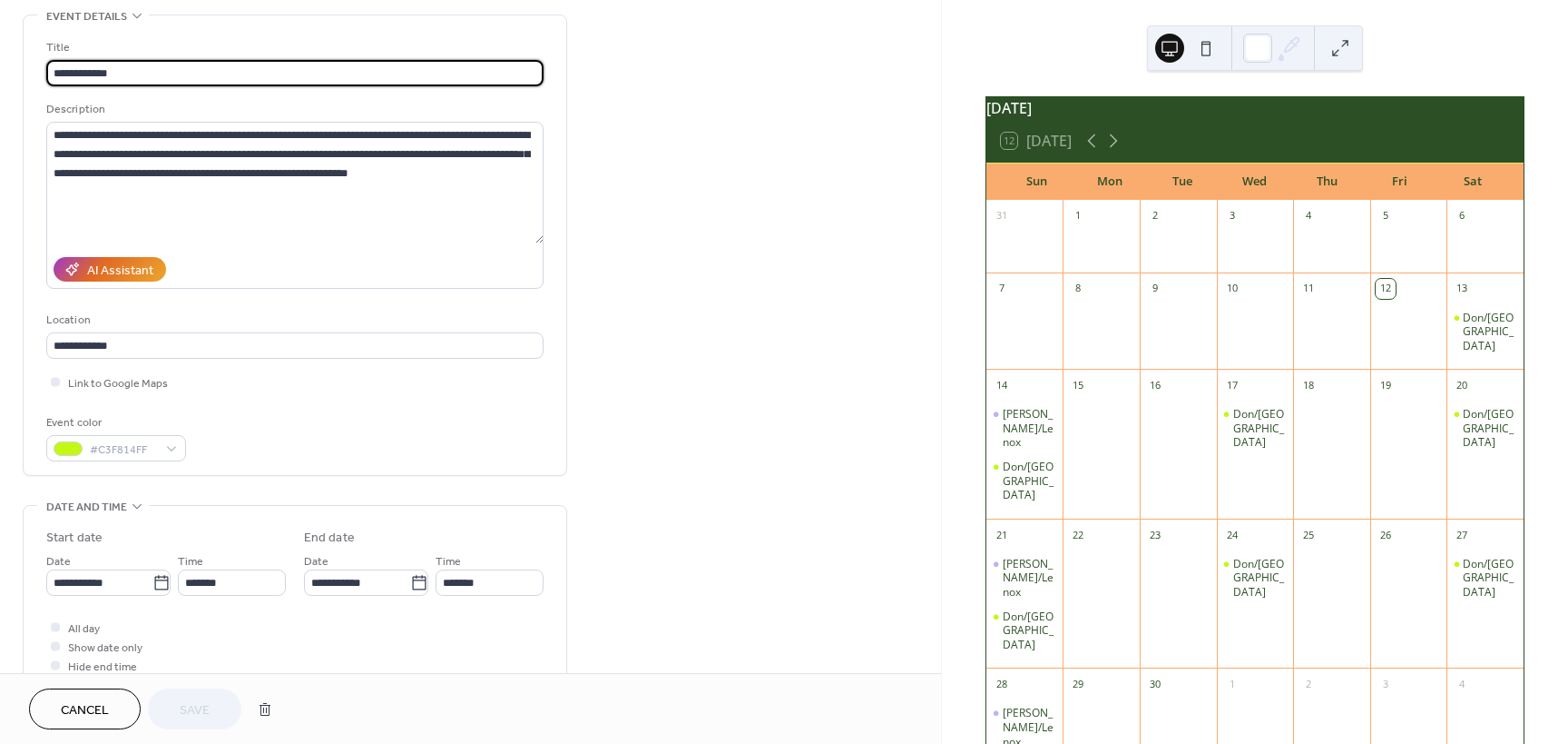
scroll to position [90, 0]
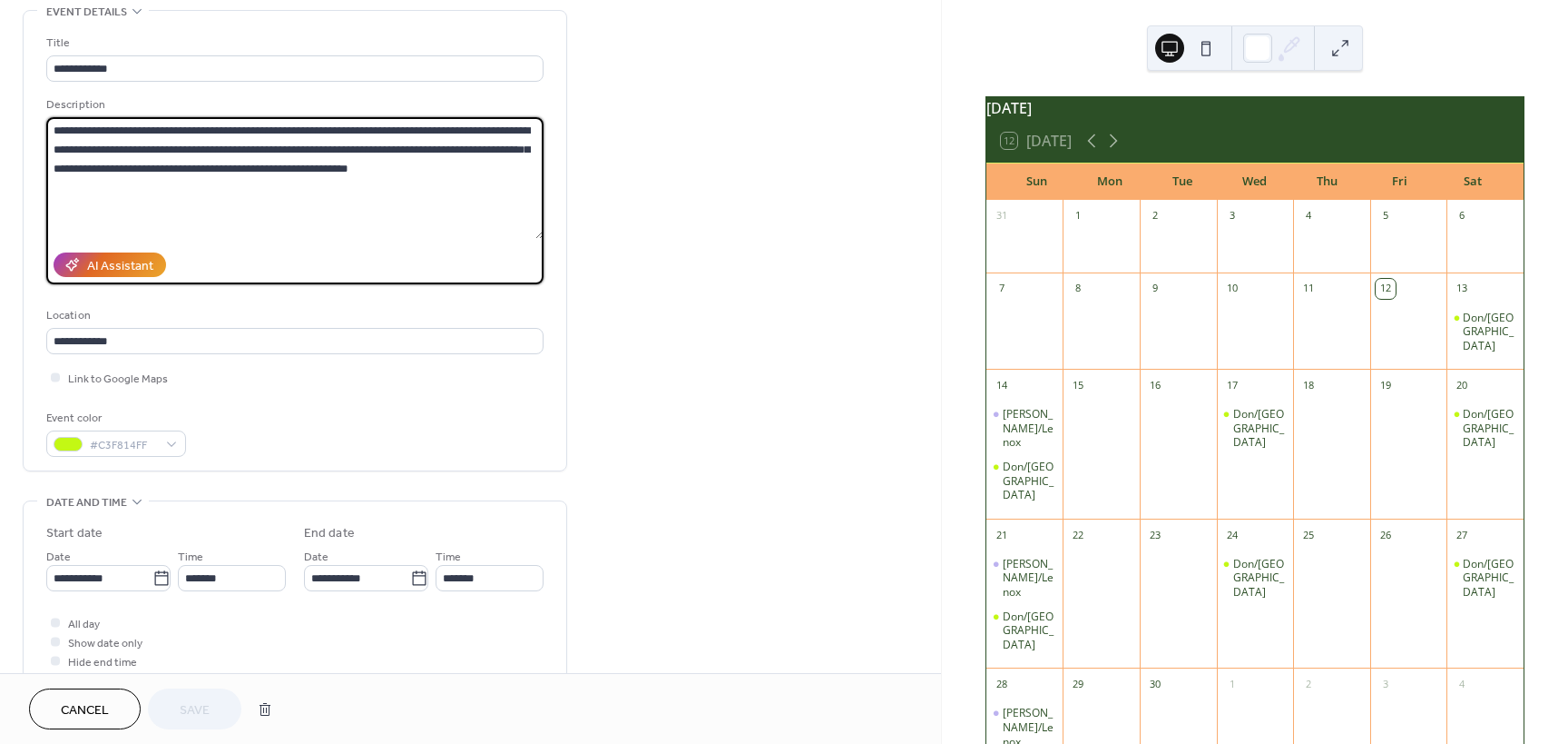
click at [228, 127] on textarea "**********" at bounding box center [295, 178] width 498 height 122
type textarea "**********"
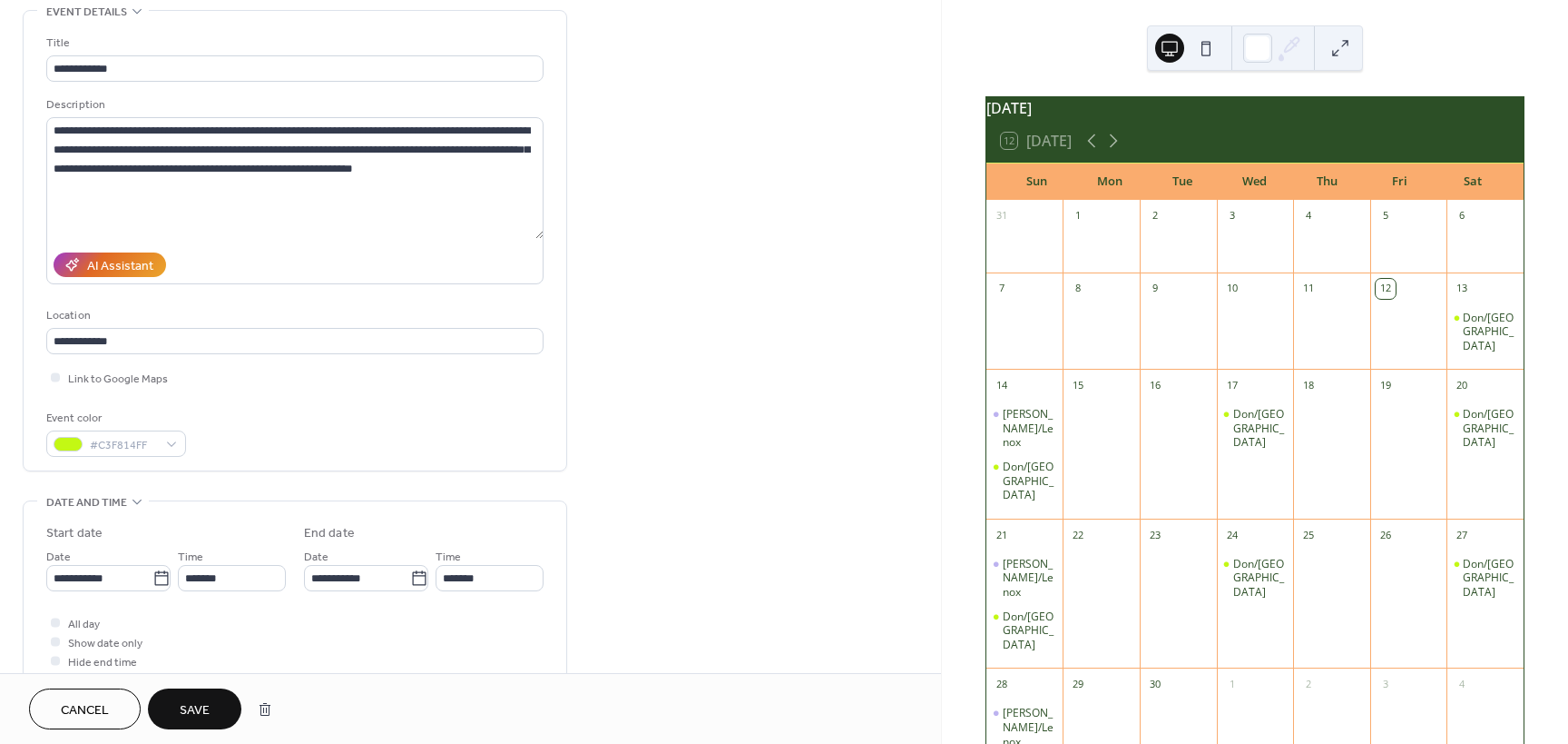
click at [217, 705] on button "Save" at bounding box center [194, 708] width 93 height 41
